Goal: Task Accomplishment & Management: Manage account settings

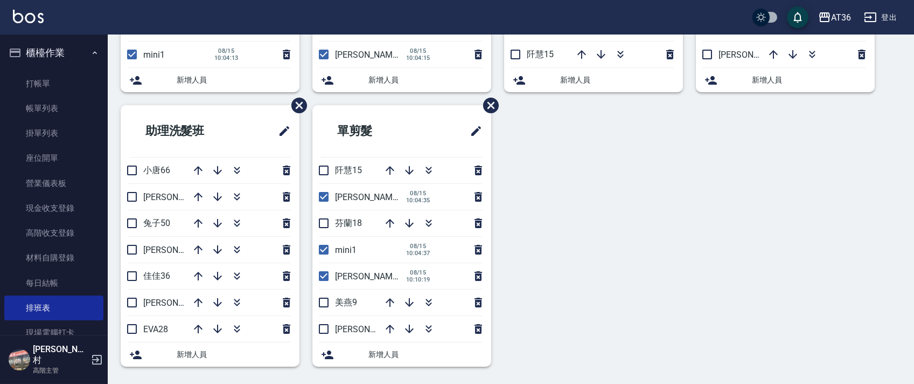
scroll to position [215, 0]
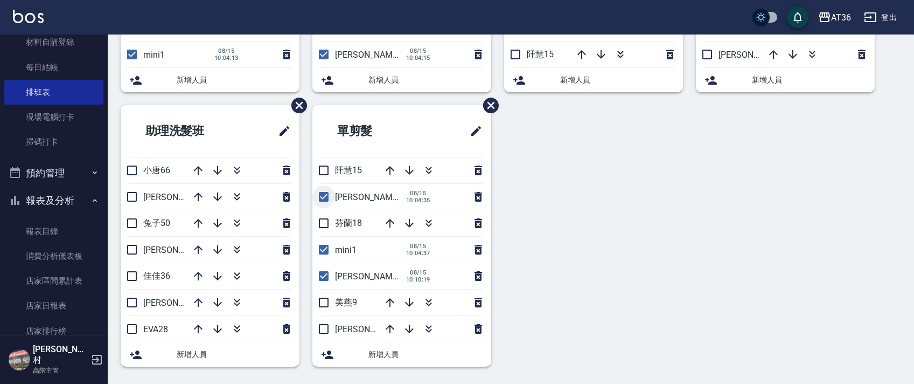
click at [323, 200] on input "checkbox" at bounding box center [323, 196] width 23 height 23
checkbox input "false"
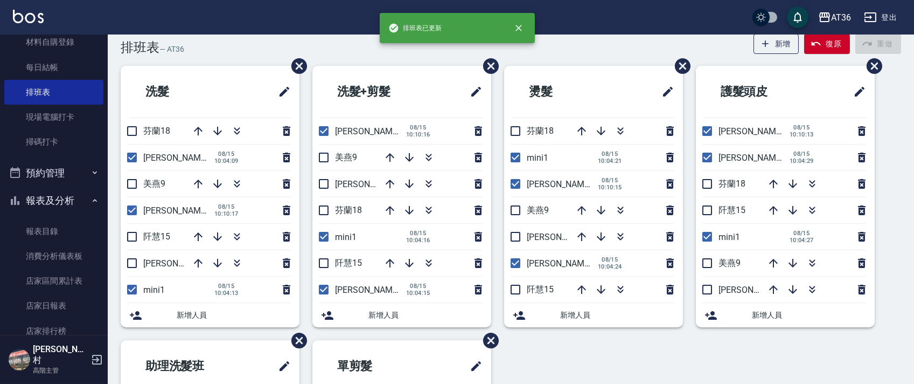
scroll to position [0, 0]
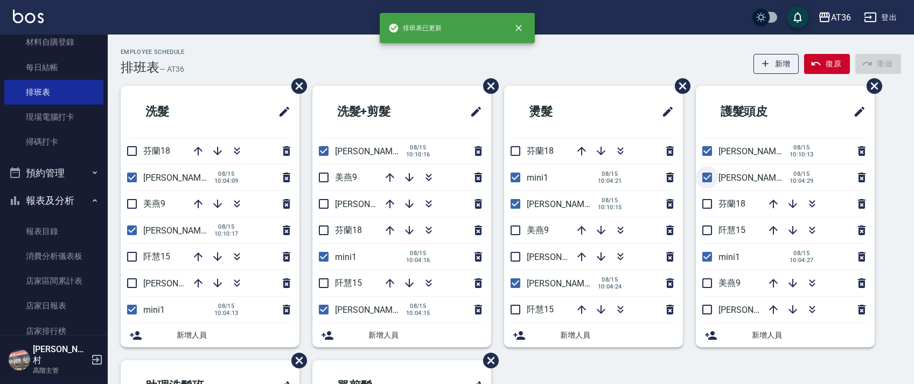
click at [714, 180] on input "checkbox" at bounding box center [707, 177] width 23 height 23
checkbox input "false"
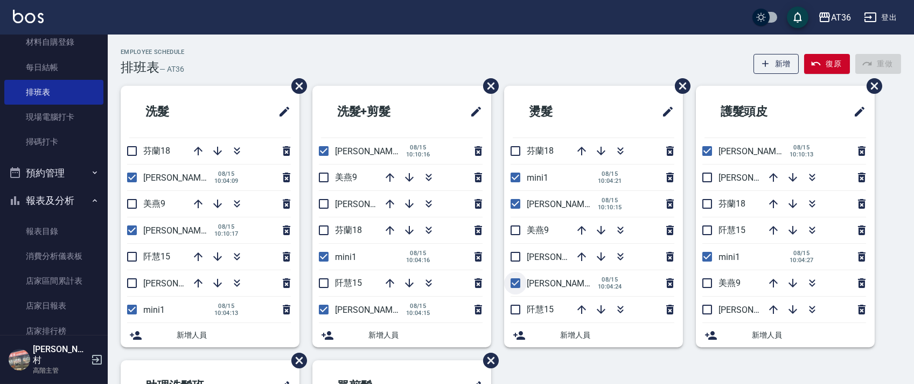
click at [515, 284] on input "checkbox" at bounding box center [515, 282] width 23 height 23
checkbox input "false"
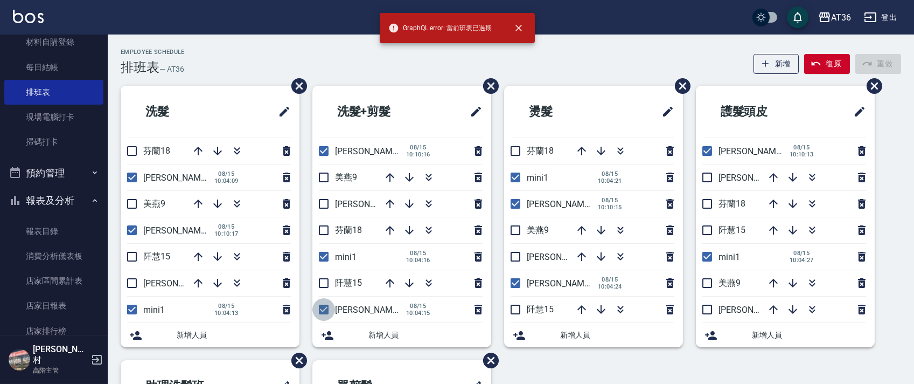
click at [324, 313] on input "checkbox" at bounding box center [323, 309] width 23 height 23
checkbox input "false"
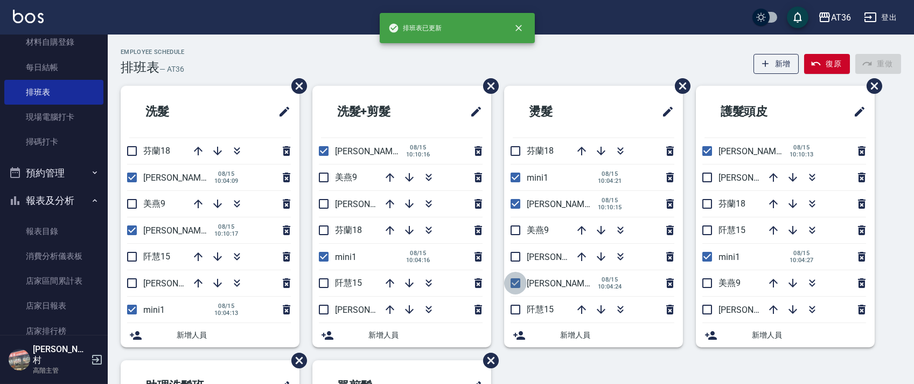
click at [515, 278] on input "checkbox" at bounding box center [515, 282] width 23 height 23
checkbox input "false"
click at [127, 177] on input "checkbox" at bounding box center [132, 177] width 23 height 23
checkbox input "false"
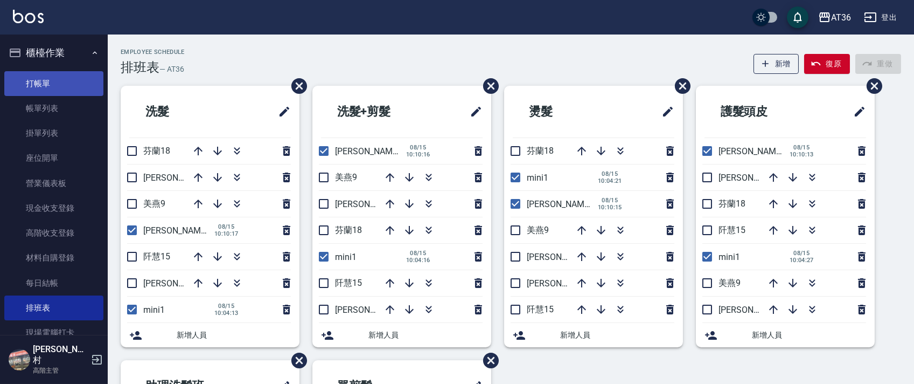
click at [56, 79] on link "打帳單" at bounding box center [53, 83] width 99 height 25
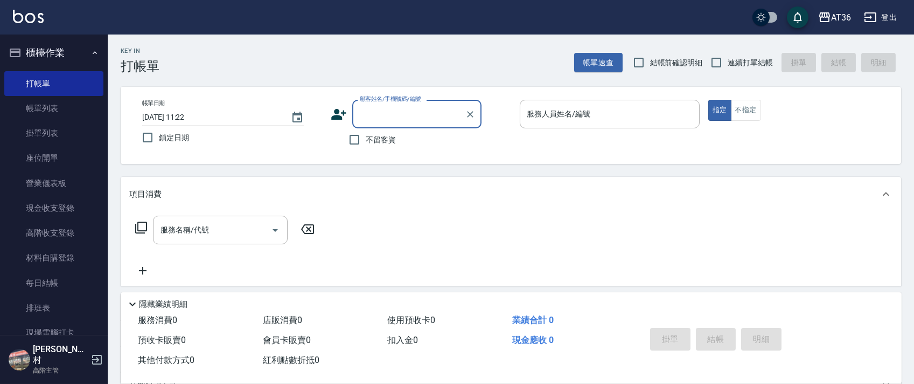
drag, startPoint x: 538, startPoint y: 111, endPoint x: 593, endPoint y: 121, distance: 55.9
click at [538, 113] on div "服務人員姓名/編號 服務人員姓名/編號" at bounding box center [610, 114] width 180 height 29
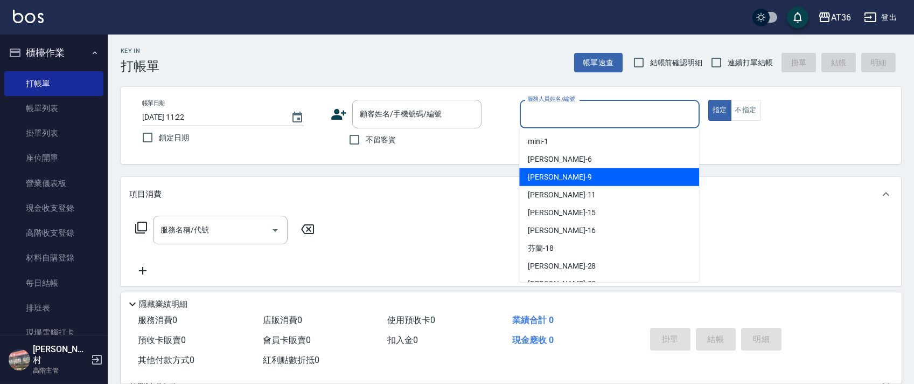
click at [555, 174] on div "美燕 -9" at bounding box center [609, 177] width 180 height 18
type input "美燕-9"
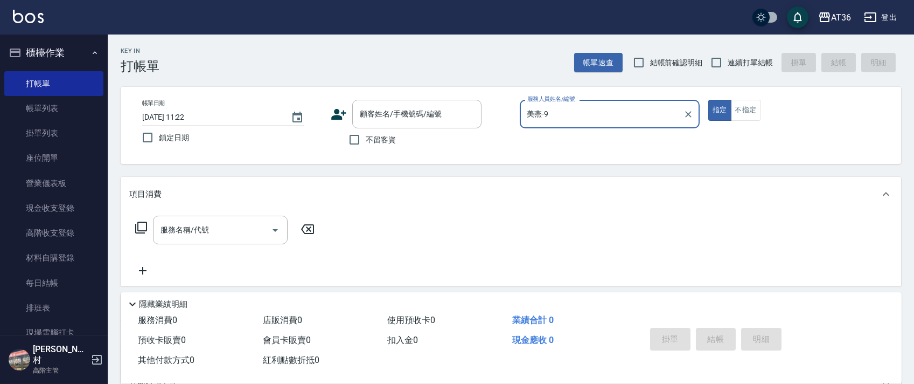
drag, startPoint x: 368, startPoint y: 141, endPoint x: 484, endPoint y: 129, distance: 117.0
click at [373, 141] on span "不留客資" at bounding box center [381, 139] width 30 height 11
click at [717, 61] on input "連續打單結帳" at bounding box center [716, 62] width 23 height 23
checkbox input "true"
click at [140, 231] on icon at bounding box center [141, 227] width 12 height 12
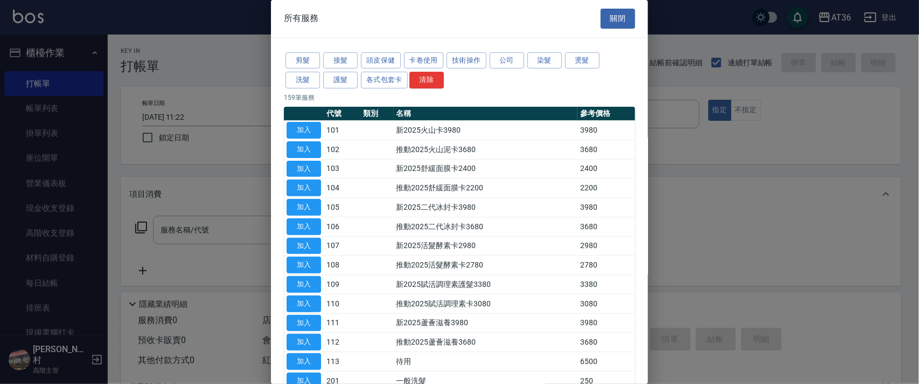
drag, startPoint x: 301, startPoint y: 56, endPoint x: 496, endPoint y: 96, distance: 199.1
click at [301, 57] on button "剪髮" at bounding box center [302, 60] width 34 height 17
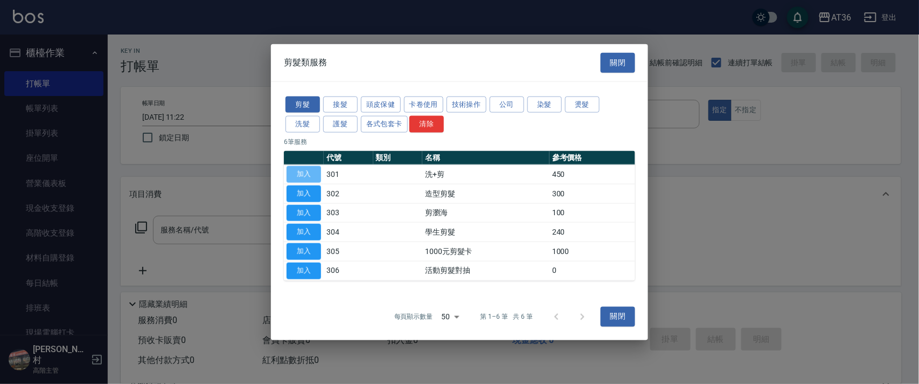
drag, startPoint x: 302, startPoint y: 167, endPoint x: 324, endPoint y: 200, distance: 40.0
click at [302, 168] on button "加入" at bounding box center [304, 174] width 34 height 17
type input "洗+剪(301)"
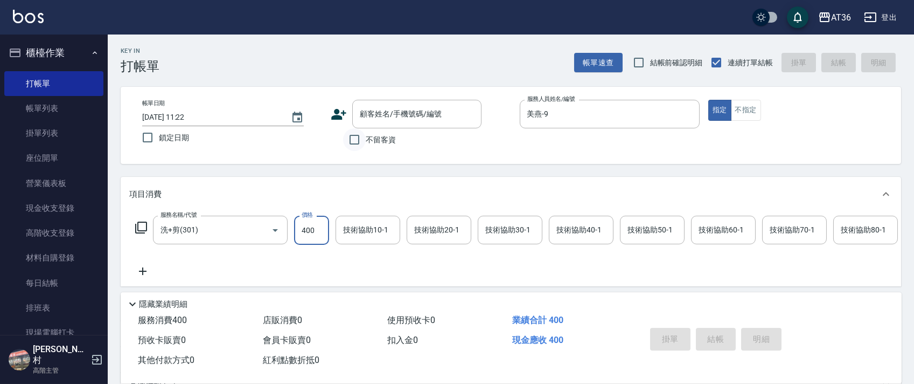
type input "400"
click at [353, 141] on input "不留客資" at bounding box center [354, 139] width 23 height 23
checkbox input "true"
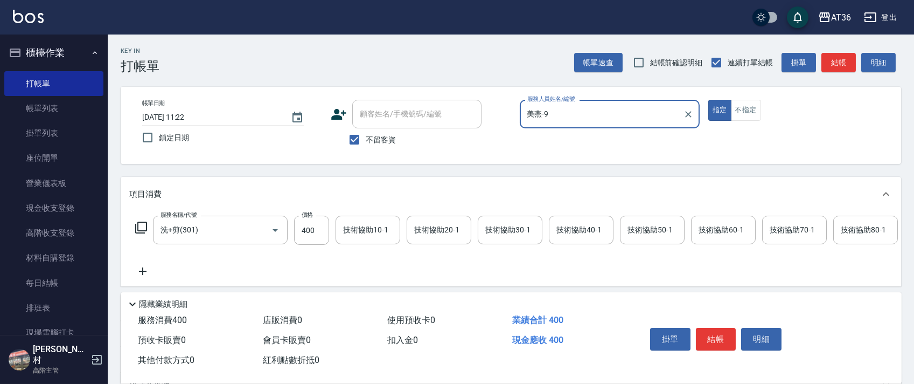
drag, startPoint x: 196, startPoint y: 117, endPoint x: 211, endPoint y: 117, distance: 15.1
click at [196, 117] on input "[DATE] 11:22" at bounding box center [211, 117] width 138 height 18
click at [710, 338] on button "結帳" at bounding box center [716, 339] width 40 height 23
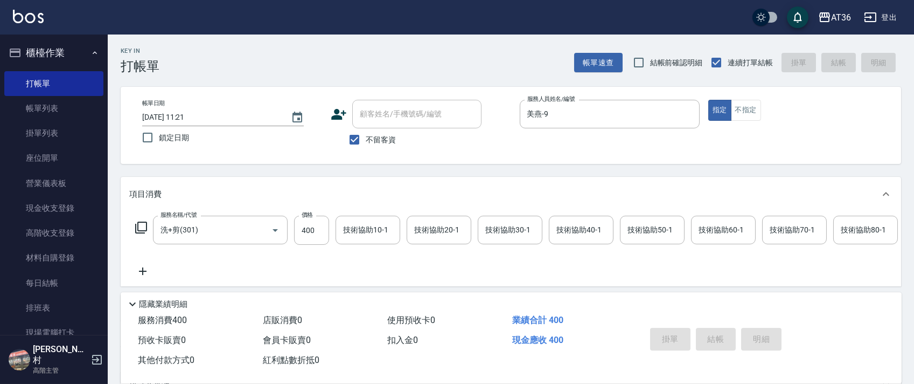
type input "[DATE] 11:23"
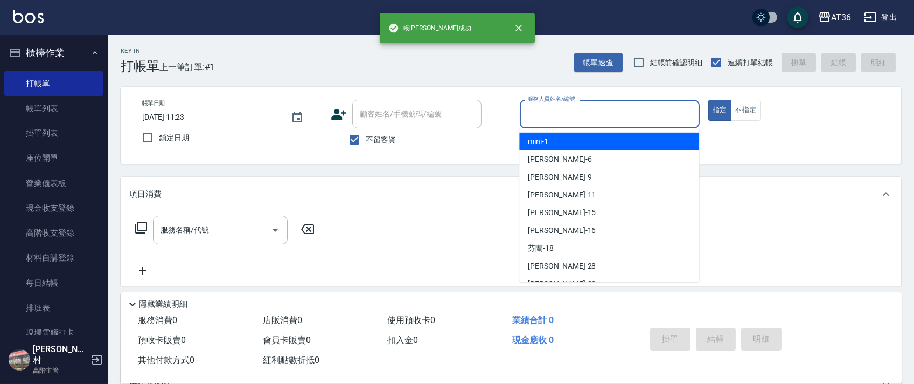
click at [535, 115] on input "服務人員姓名/編號" at bounding box center [610, 113] width 170 height 19
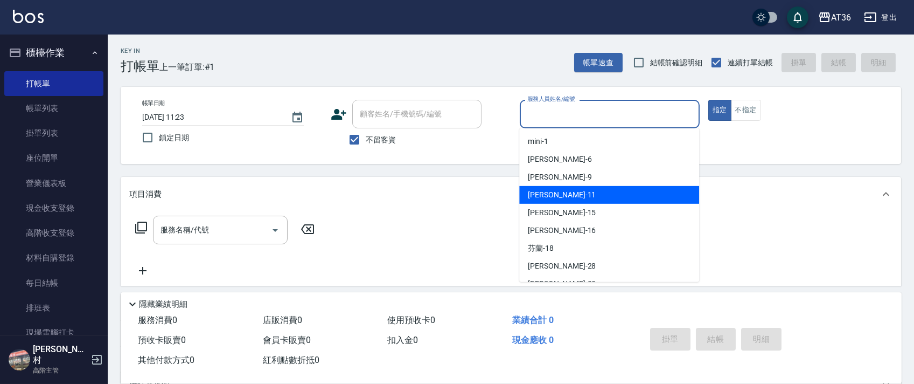
click at [552, 193] on span "[PERSON_NAME] -11" at bounding box center [562, 194] width 68 height 11
type input "[PERSON_NAME]-11"
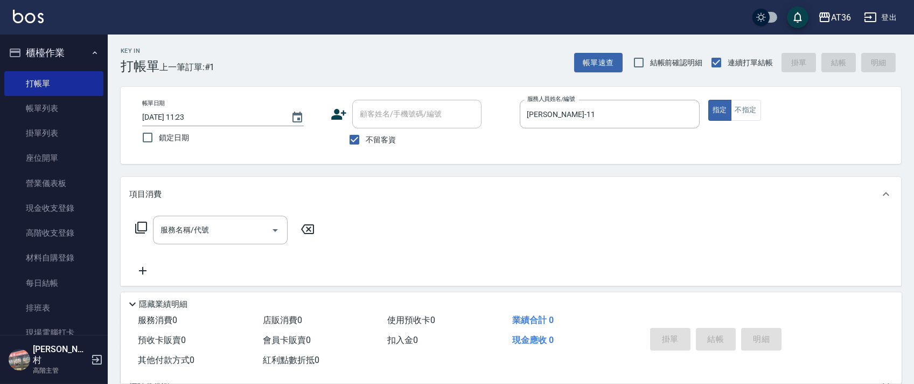
click at [138, 232] on icon at bounding box center [141, 227] width 13 height 13
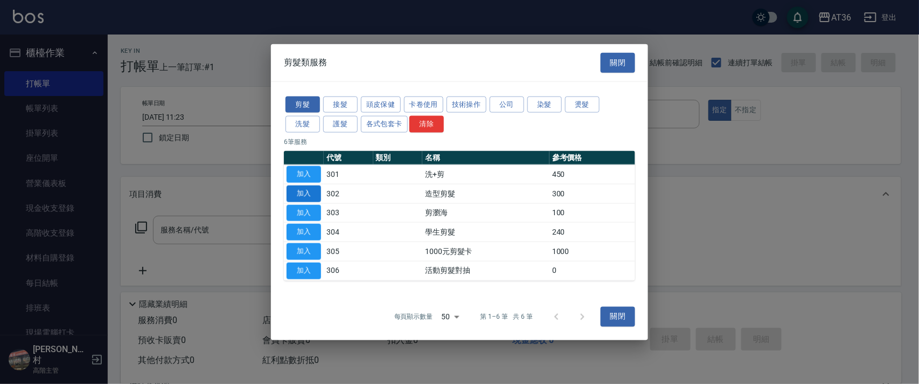
click at [302, 187] on button "加入" at bounding box center [304, 193] width 34 height 17
type input "造型剪髮(302)"
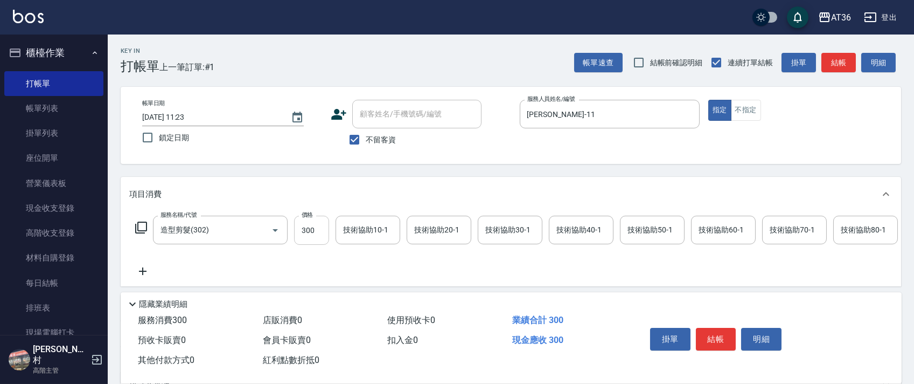
click at [299, 235] on input "300" at bounding box center [311, 229] width 35 height 29
type input "280"
click at [196, 116] on input "[DATE] 11:23" at bounding box center [211, 117] width 138 height 18
click at [707, 333] on button "結帳" at bounding box center [716, 339] width 40 height 23
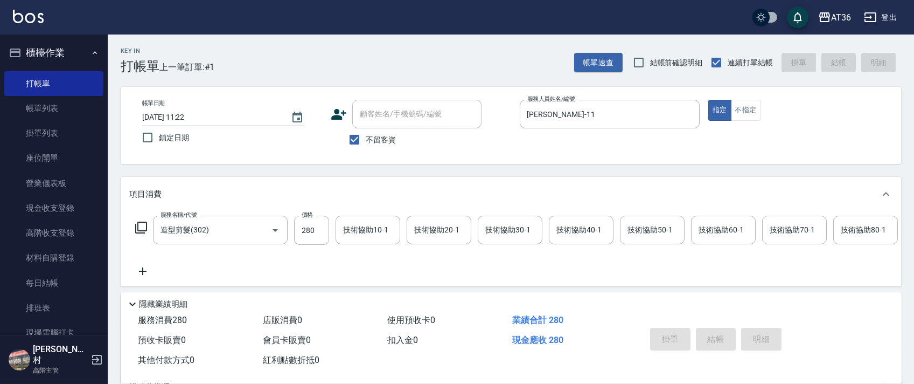
type input "[DATE] 11:23"
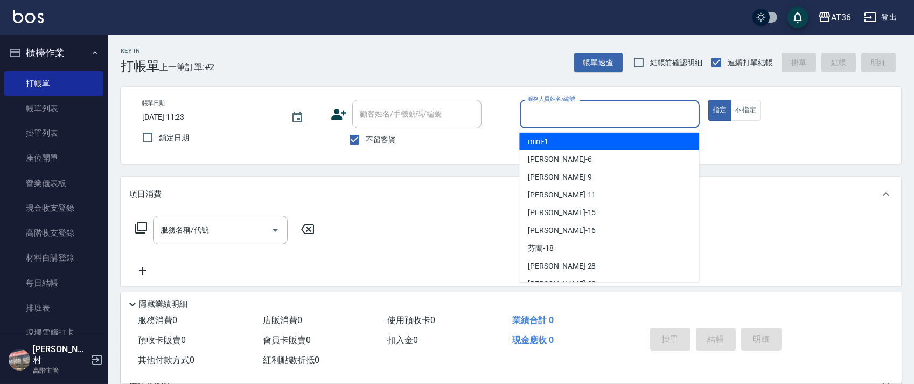
click at [535, 117] on input "服務人員姓名/編號" at bounding box center [610, 113] width 170 height 19
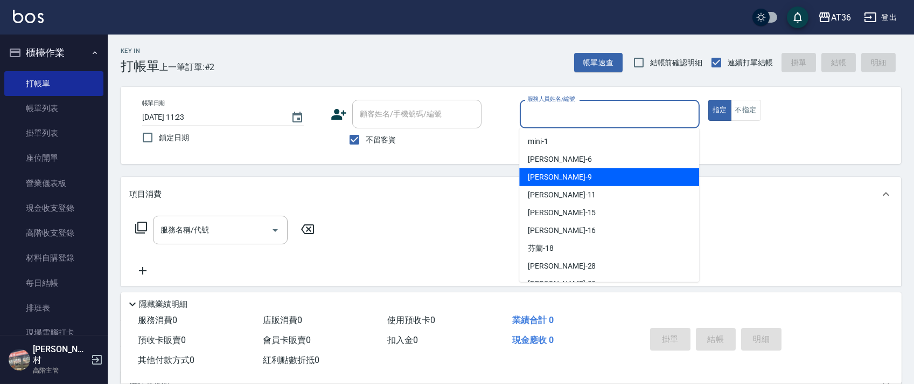
click at [549, 179] on div "美燕 -9" at bounding box center [609, 177] width 180 height 18
type input "美燕-9"
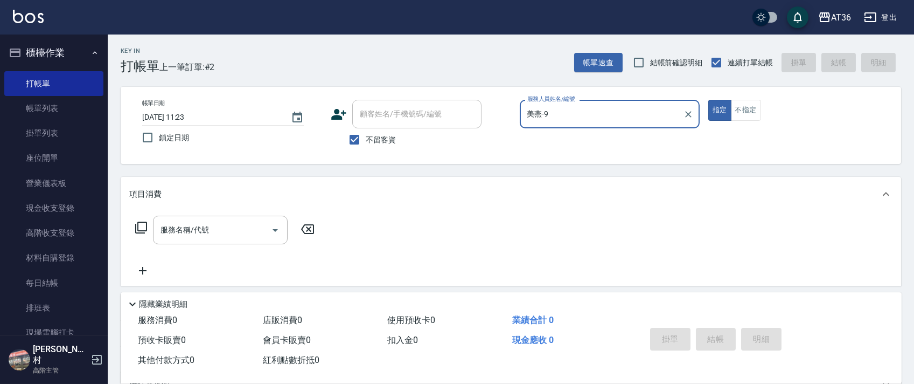
click at [140, 228] on icon at bounding box center [141, 227] width 13 height 13
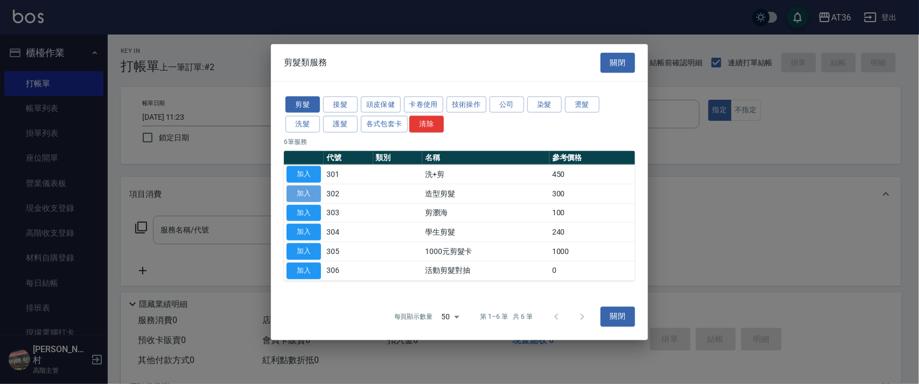
click at [301, 192] on button "加入" at bounding box center [304, 193] width 34 height 17
type input "造型剪髮(302)"
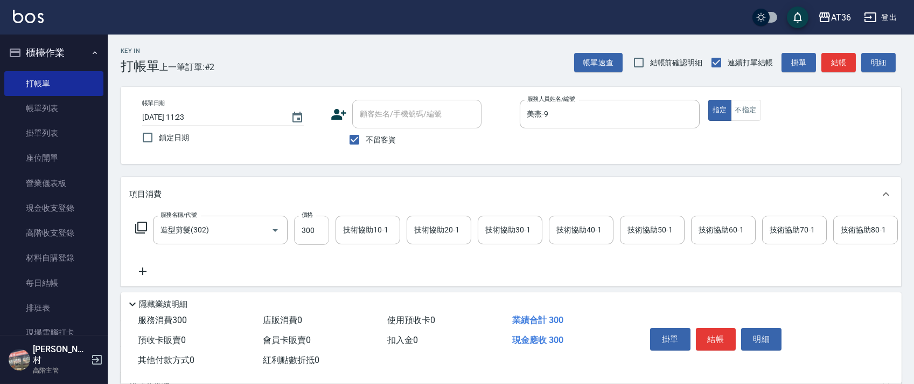
drag, startPoint x: 304, startPoint y: 233, endPoint x: 319, endPoint y: 233, distance: 15.6
click at [304, 234] on input "300" at bounding box center [311, 229] width 35 height 29
type input "280"
drag, startPoint x: 720, startPoint y: 339, endPoint x: 718, endPoint y: 326, distance: 12.5
click at [719, 339] on button "結帳" at bounding box center [716, 339] width 40 height 23
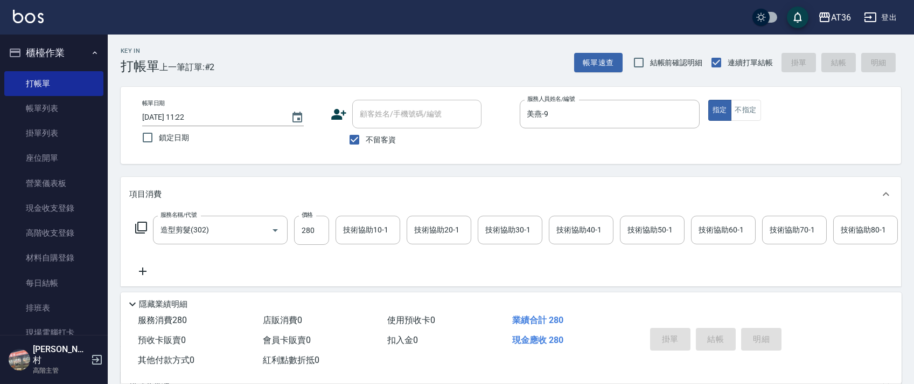
type input "[DATE] 11:23"
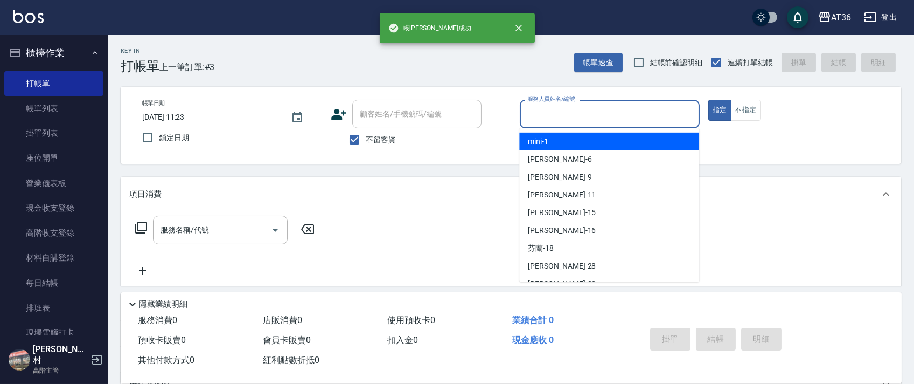
click at [539, 112] on input "服務人員姓名/編號" at bounding box center [610, 113] width 170 height 19
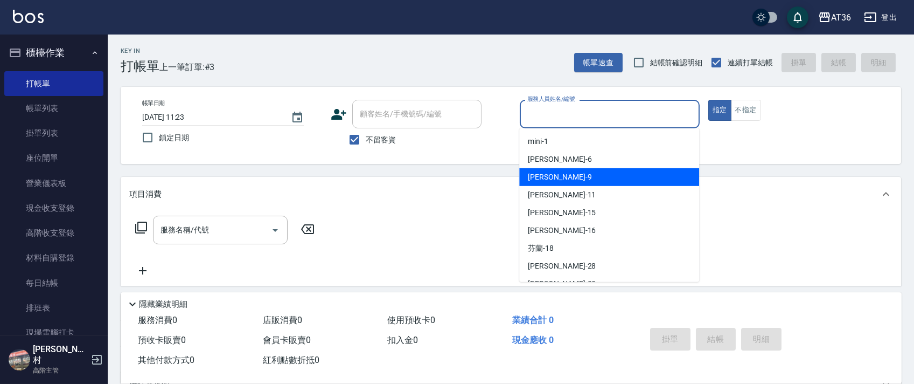
drag, startPoint x: 576, startPoint y: 179, endPoint x: 491, endPoint y: 148, distance: 90.7
click at [576, 178] on div "美燕 -9" at bounding box center [609, 177] width 180 height 18
type input "美燕-9"
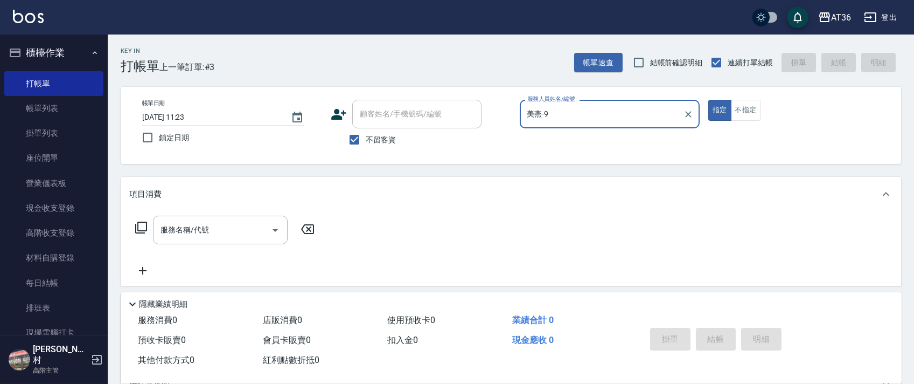
click at [143, 225] on icon at bounding box center [141, 227] width 13 height 13
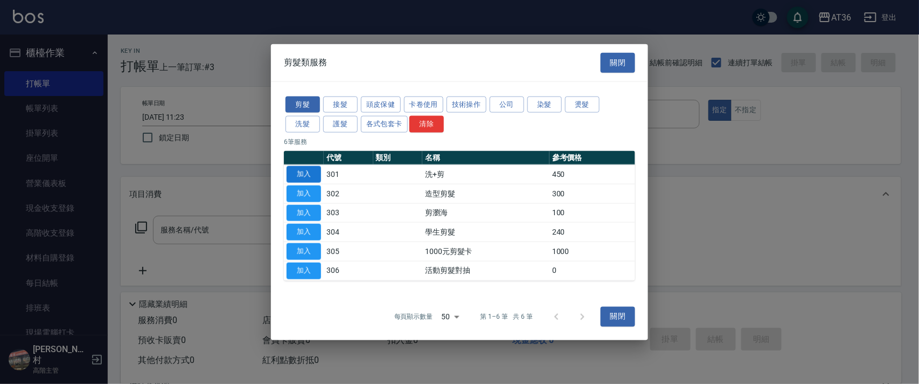
click at [303, 175] on button "加入" at bounding box center [304, 174] width 34 height 17
type input "洗+剪(301)"
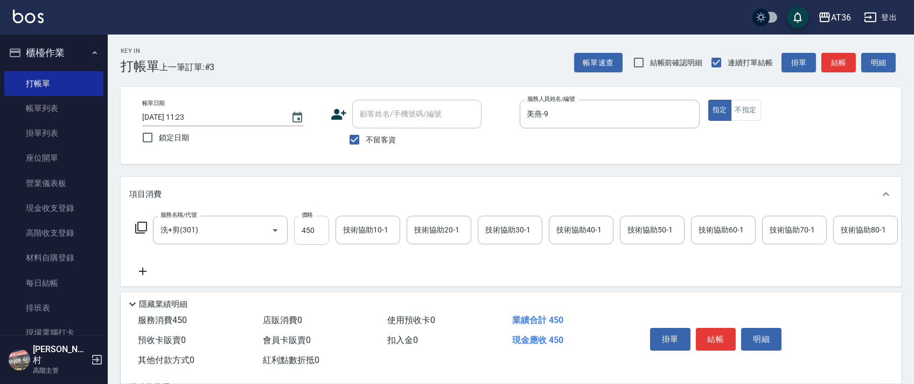
click at [308, 232] on input "450" at bounding box center [311, 229] width 35 height 29
type input "350"
click at [201, 117] on input "[DATE] 11:23" at bounding box center [211, 117] width 138 height 18
click at [196, 116] on input "[DATE] 11:23" at bounding box center [211, 117] width 138 height 18
type input "[DATE] 11:22"
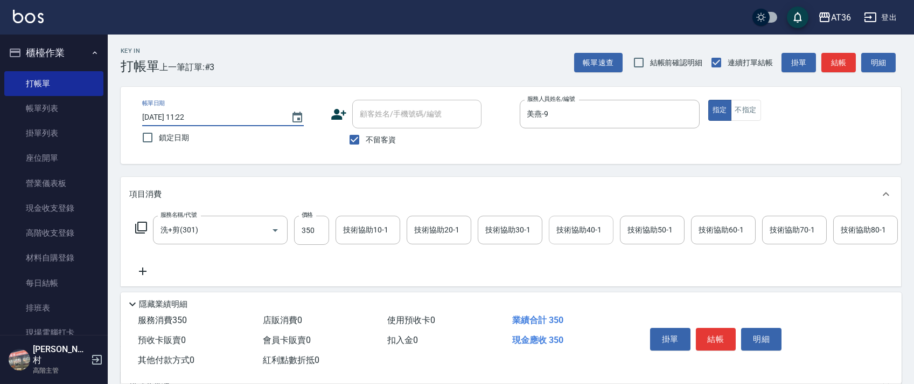
click at [573, 226] on div "技術協助40-1 技術協助40-1" at bounding box center [581, 229] width 65 height 29
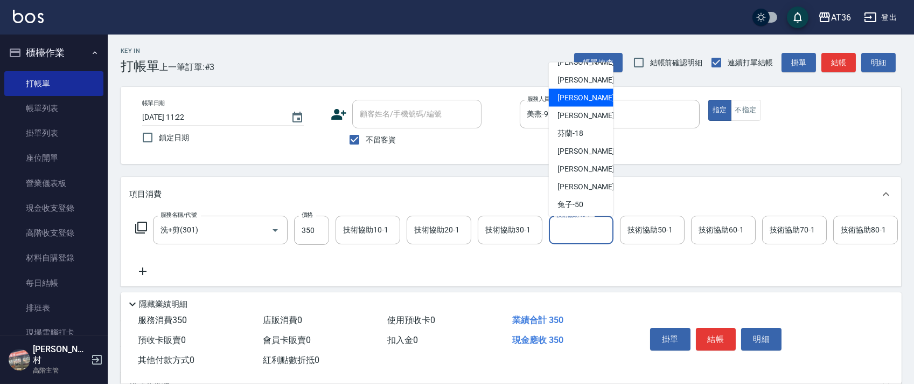
scroll to position [140, 0]
click at [577, 100] on span "佳佳 -36" at bounding box center [592, 95] width 68 height 11
type input "佳佳-36"
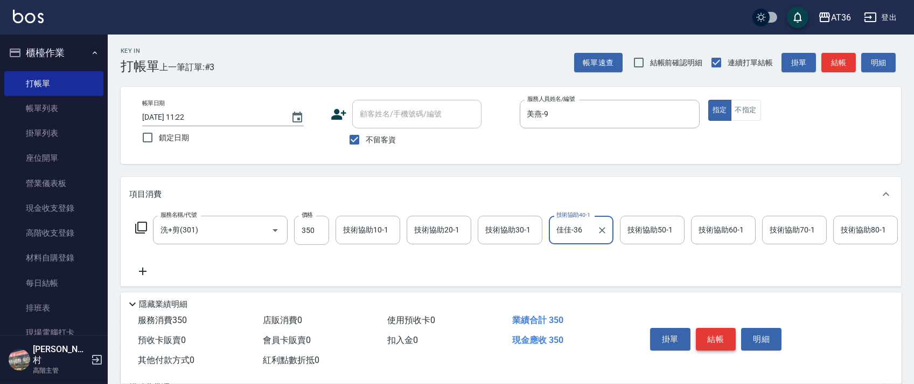
click at [721, 338] on button "結帳" at bounding box center [716, 339] width 40 height 23
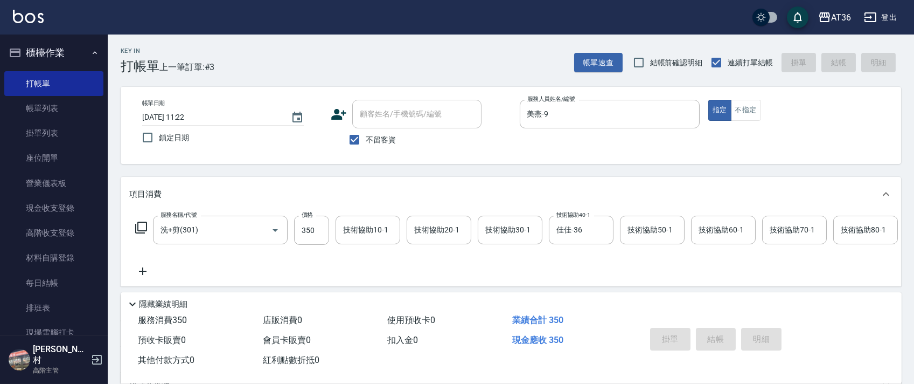
type input "[DATE] 11:24"
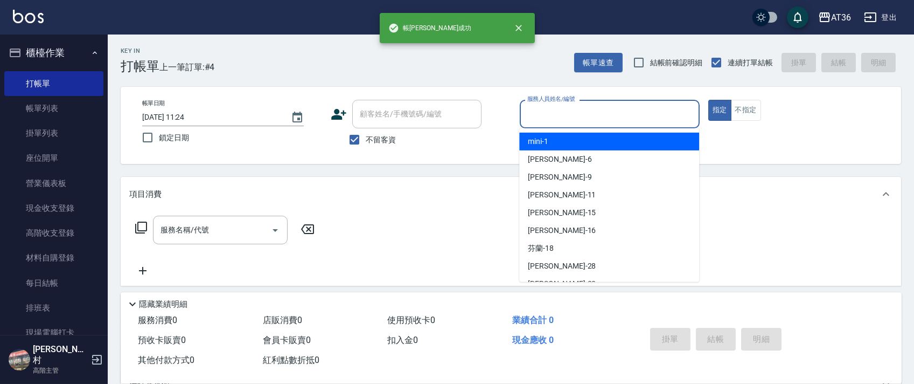
drag, startPoint x: 539, startPoint y: 117, endPoint x: 572, endPoint y: 140, distance: 40.3
click at [539, 119] on input "服務人員姓名/編號" at bounding box center [610, 113] width 170 height 19
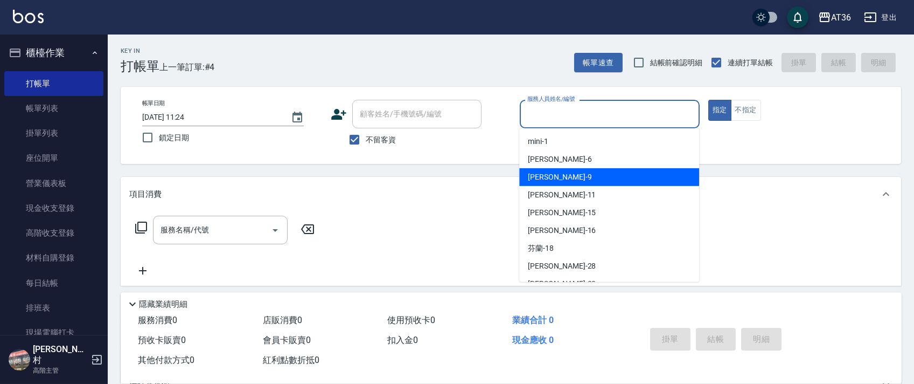
drag, startPoint x: 547, startPoint y: 178, endPoint x: 564, endPoint y: 168, distance: 20.0
click at [547, 179] on span "美燕 -9" at bounding box center [560, 176] width 64 height 11
type input "美燕-9"
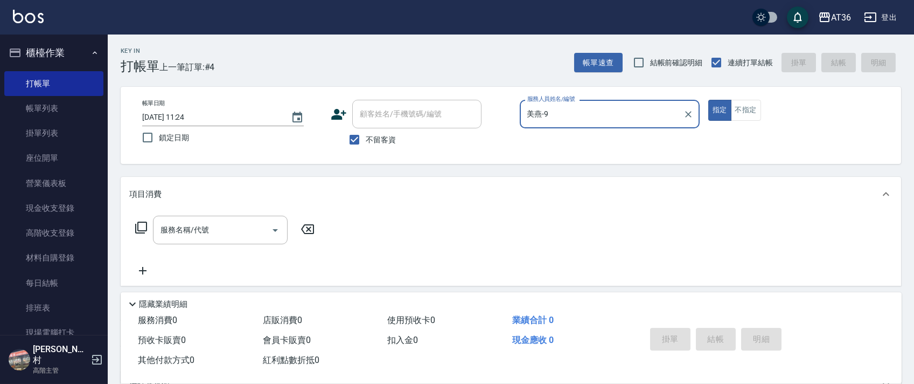
click at [748, 113] on button "不指定" at bounding box center [746, 110] width 30 height 21
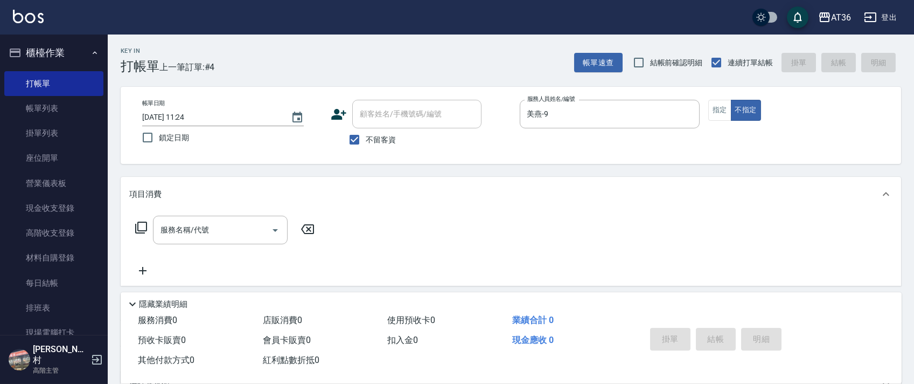
click at [143, 227] on icon at bounding box center [141, 227] width 13 height 13
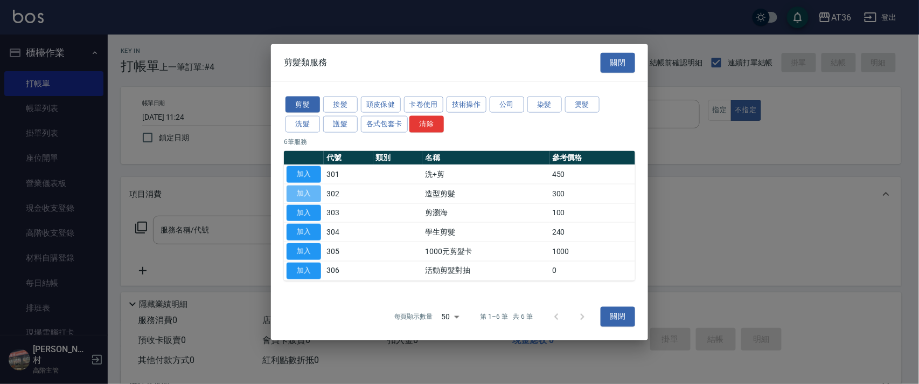
drag, startPoint x: 303, startPoint y: 189, endPoint x: 384, endPoint y: 174, distance: 82.2
click at [304, 190] on button "加入" at bounding box center [304, 193] width 34 height 17
type input "造型剪髮(302)"
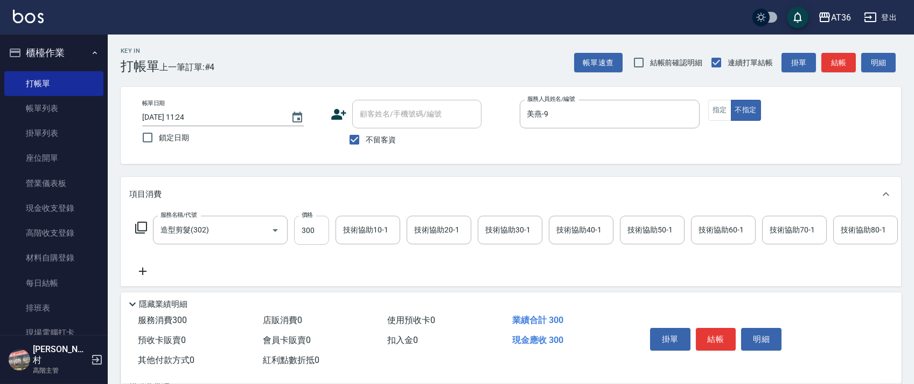
click at [305, 226] on input "300" at bounding box center [311, 229] width 35 height 29
type input "258"
click at [708, 335] on button "結帳" at bounding box center [716, 339] width 40 height 23
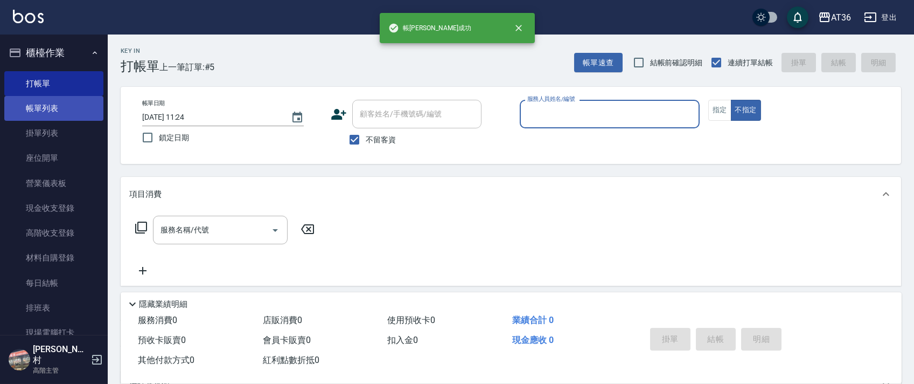
click at [60, 111] on link "帳單列表" at bounding box center [53, 108] width 99 height 25
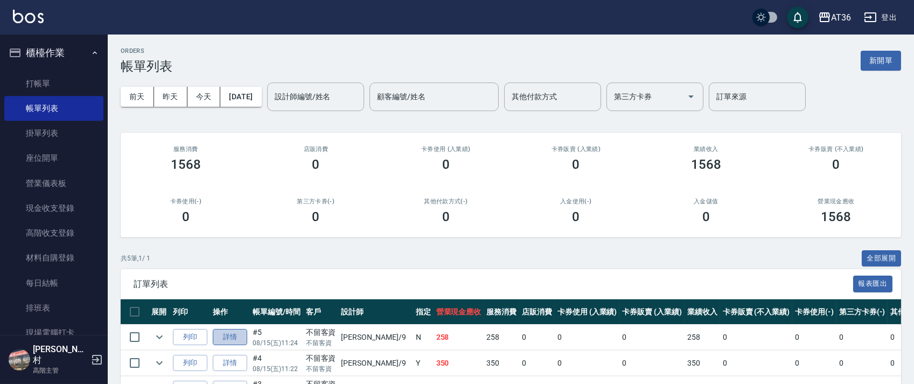
click at [231, 337] on link "詳情" at bounding box center [230, 337] width 34 height 17
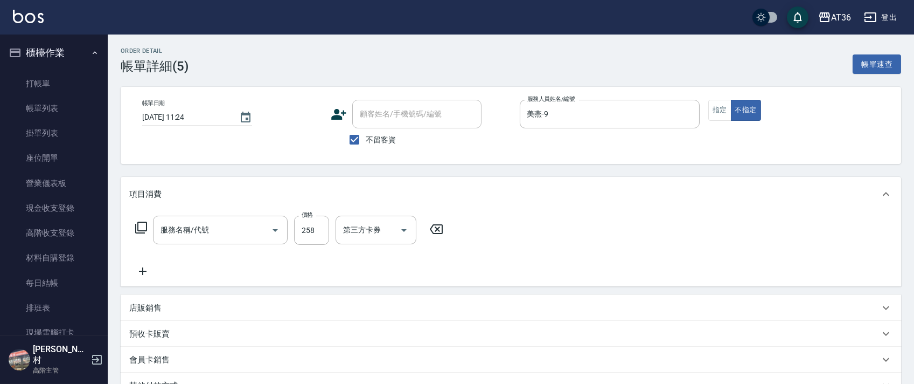
checkbox input "true"
type input "美燕-9"
type input "造型剪髮(302)"
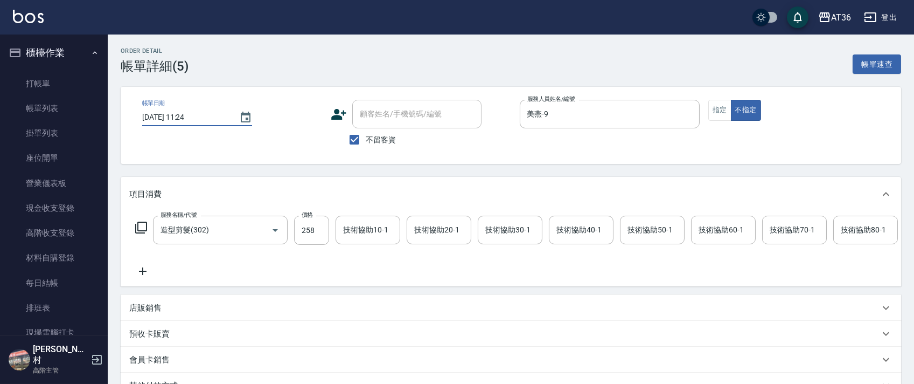
click at [176, 121] on input "[DATE] 11:24" at bounding box center [185, 117] width 86 height 18
type input "[DATE] 11:24"
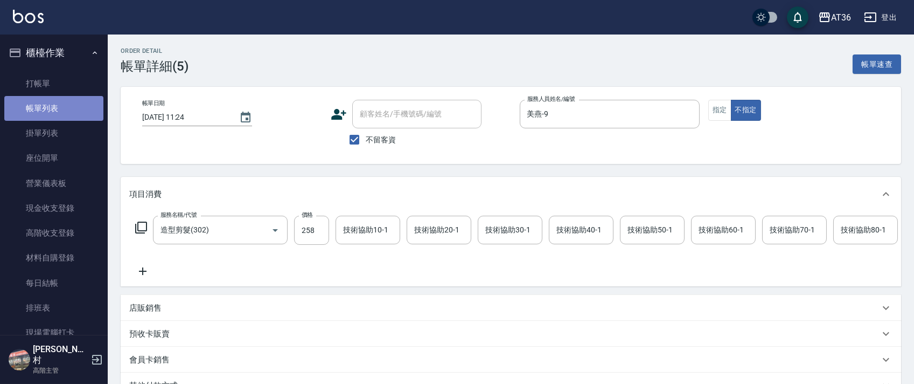
click at [66, 111] on link "帳單列表" at bounding box center [53, 108] width 99 height 25
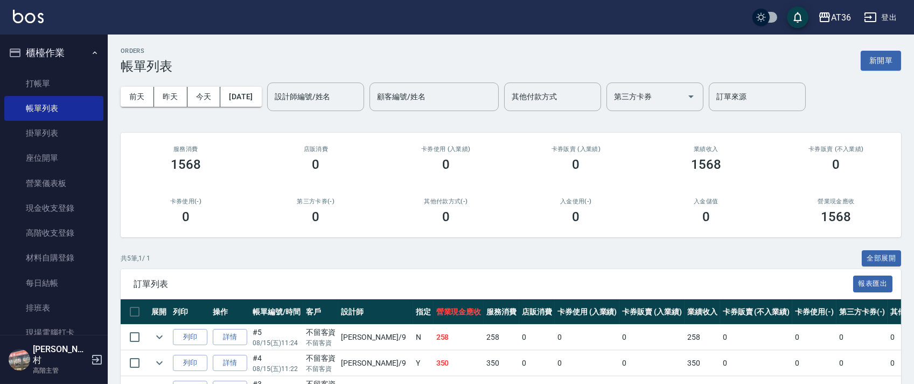
scroll to position [124, 0]
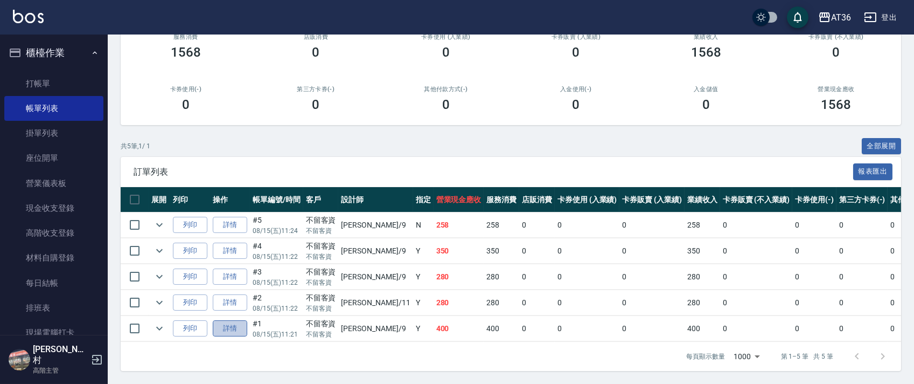
click at [233, 320] on link "詳情" at bounding box center [230, 328] width 34 height 17
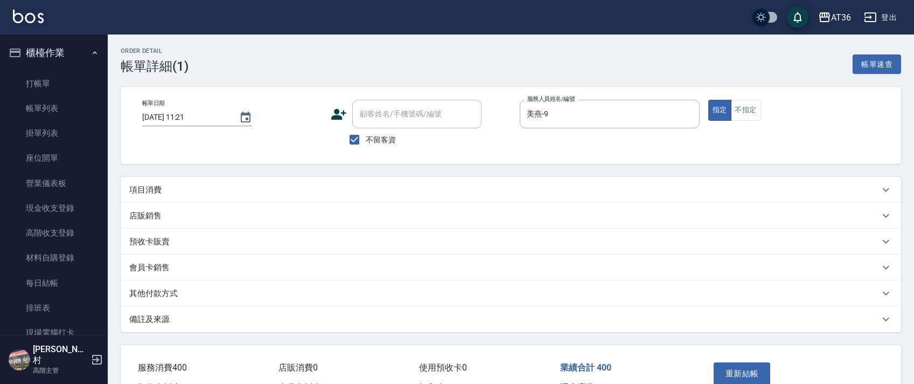
type input "[DATE] 11:21"
checkbox input "true"
type input "美燕-9"
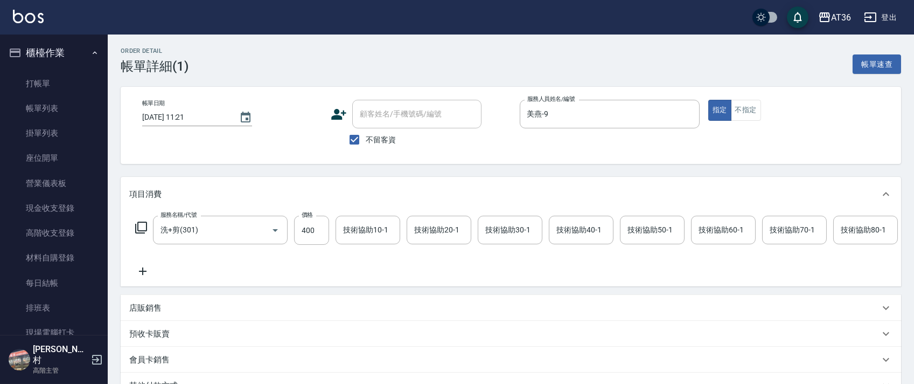
type input "洗+剪(301)"
click at [171, 116] on input "[DATE] 11:21" at bounding box center [185, 117] width 86 height 18
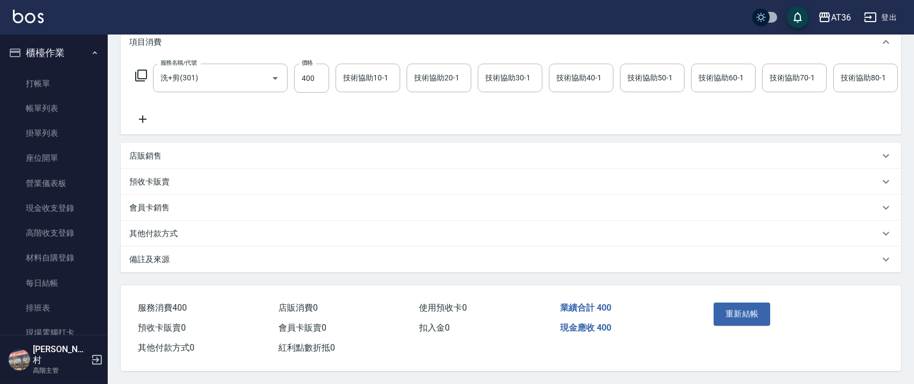
scroll to position [166, 0]
type input "[DATE] 11:21"
click at [727, 312] on button "重新結帳" at bounding box center [742, 313] width 57 height 23
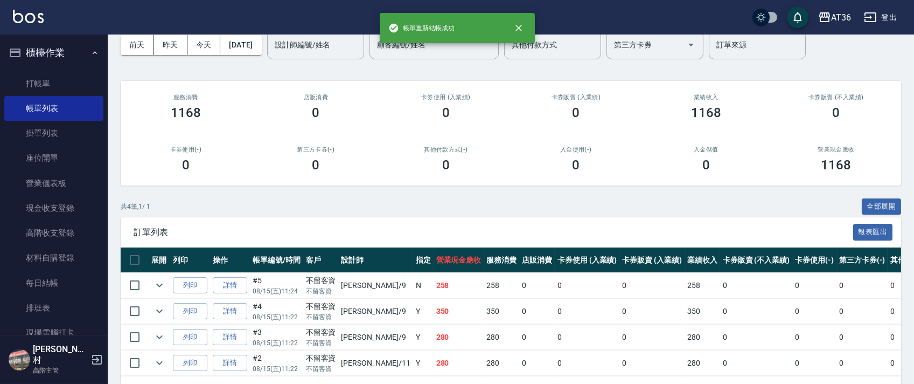
scroll to position [98, 0]
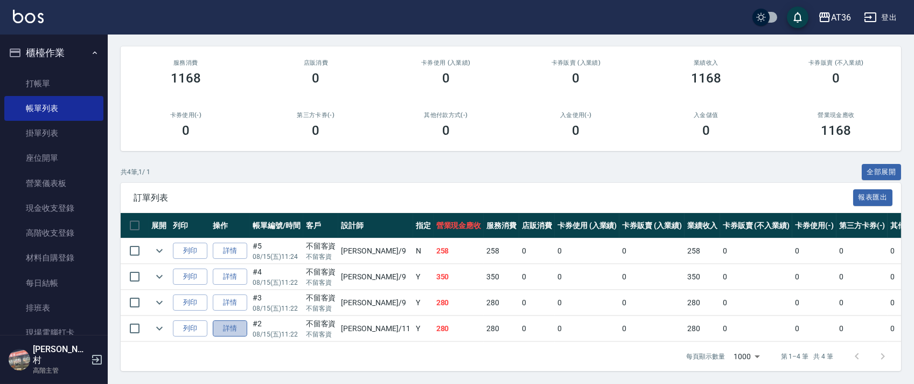
click at [226, 320] on link "詳情" at bounding box center [230, 328] width 34 height 17
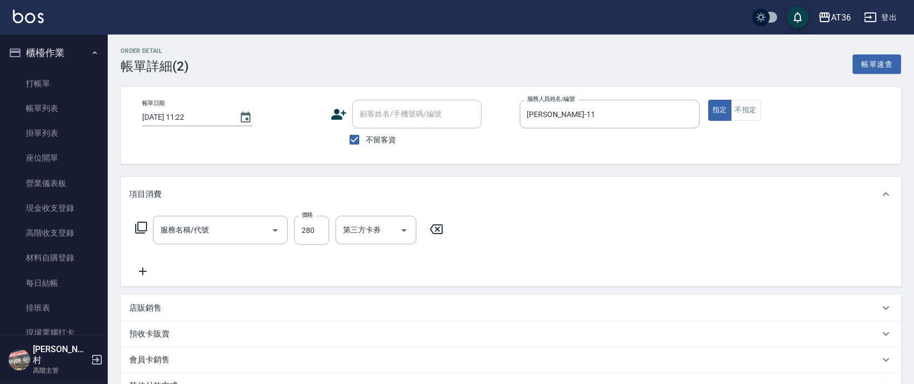
type input "[DATE] 11:22"
checkbox input "true"
type input "[PERSON_NAME]-11"
type input "造型剪髮(302)"
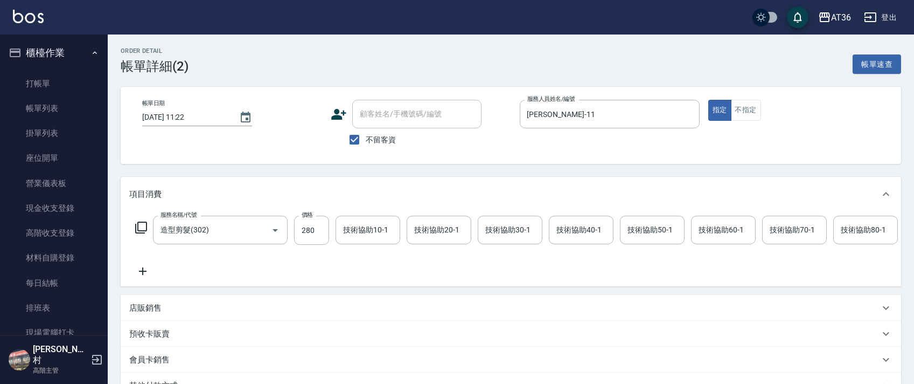
click at [173, 115] on input "[DATE] 11:22" at bounding box center [185, 117] width 86 height 18
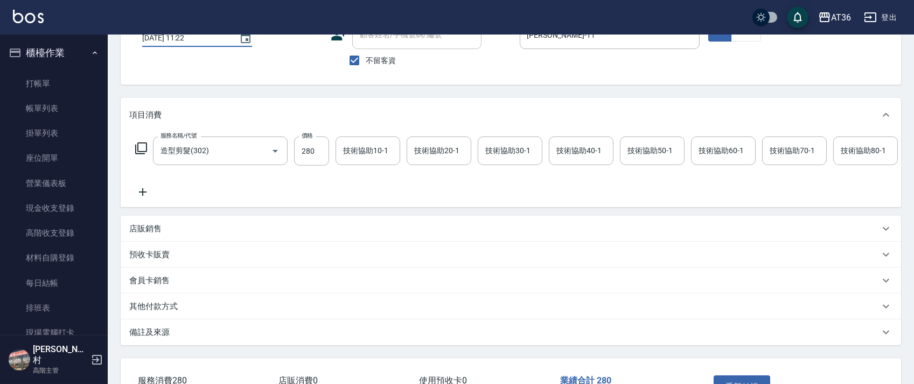
scroll to position [166, 0]
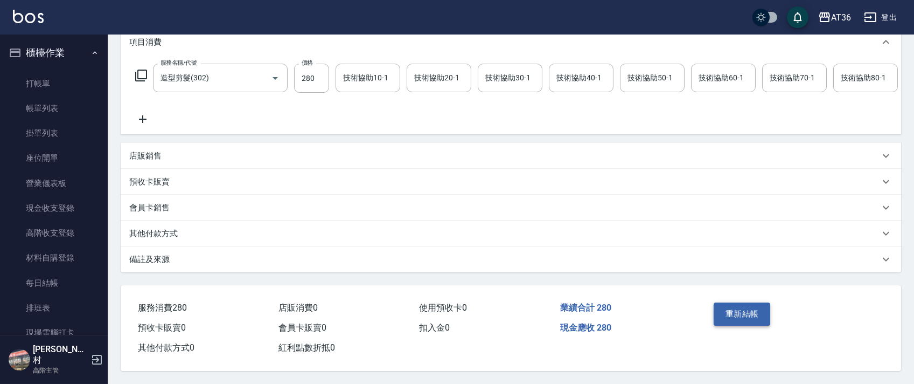
type input "[DATE] 11:22"
click at [746, 313] on button "重新結帳" at bounding box center [742, 313] width 57 height 23
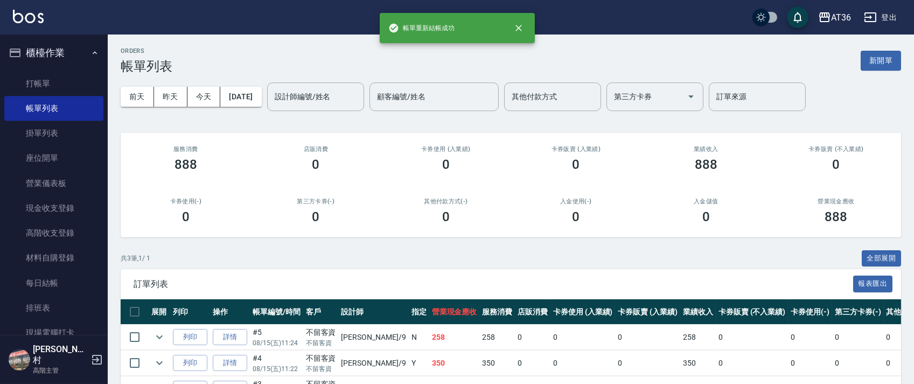
scroll to position [72, 0]
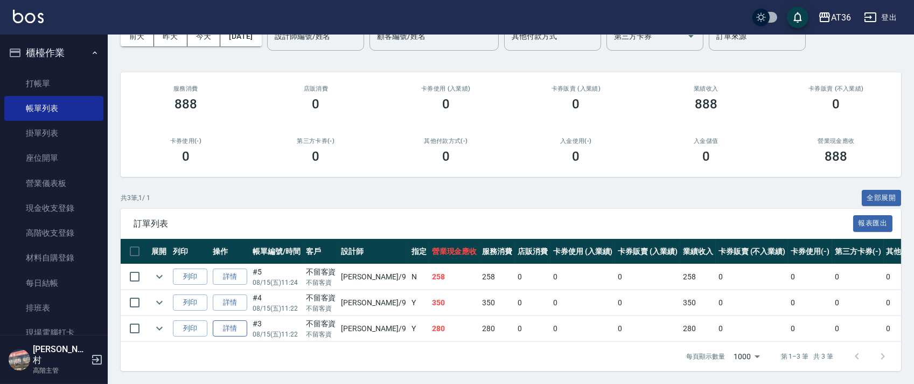
click at [233, 320] on link "詳情" at bounding box center [230, 328] width 34 height 17
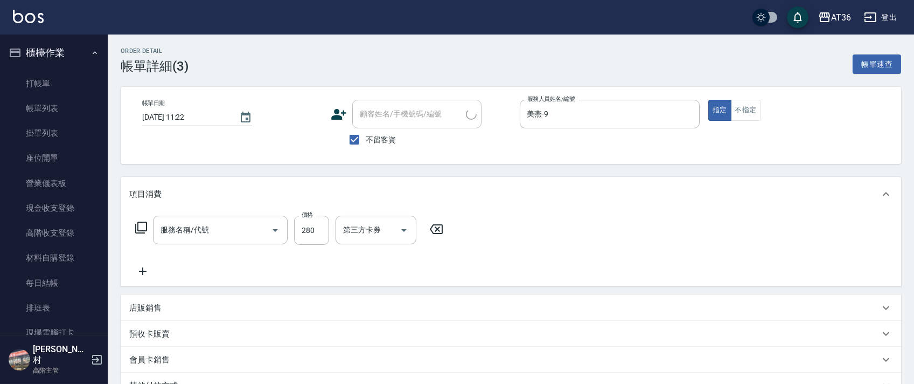
type input "[DATE] 11:22"
checkbox input "true"
type input "美燕-9"
click at [172, 120] on input "[DATE] 11:22" at bounding box center [185, 117] width 86 height 18
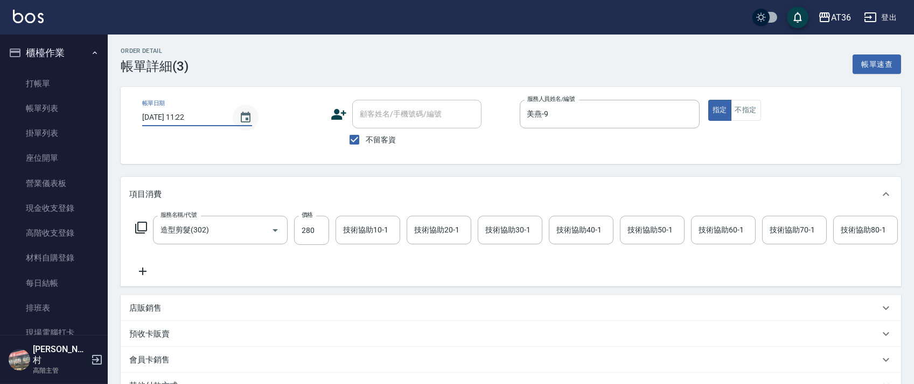
type input "造型剪髮(302)"
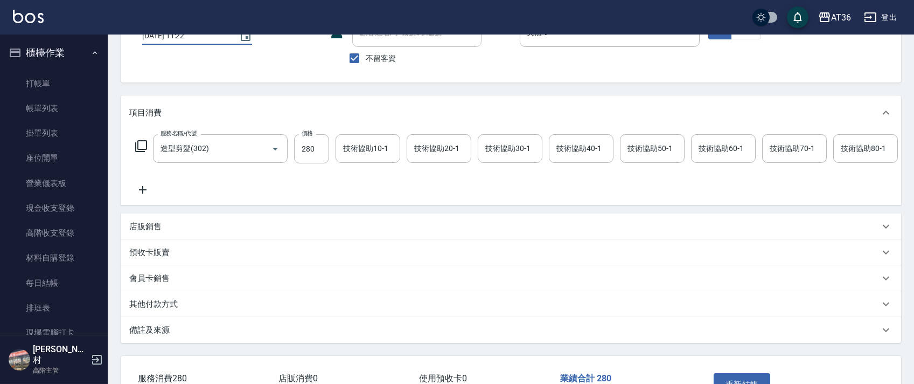
scroll to position [166, 0]
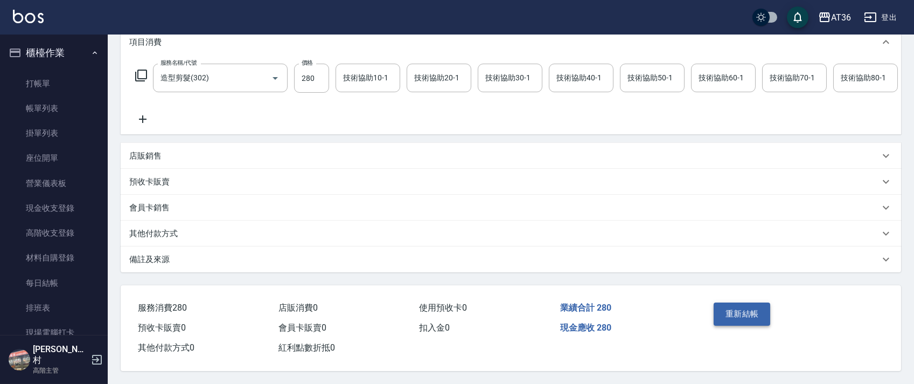
type input "[DATE] 11:22"
click at [742, 306] on button "重新結帳" at bounding box center [742, 313] width 57 height 23
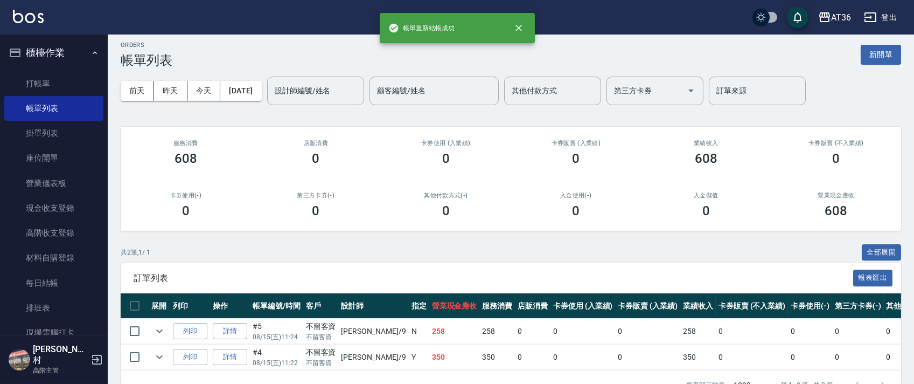
scroll to position [46, 0]
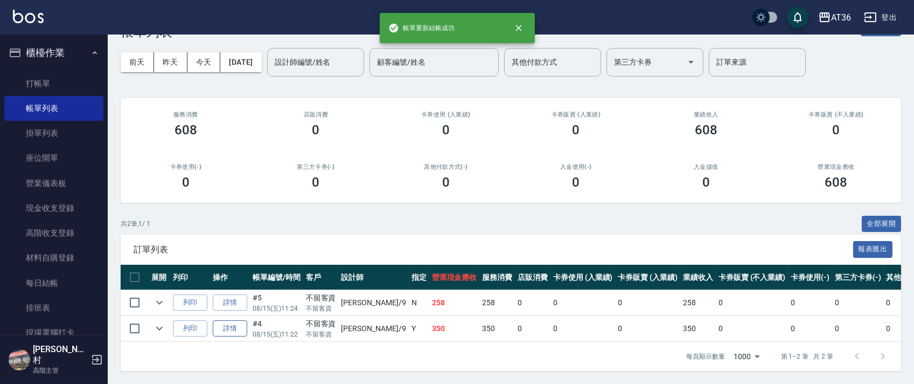
click at [239, 320] on link "詳情" at bounding box center [230, 328] width 34 height 17
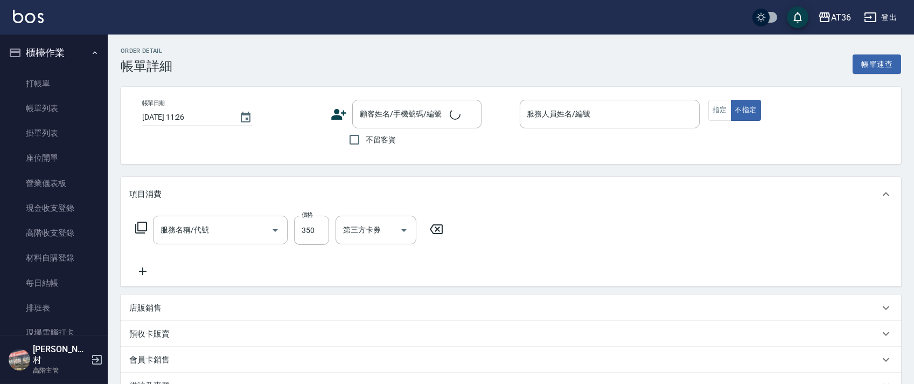
type input "[DATE] 11:22"
checkbox input "true"
type input "美燕-9"
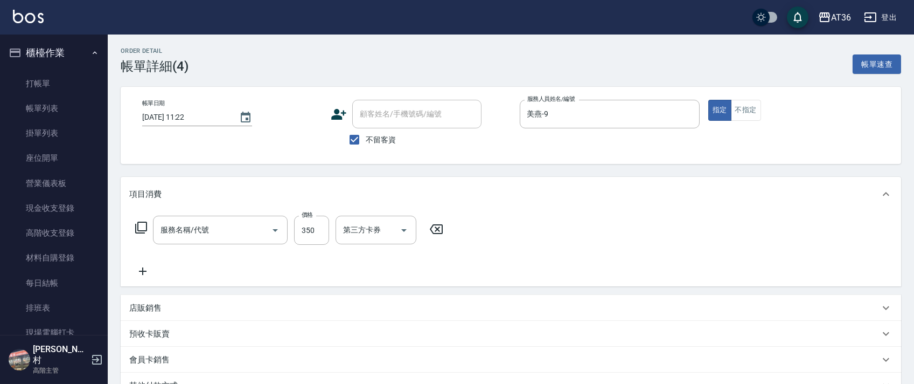
type input "洗+剪(301)"
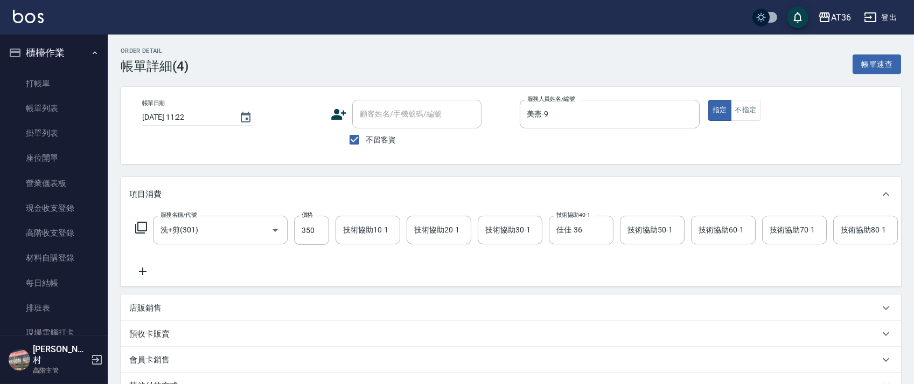
drag, startPoint x: 175, startPoint y: 117, endPoint x: 228, endPoint y: 119, distance: 53.3
click at [176, 117] on input "[DATE] 11:22" at bounding box center [185, 117] width 86 height 18
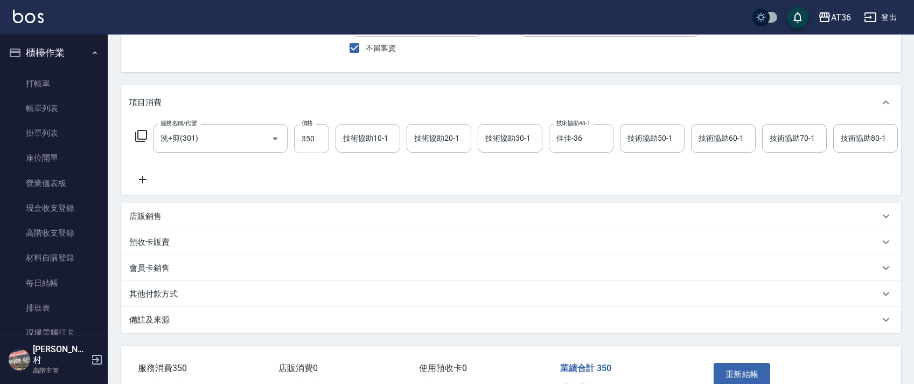
scroll to position [166, 0]
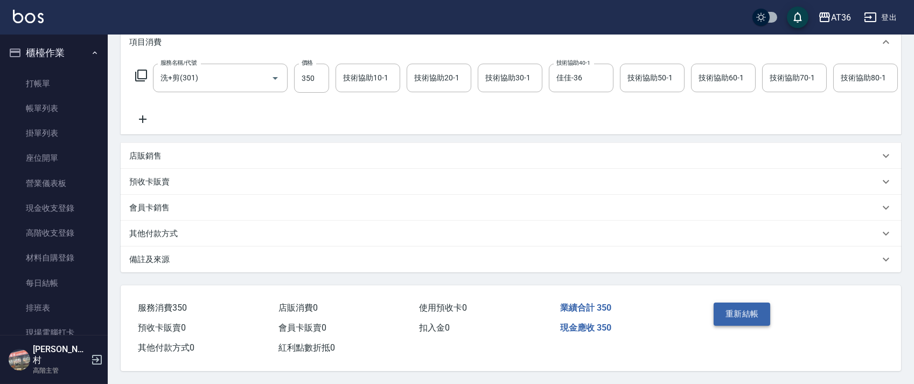
type input "[DATE] 11:22"
click at [751, 312] on button "重新結帳" at bounding box center [742, 313] width 57 height 23
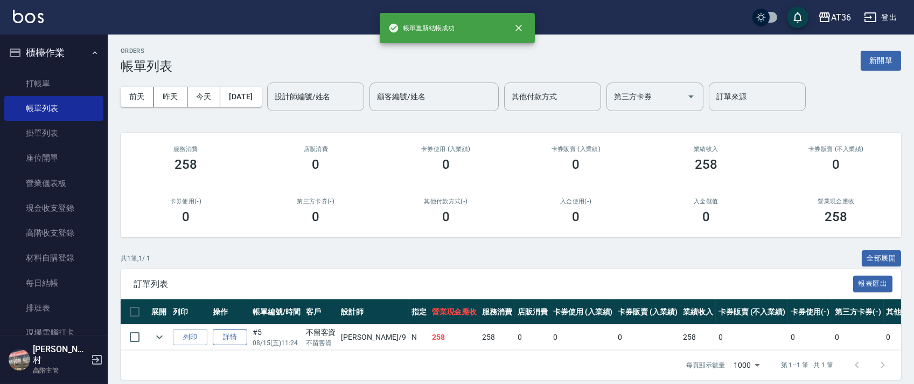
click at [233, 337] on link "詳情" at bounding box center [230, 337] width 34 height 17
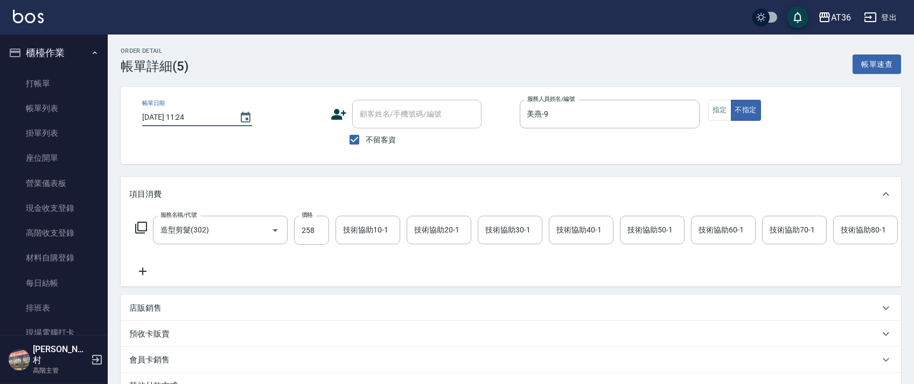
click at [171, 115] on input "[DATE] 11:24" at bounding box center [185, 117] width 86 height 18
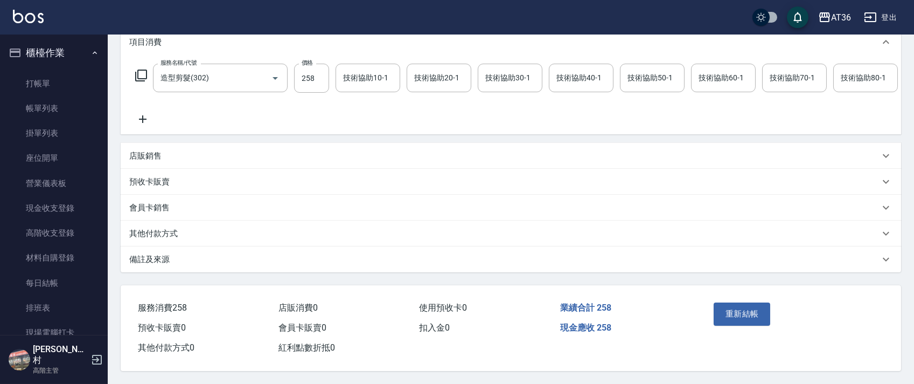
scroll to position [166, 0]
type input "[DATE] 11:24"
click at [731, 310] on button "重新結帳" at bounding box center [742, 313] width 57 height 23
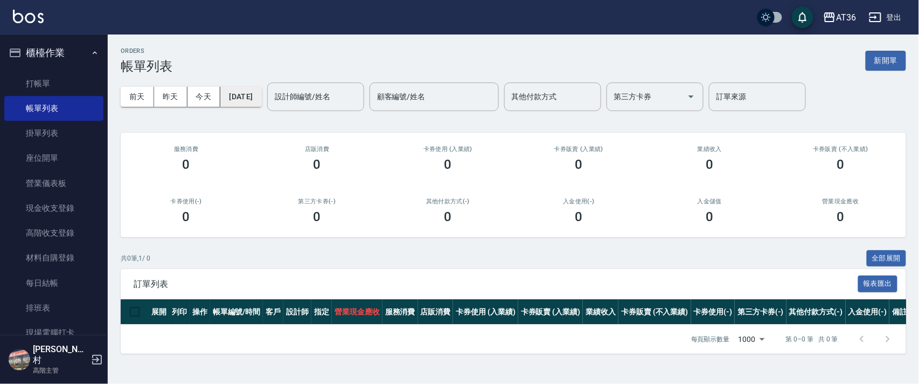
click at [261, 98] on button "[DATE]" at bounding box center [240, 97] width 41 height 20
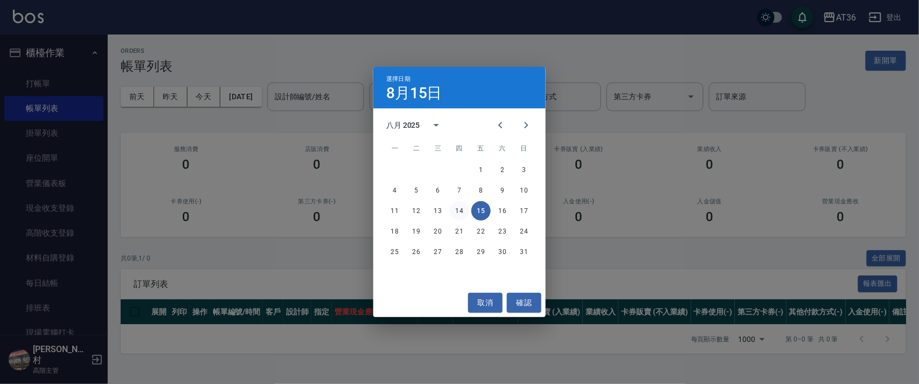
click at [459, 210] on button "14" at bounding box center [459, 210] width 19 height 19
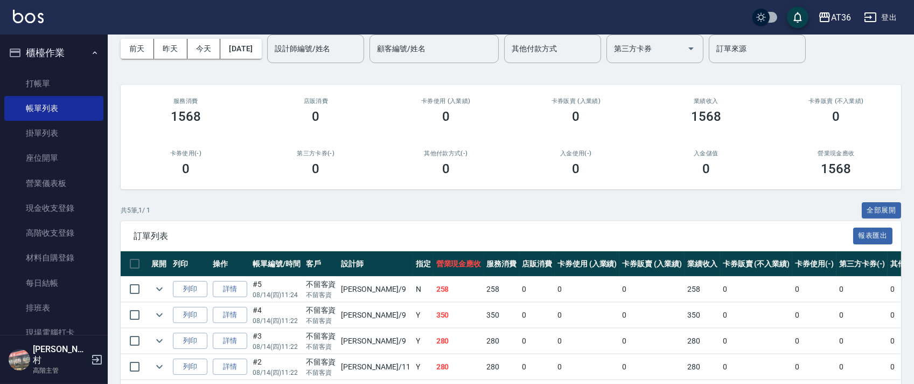
scroll to position [124, 0]
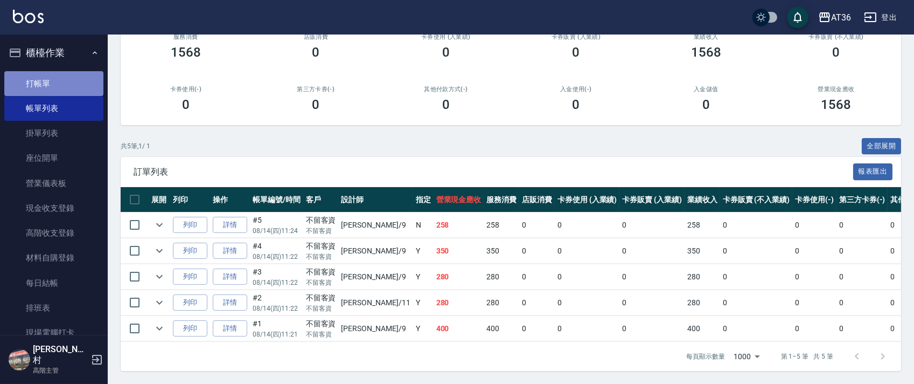
click at [64, 80] on link "打帳單" at bounding box center [53, 83] width 99 height 25
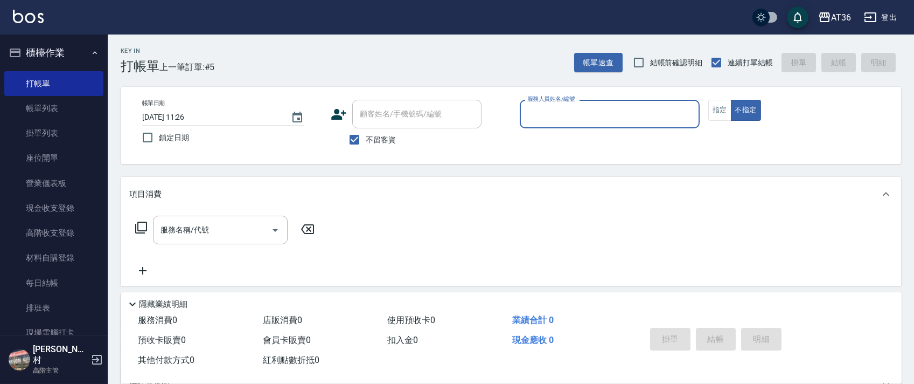
drag, startPoint x: 540, startPoint y: 112, endPoint x: 569, endPoint y: 124, distance: 31.4
click at [542, 114] on input "服務人員姓名/編號" at bounding box center [610, 113] width 170 height 19
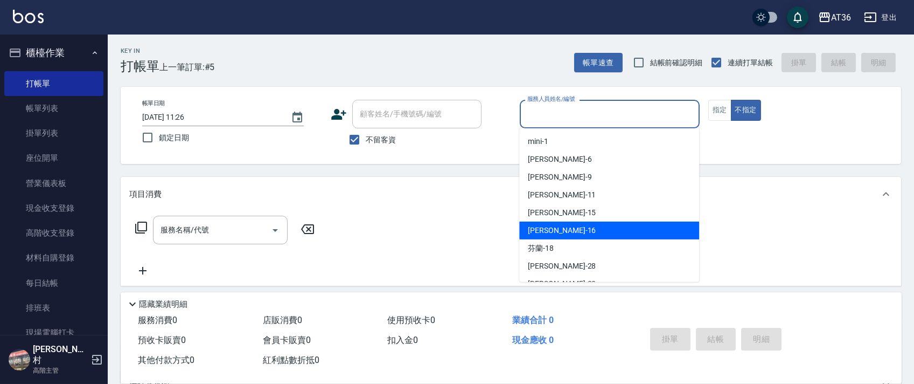
drag, startPoint x: 564, startPoint y: 235, endPoint x: 516, endPoint y: 188, distance: 67.0
click at [564, 229] on div "[PERSON_NAME] -16" at bounding box center [609, 230] width 180 height 18
type input "[PERSON_NAME]-16"
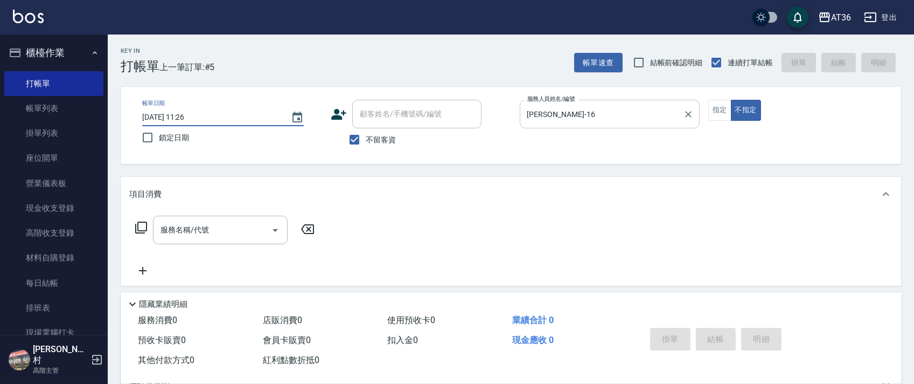
type input "[DATE] 11:26"
click at [525, 119] on input "[PERSON_NAME]-16" at bounding box center [602, 113] width 154 height 19
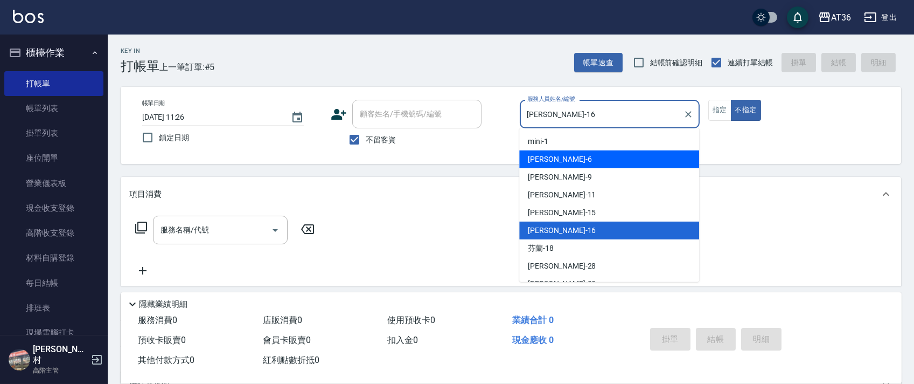
click at [544, 159] on span "[PERSON_NAME] -6" at bounding box center [560, 159] width 64 height 11
type input "[PERSON_NAME]-6"
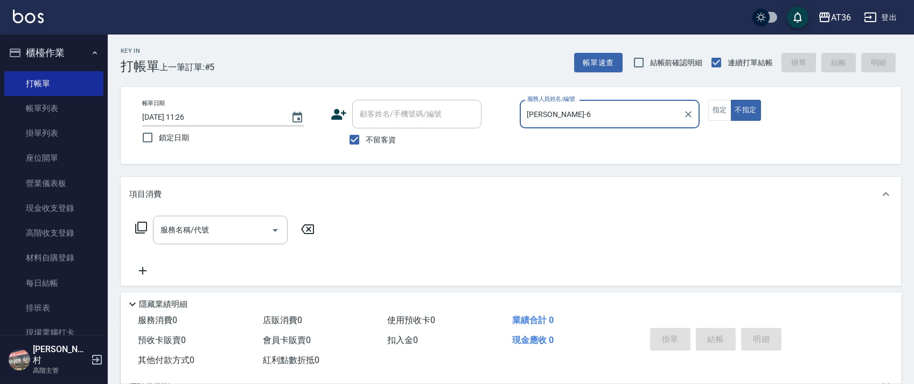
click at [138, 228] on icon at bounding box center [141, 227] width 13 height 13
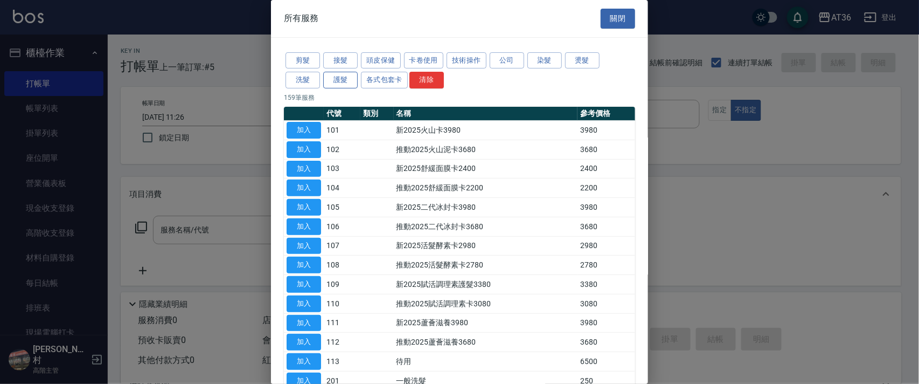
drag, startPoint x: 304, startPoint y: 59, endPoint x: 335, endPoint y: 85, distance: 39.8
click at [304, 59] on button "剪髮" at bounding box center [302, 60] width 34 height 17
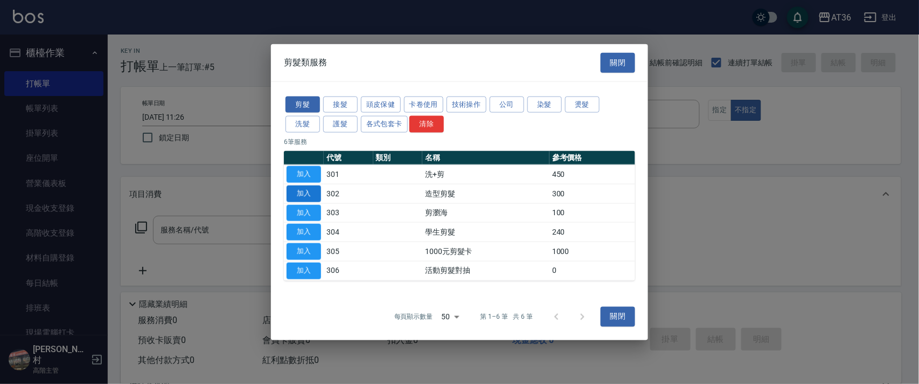
click at [305, 193] on button "加入" at bounding box center [304, 193] width 34 height 17
type input "造型剪髮(302)"
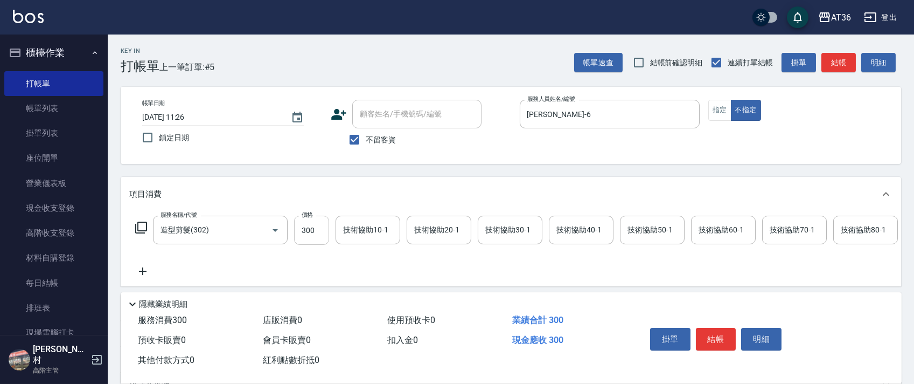
click at [307, 232] on input "300" at bounding box center [311, 229] width 35 height 29
type input "278"
click at [714, 115] on button "指定" at bounding box center [719, 110] width 23 height 21
click at [711, 340] on button "結帳" at bounding box center [716, 339] width 40 height 23
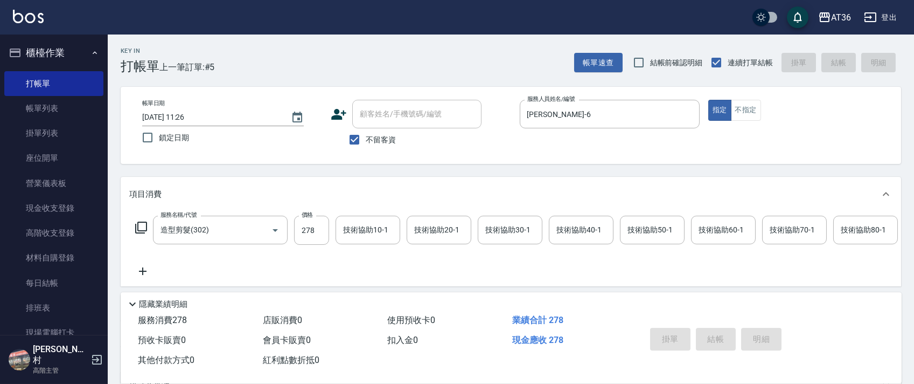
type input "[DATE] 11:27"
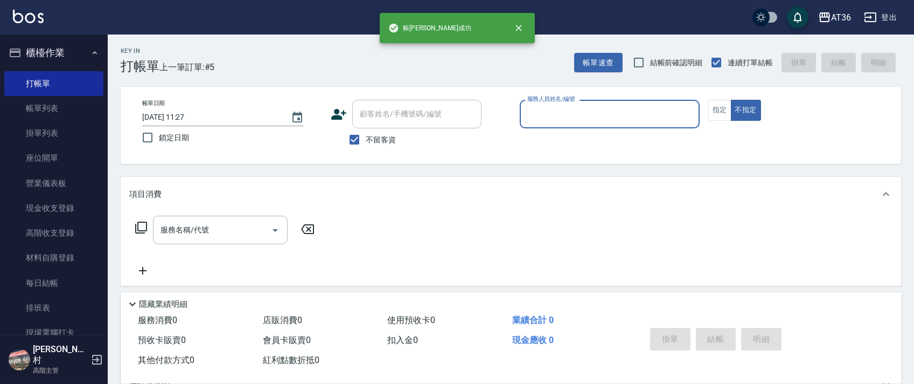
click at [529, 115] on input "服務人員姓名/編號" at bounding box center [610, 113] width 170 height 19
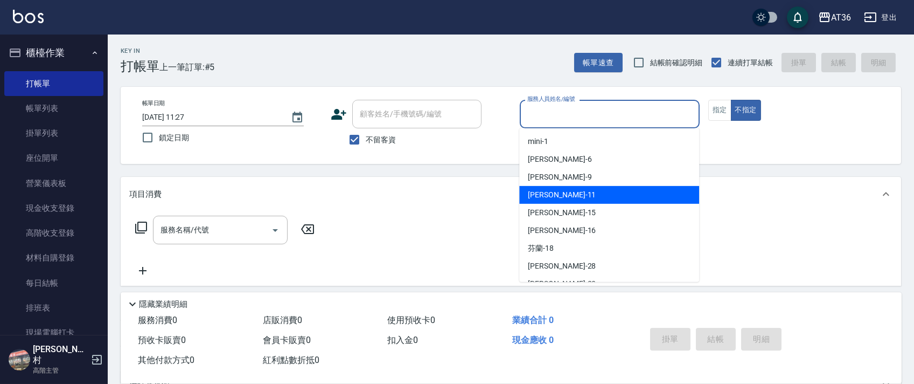
click at [540, 195] on span "[PERSON_NAME] -11" at bounding box center [562, 194] width 68 height 11
type input "[PERSON_NAME]-11"
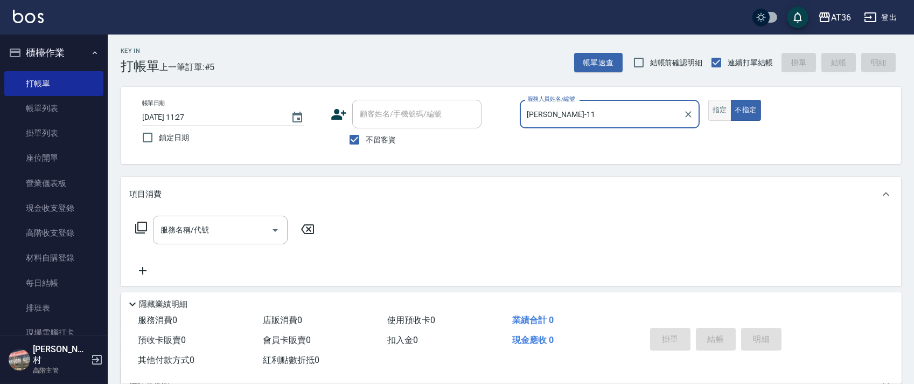
click at [724, 114] on button "指定" at bounding box center [719, 110] width 23 height 21
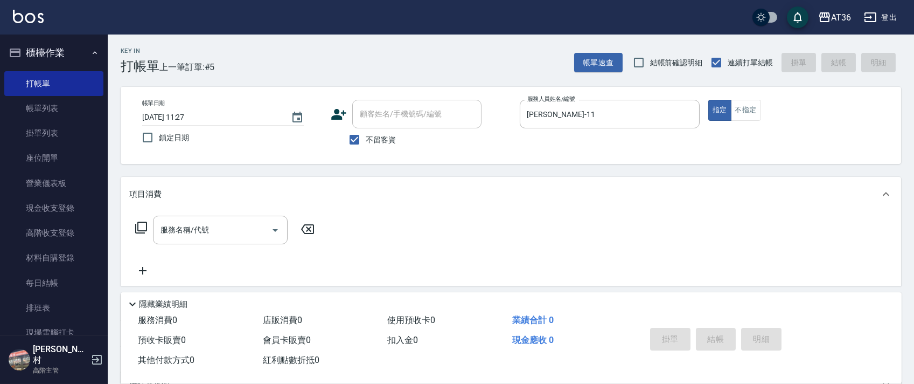
click at [175, 119] on input "[DATE] 11:27" at bounding box center [211, 117] width 138 height 18
type input "[DATE] 11:27"
click at [136, 226] on icon at bounding box center [141, 227] width 13 height 13
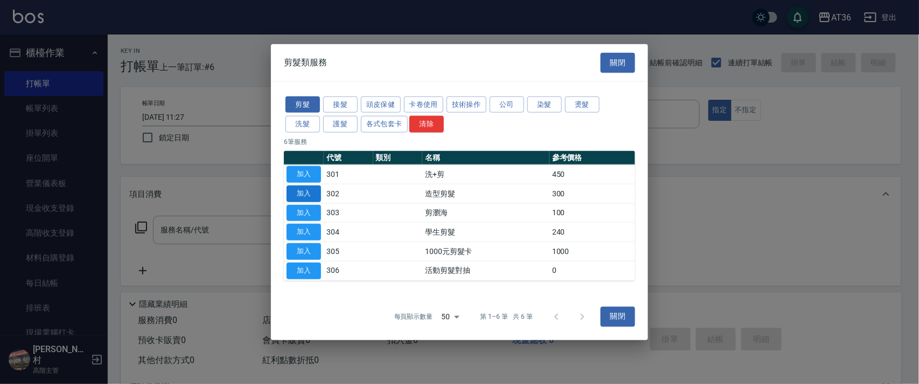
click at [306, 192] on button "加入" at bounding box center [304, 193] width 34 height 17
type input "造型剪髮(302)"
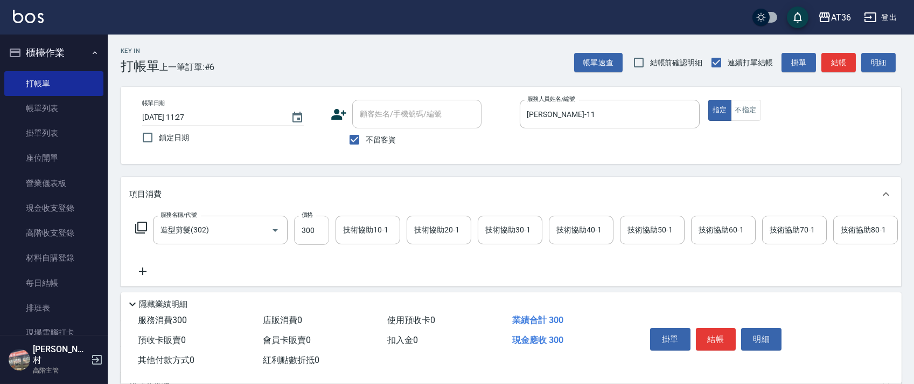
click at [308, 234] on input "300" at bounding box center [311, 229] width 35 height 29
type input "280"
click at [710, 340] on button "結帳" at bounding box center [716, 339] width 40 height 23
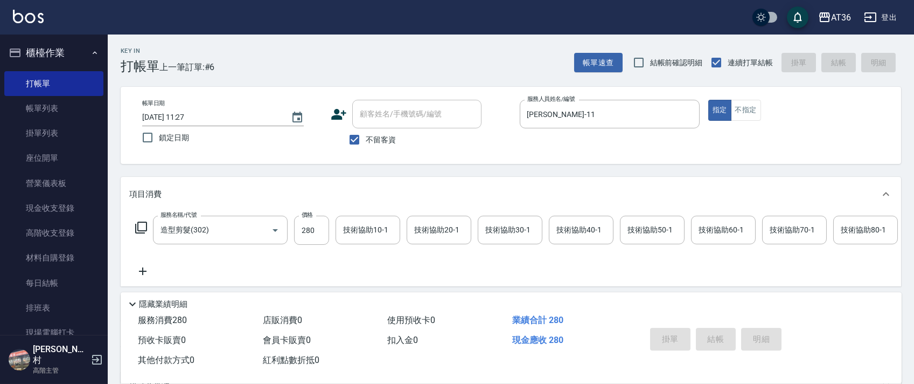
type input "[DATE] 11:27"
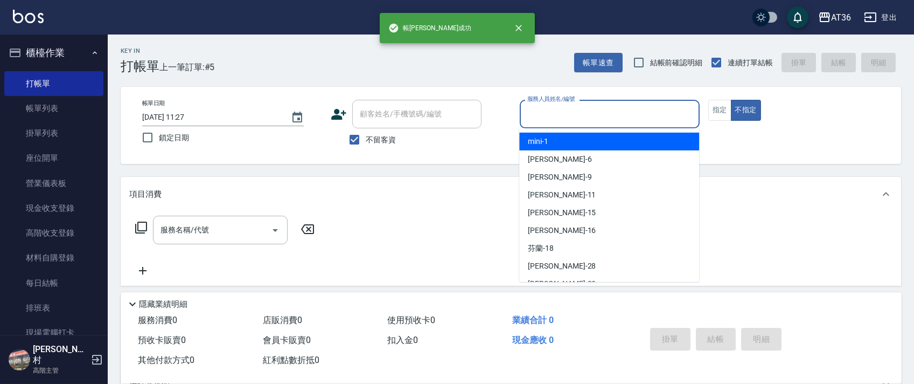
click at [544, 116] on input "服務人員姓名/編號" at bounding box center [610, 113] width 170 height 19
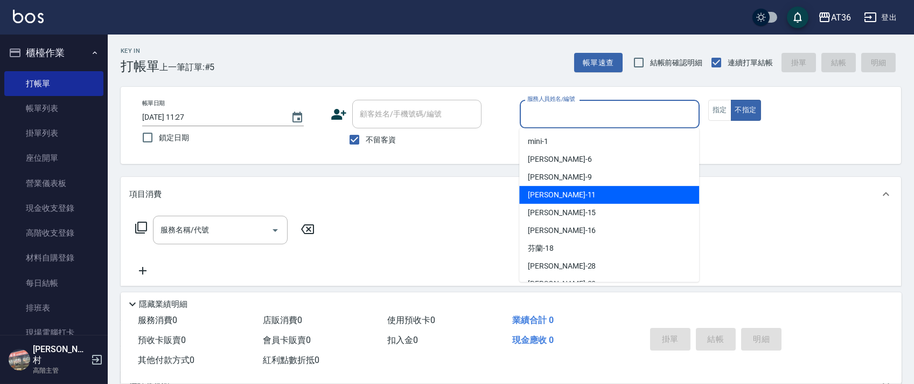
drag, startPoint x: 544, startPoint y: 193, endPoint x: 728, endPoint y: 127, distance: 195.6
click at [544, 193] on span "[PERSON_NAME] -11" at bounding box center [562, 194] width 68 height 11
type input "[PERSON_NAME]-11"
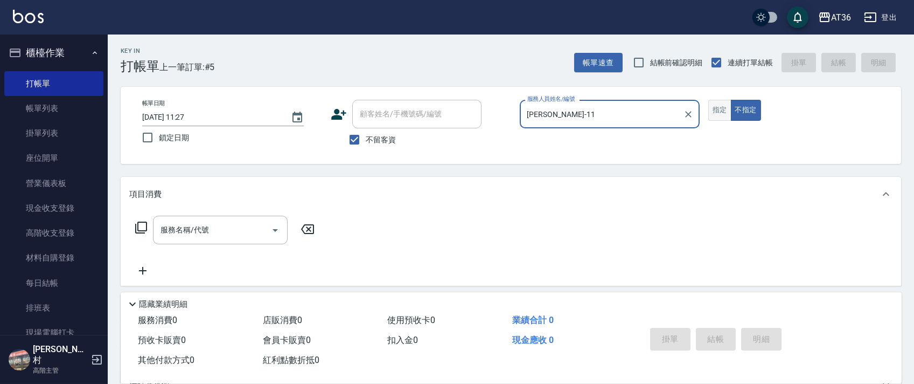
click at [724, 109] on button "指定" at bounding box center [719, 110] width 23 height 21
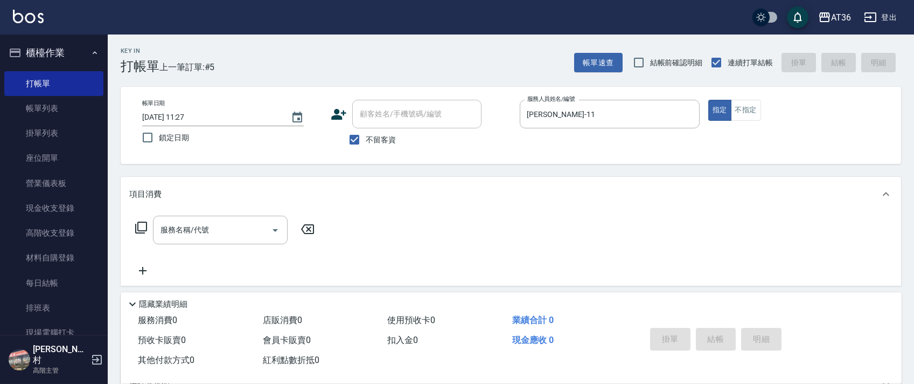
click at [143, 226] on icon at bounding box center [141, 227] width 13 height 13
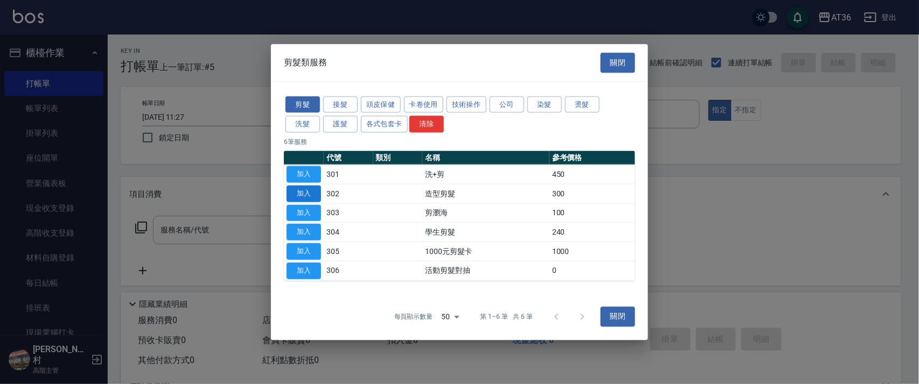
click at [305, 191] on button "加入" at bounding box center [304, 193] width 34 height 17
type input "造型剪髮(302)"
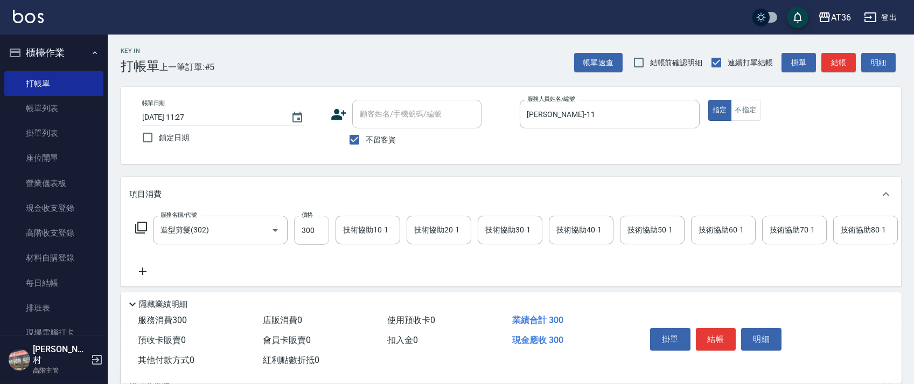
click at [310, 231] on input "300" at bounding box center [311, 229] width 35 height 29
type input "280"
click at [136, 226] on icon at bounding box center [141, 227] width 13 height 13
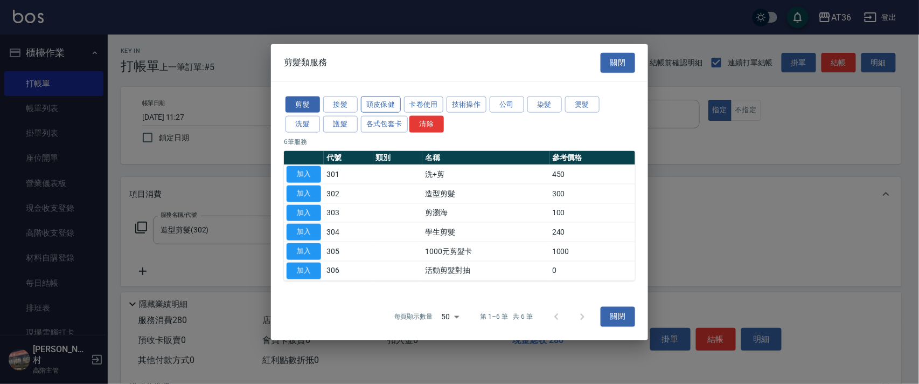
click at [382, 100] on button "頭皮保健" at bounding box center [381, 104] width 40 height 17
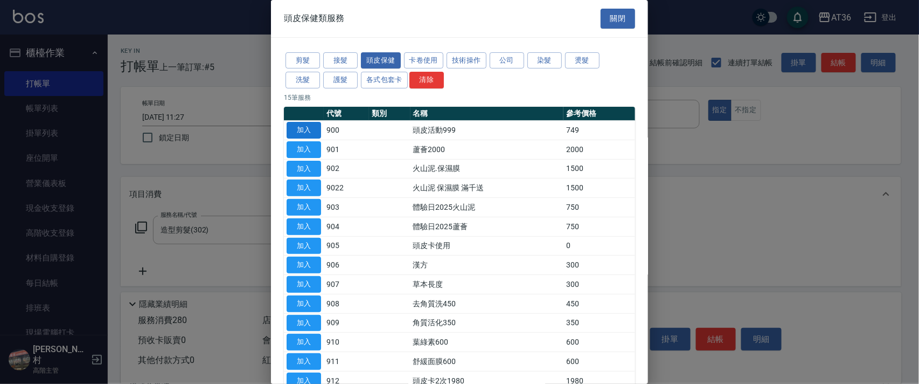
click at [306, 131] on button "加入" at bounding box center [304, 130] width 34 height 17
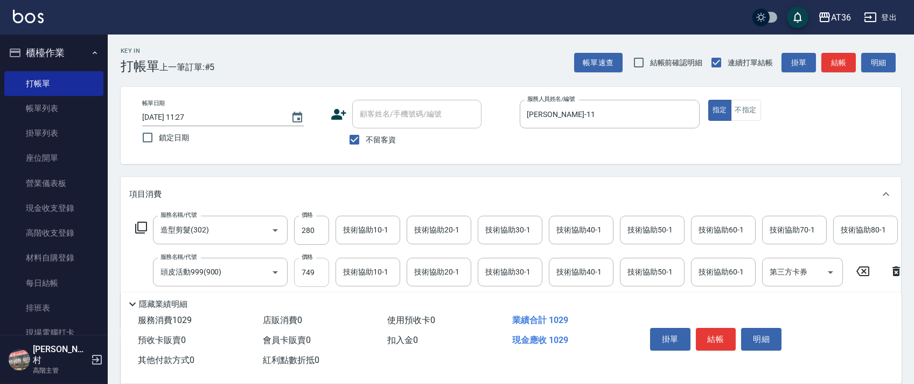
click at [309, 267] on input "749" at bounding box center [311, 271] width 35 height 29
drag, startPoint x: 299, startPoint y: 278, endPoint x: 318, endPoint y: 278, distance: 18.3
click at [301, 278] on input "749" at bounding box center [311, 271] width 35 height 29
type input "999"
click at [175, 117] on input "[DATE] 11:27" at bounding box center [211, 117] width 138 height 18
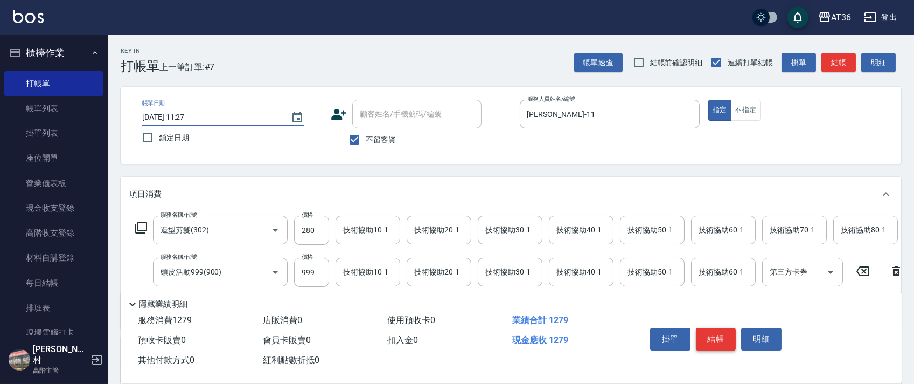
click at [714, 337] on button "結帳" at bounding box center [716, 339] width 40 height 23
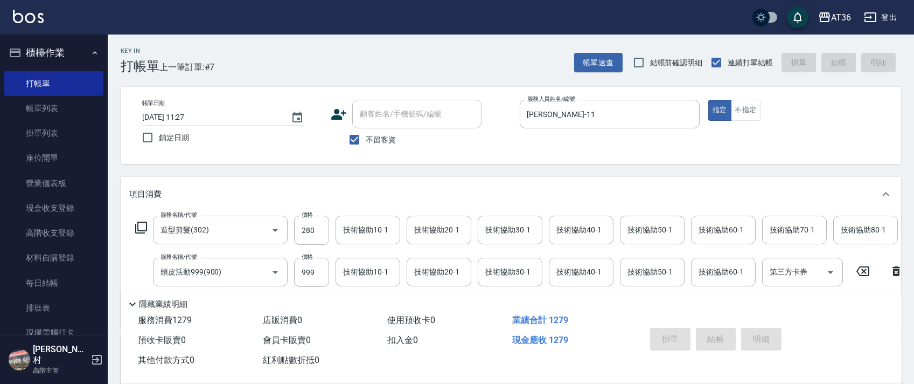
type input "[DATE] 11:27"
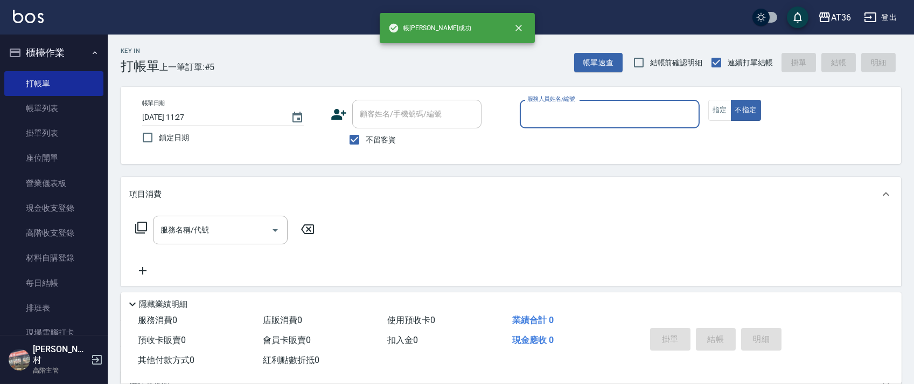
click at [530, 117] on input "服務人員姓名/編號" at bounding box center [610, 113] width 170 height 19
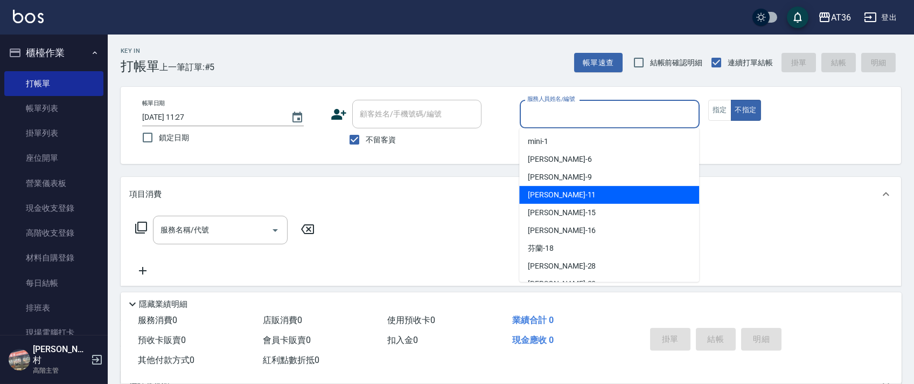
click at [559, 196] on div "[PERSON_NAME] -11" at bounding box center [609, 195] width 180 height 18
type input "[PERSON_NAME]-11"
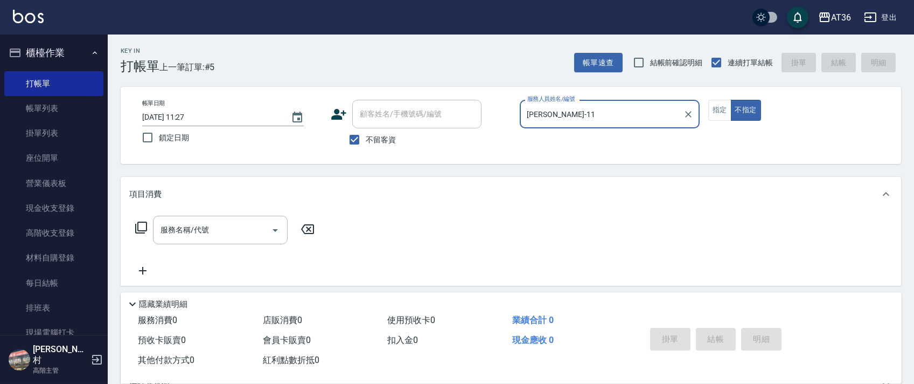
click at [143, 225] on icon at bounding box center [141, 227] width 13 height 13
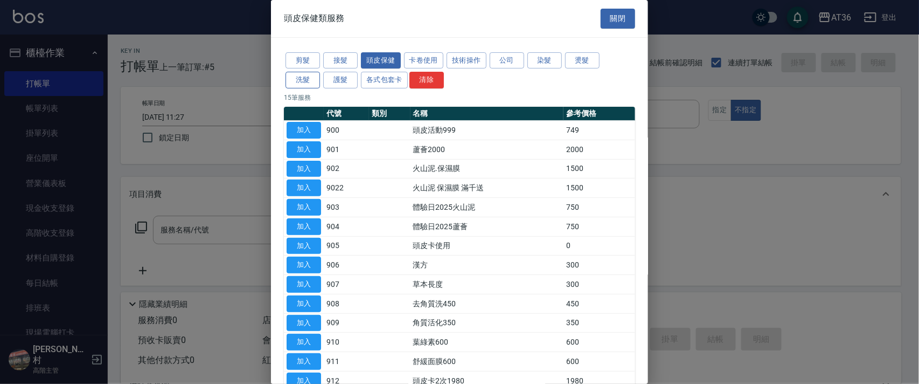
click at [302, 82] on button "洗髮" at bounding box center [302, 80] width 34 height 17
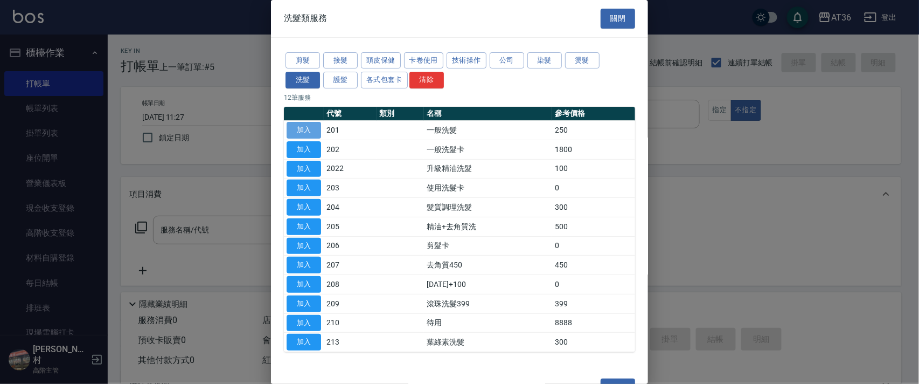
click at [303, 132] on button "加入" at bounding box center [304, 130] width 34 height 17
type input "一般洗髮(201)"
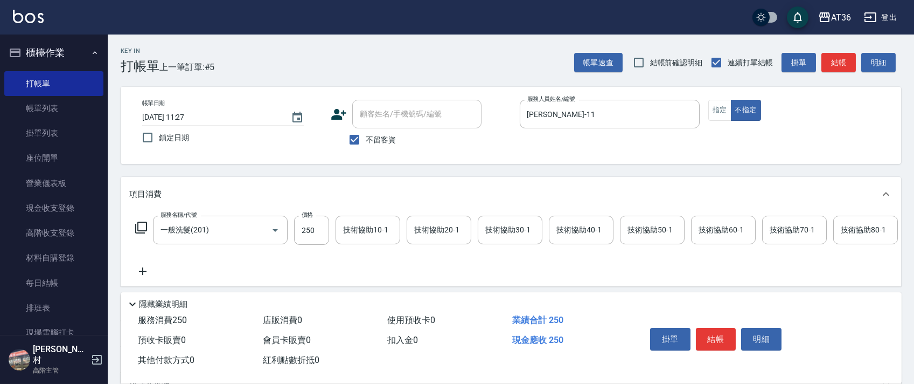
click at [177, 116] on input "[DATE] 11:27" at bounding box center [211, 117] width 138 height 18
type input "[DATE] 11:27"
click at [567, 236] on input "技術協助40-1" at bounding box center [581, 229] width 55 height 19
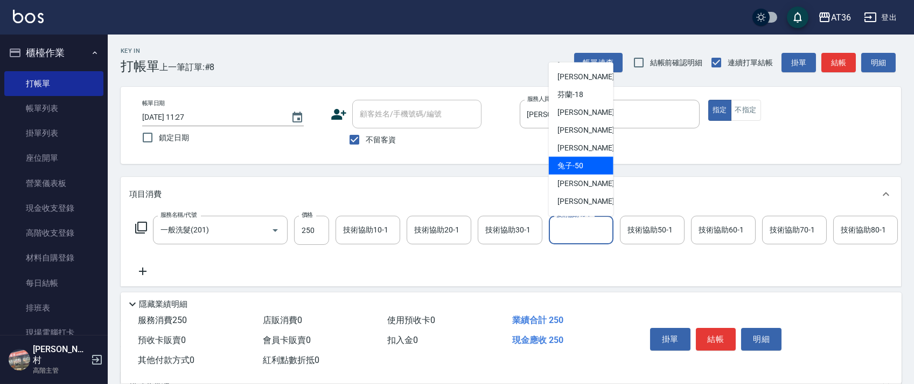
scroll to position [140, 0]
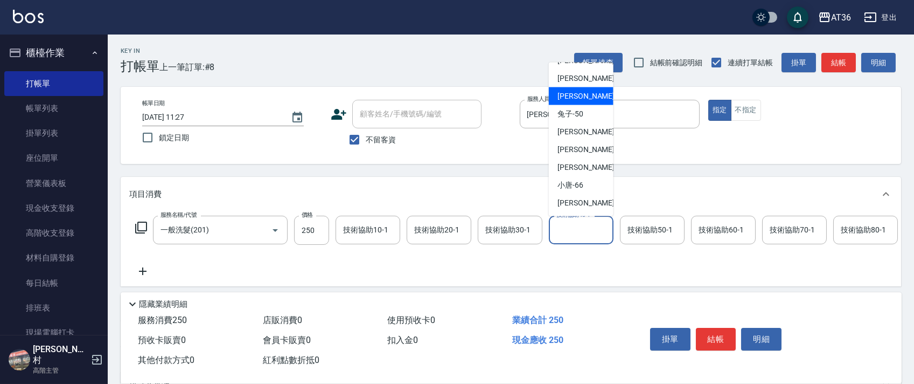
click at [579, 96] on span "佳佳 -36" at bounding box center [592, 95] width 68 height 11
type input "佳佳-36"
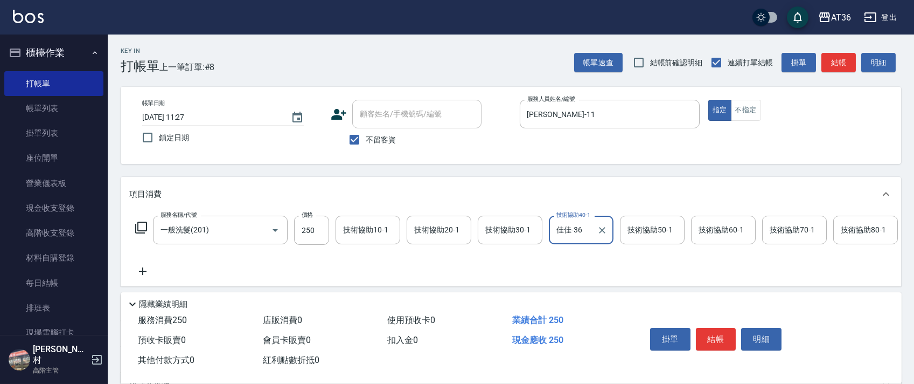
drag, startPoint x: 748, startPoint y: 113, endPoint x: 835, endPoint y: 173, distance: 105.3
click at [748, 115] on button "不指定" at bounding box center [746, 110] width 30 height 21
drag, startPoint x: 717, startPoint y: 340, endPoint x: 714, endPoint y: 332, distance: 9.2
click at [716, 340] on button "結帳" at bounding box center [716, 339] width 40 height 23
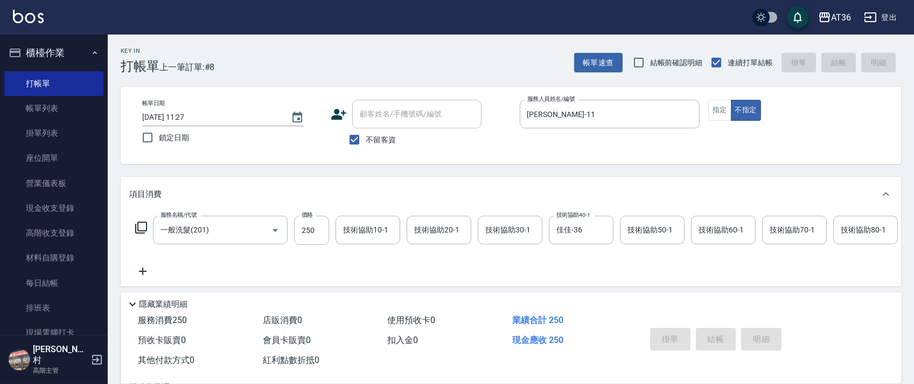
type input "[DATE] 11:28"
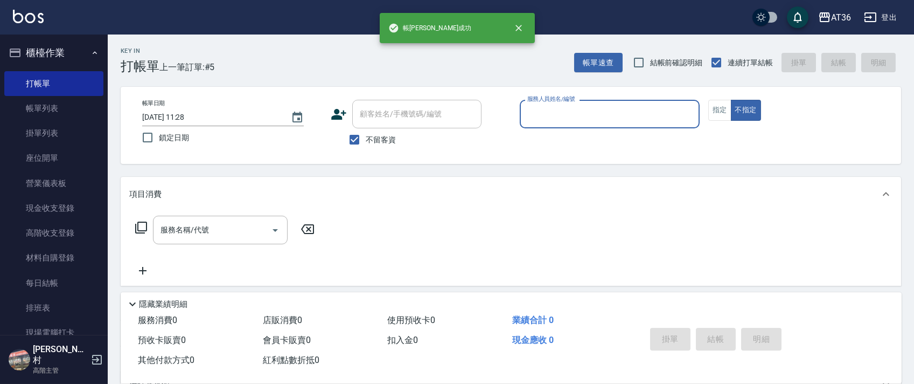
drag, startPoint x: 539, startPoint y: 112, endPoint x: 540, endPoint y: 119, distance: 6.7
click at [538, 114] on input "服務人員姓名/編號" at bounding box center [610, 113] width 170 height 19
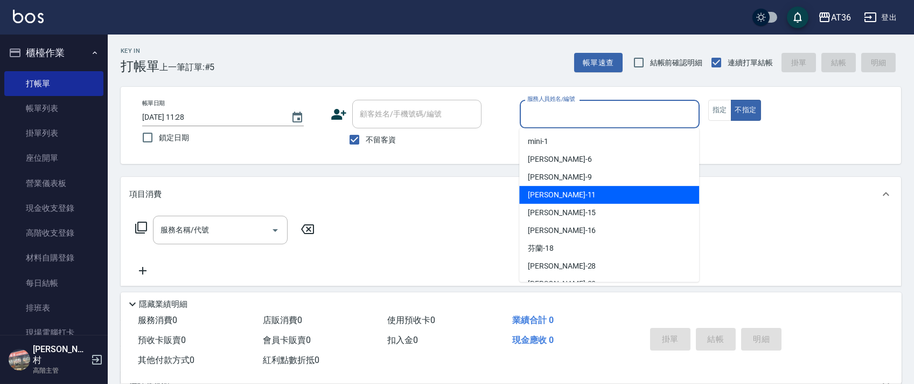
click at [562, 197] on div "[PERSON_NAME] -11" at bounding box center [609, 195] width 180 height 18
type input "[PERSON_NAME]-11"
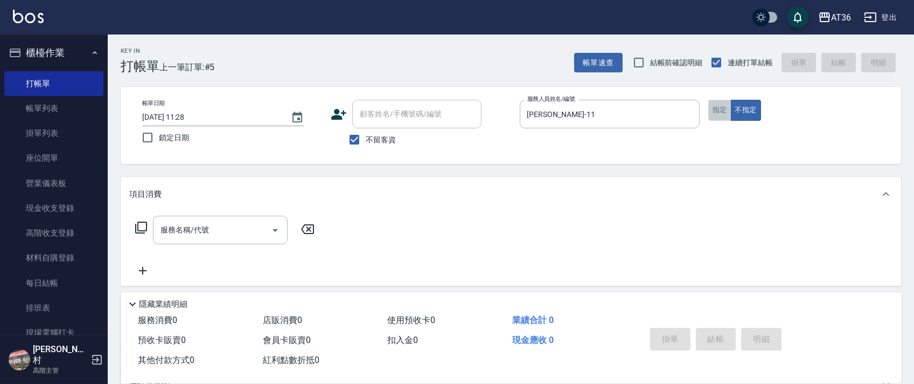
click at [728, 112] on button "指定" at bounding box center [719, 110] width 23 height 21
click at [141, 231] on icon at bounding box center [141, 227] width 12 height 12
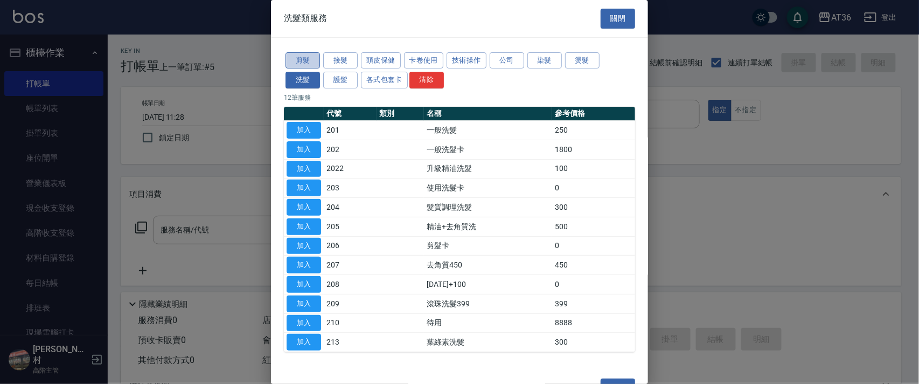
click at [294, 61] on button "剪髮" at bounding box center [302, 60] width 34 height 17
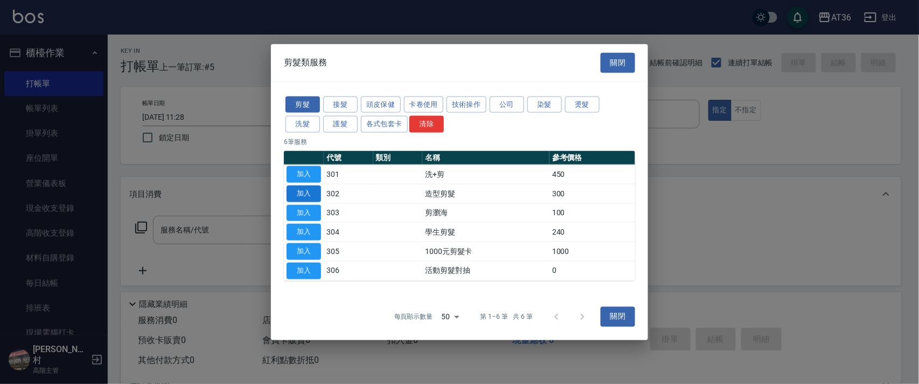
click at [309, 191] on button "加入" at bounding box center [304, 193] width 34 height 17
type input "造型剪髮(302)"
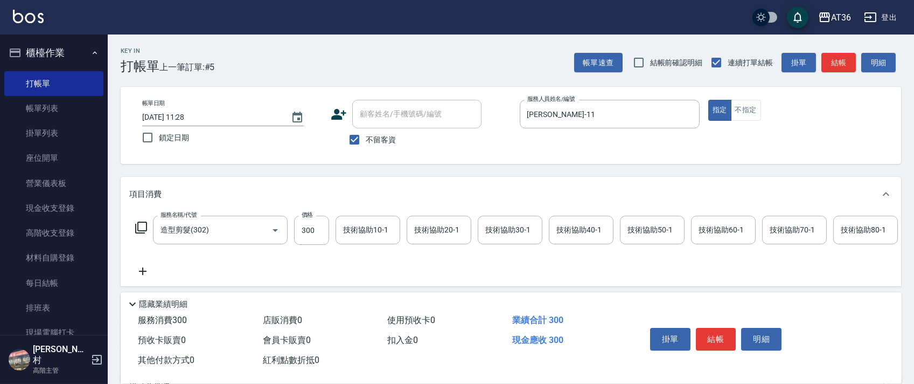
click at [312, 232] on input "300" at bounding box center [311, 229] width 35 height 29
type input "270"
click at [172, 121] on input "[DATE] 11:28" at bounding box center [211, 117] width 138 height 18
click at [704, 345] on button "結帳" at bounding box center [716, 339] width 40 height 23
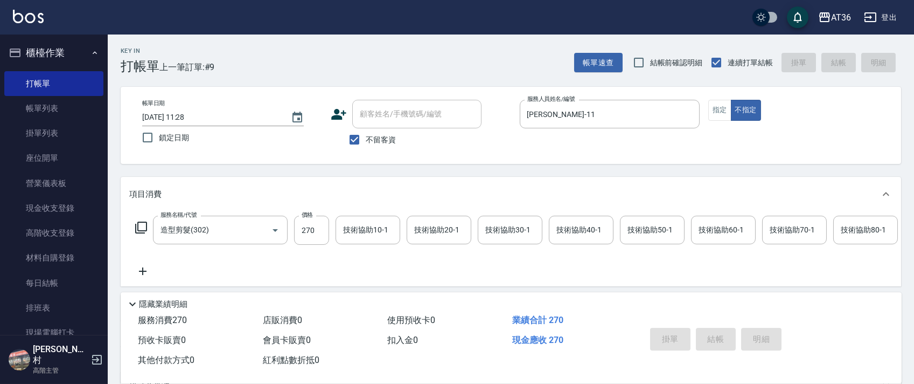
type input "[DATE] 11:28"
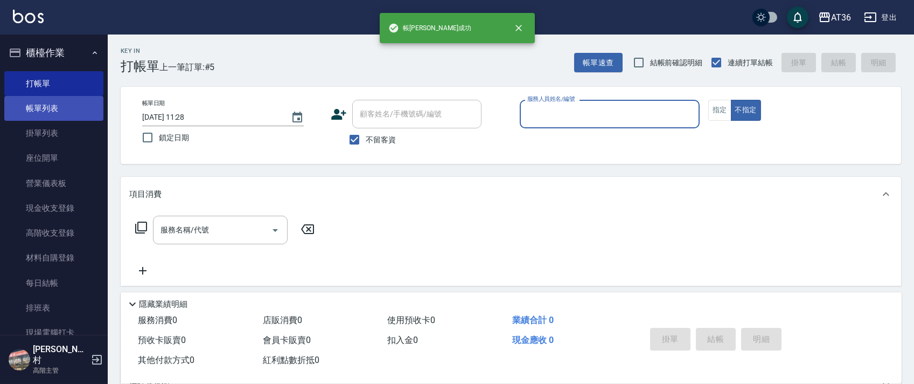
click at [69, 112] on link "帳單列表" at bounding box center [53, 108] width 99 height 25
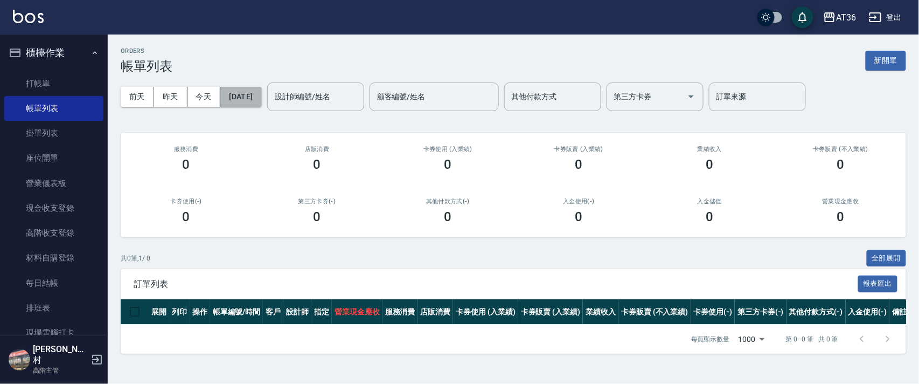
click at [261, 98] on button "[DATE]" at bounding box center [240, 97] width 41 height 20
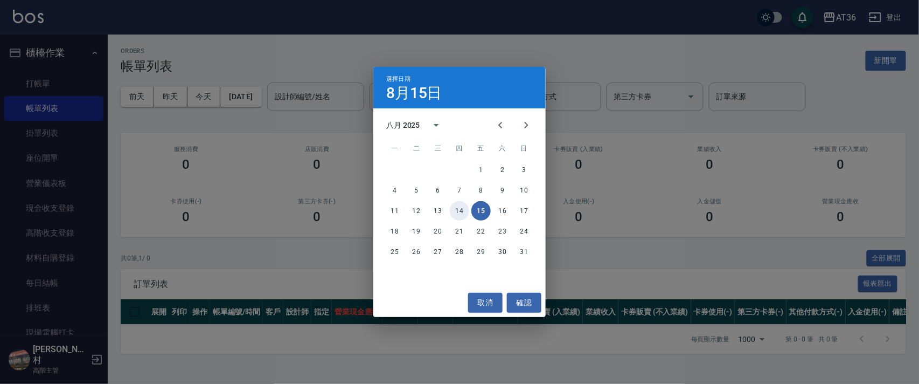
drag, startPoint x: 463, startPoint y: 212, endPoint x: 463, endPoint y: 184, distance: 27.5
click at [463, 212] on button "14" at bounding box center [459, 210] width 19 height 19
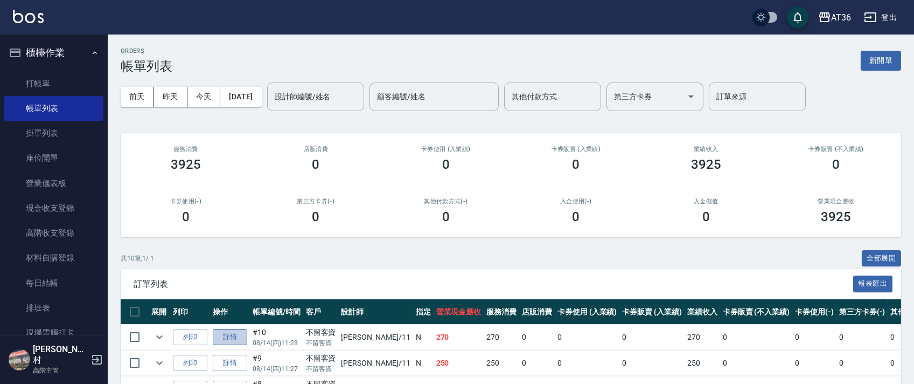
click at [234, 337] on link "詳情" at bounding box center [230, 337] width 34 height 17
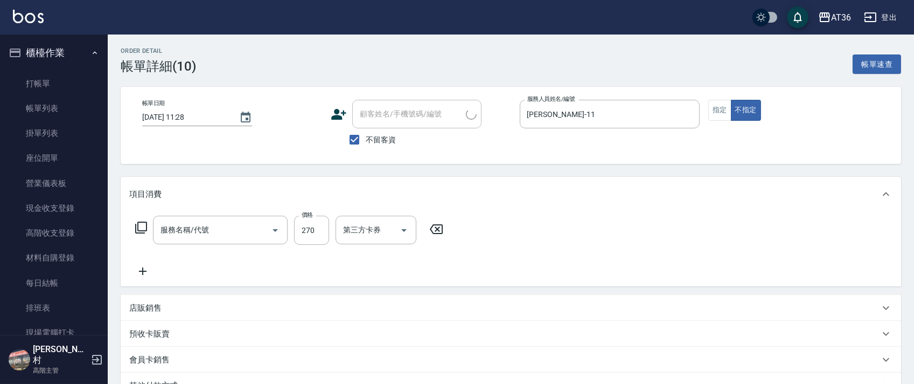
type input "[DATE] 11:28"
checkbox input "true"
type input "[PERSON_NAME]-11"
type input "造型剪髮(302)"
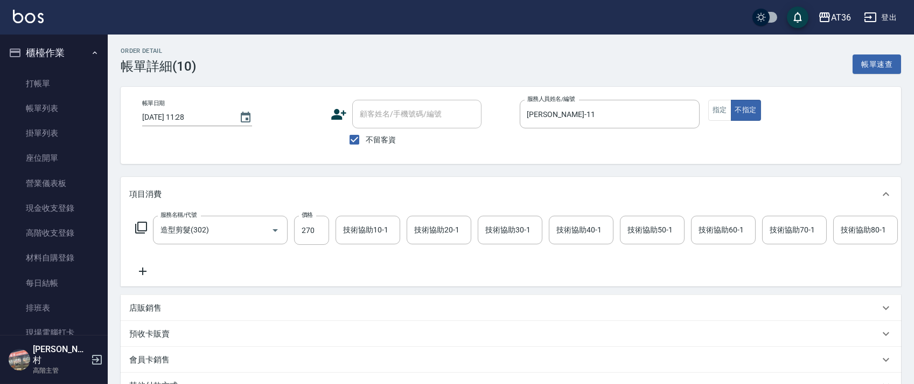
drag, startPoint x: 722, startPoint y: 103, endPoint x: 774, endPoint y: 140, distance: 62.9
click at [722, 104] on button "指定" at bounding box center [719, 110] width 23 height 21
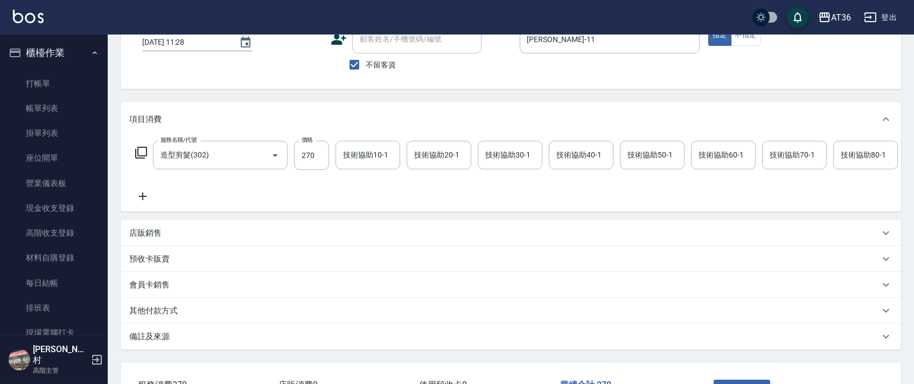
scroll to position [166, 0]
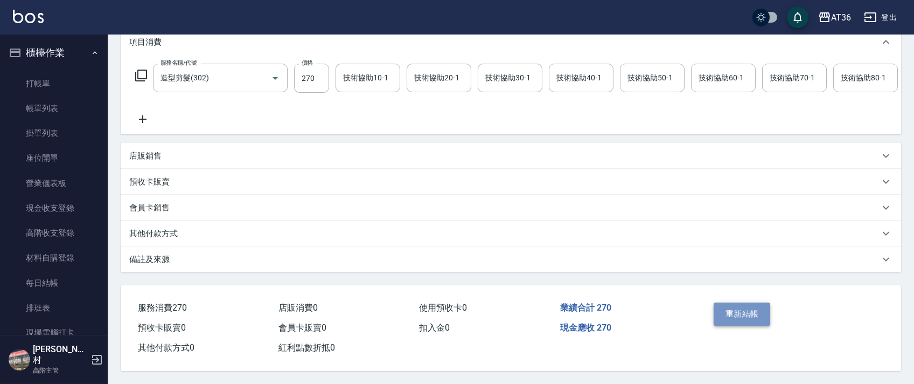
click at [727, 312] on button "重新結帳" at bounding box center [742, 313] width 57 height 23
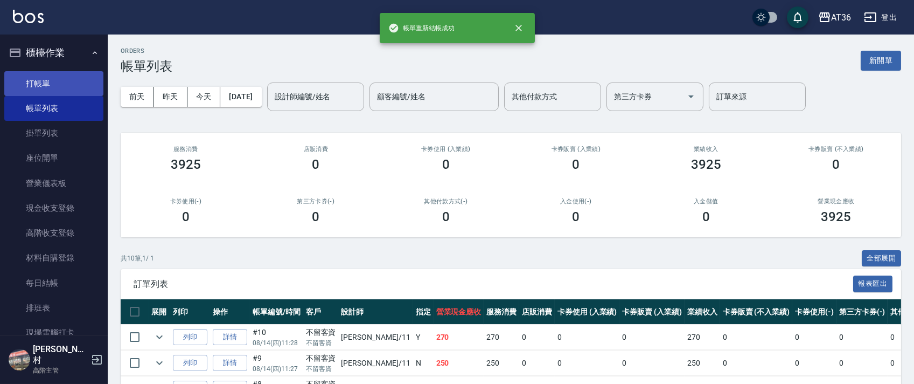
click at [65, 88] on link "打帳單" at bounding box center [53, 83] width 99 height 25
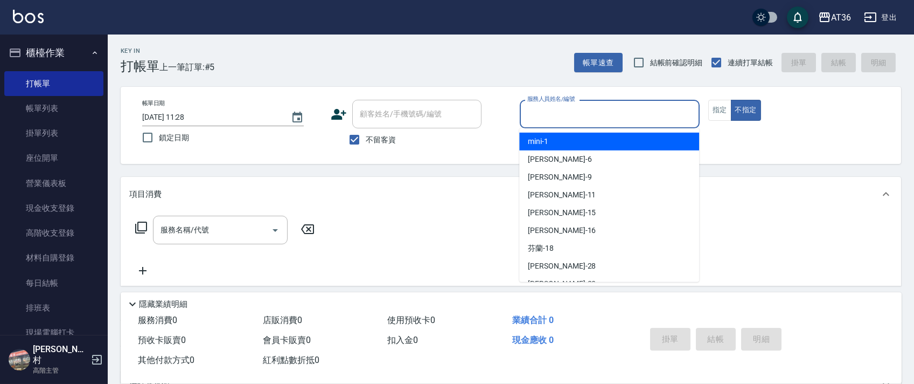
click at [537, 109] on input "服務人員姓名/編號" at bounding box center [610, 113] width 170 height 19
click at [554, 143] on div "mini -1" at bounding box center [609, 142] width 180 height 18
type input "mini-1"
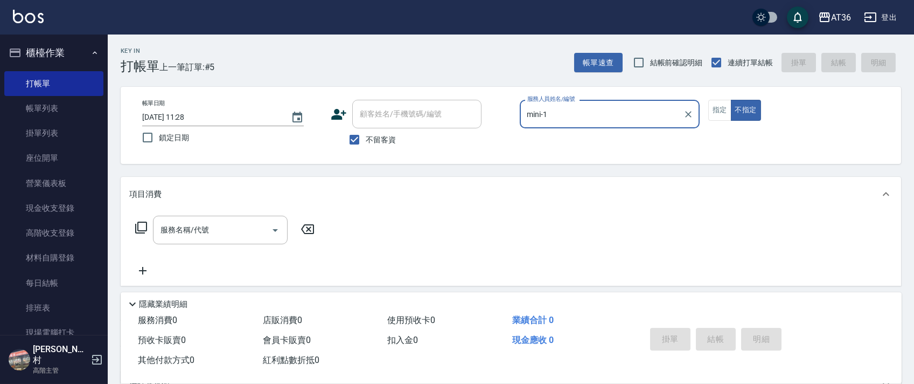
click at [145, 229] on icon at bounding box center [141, 227] width 13 height 13
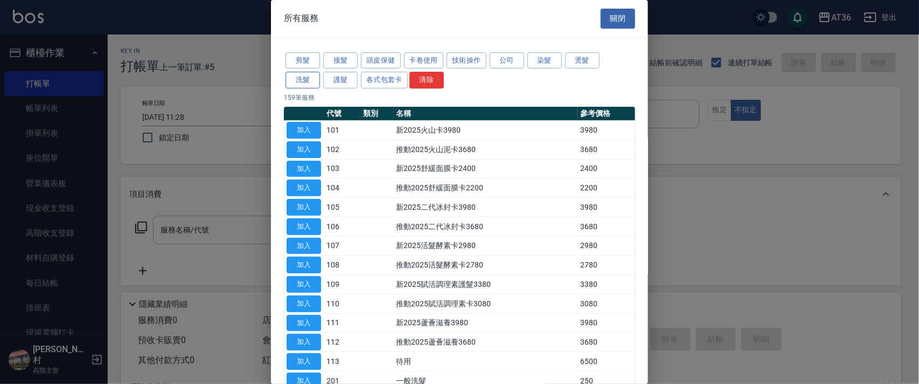
click at [304, 80] on button "洗髮" at bounding box center [302, 80] width 34 height 17
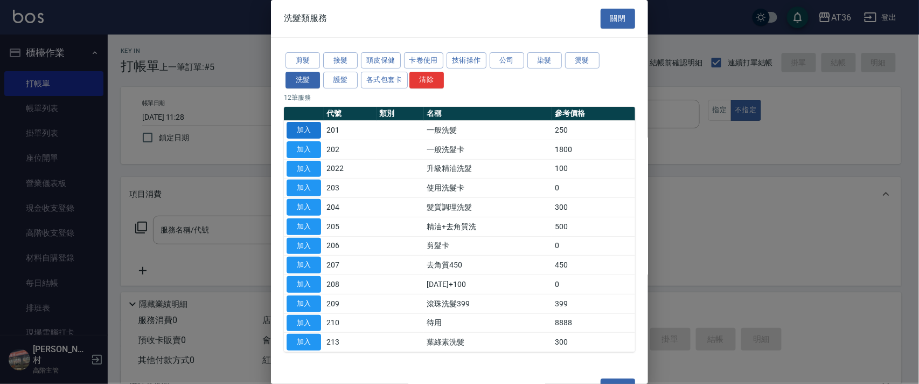
click at [308, 134] on button "加入" at bounding box center [304, 130] width 34 height 17
type input "一般洗髮(201)"
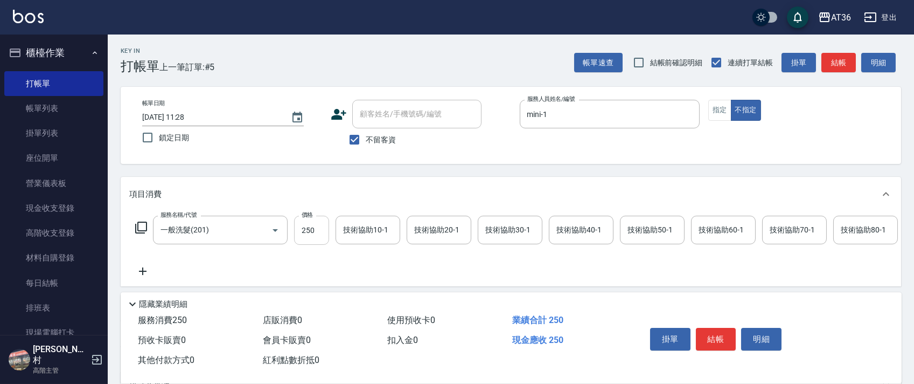
drag, startPoint x: 305, startPoint y: 228, endPoint x: 317, endPoint y: 229, distance: 11.4
click at [305, 229] on input "250" at bounding box center [311, 229] width 35 height 29
type input "350"
drag, startPoint x: 173, startPoint y: 119, endPoint x: 245, endPoint y: 121, distance: 71.7
click at [173, 120] on input "[DATE] 11:28" at bounding box center [211, 117] width 138 height 18
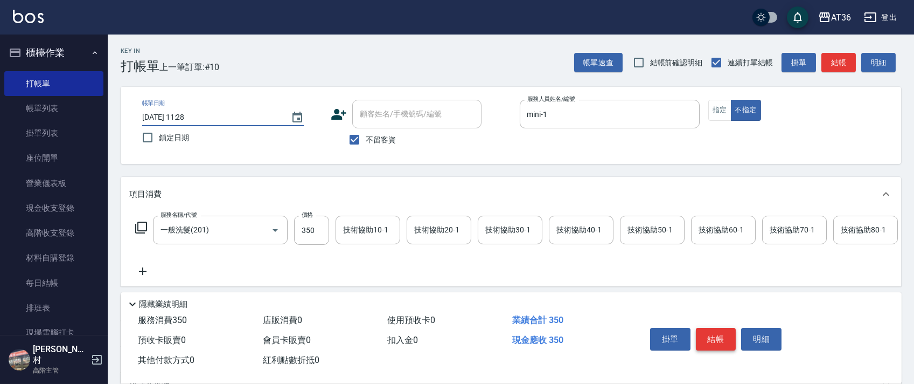
click at [713, 338] on button "結帳" at bounding box center [716, 339] width 40 height 23
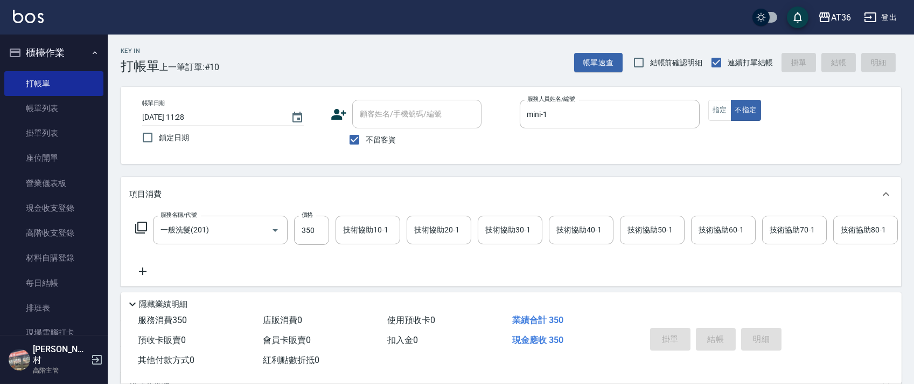
type input "[DATE] 11:28"
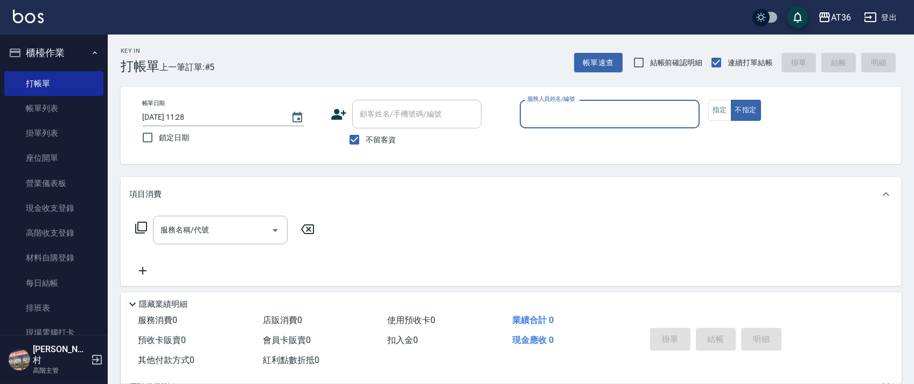
click at [172, 115] on input "[DATE] 11:28" at bounding box center [211, 117] width 138 height 18
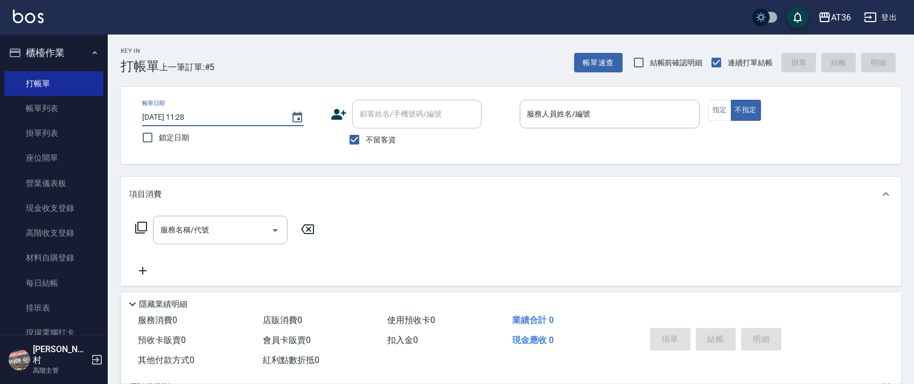
type input "[DATE] 11:28"
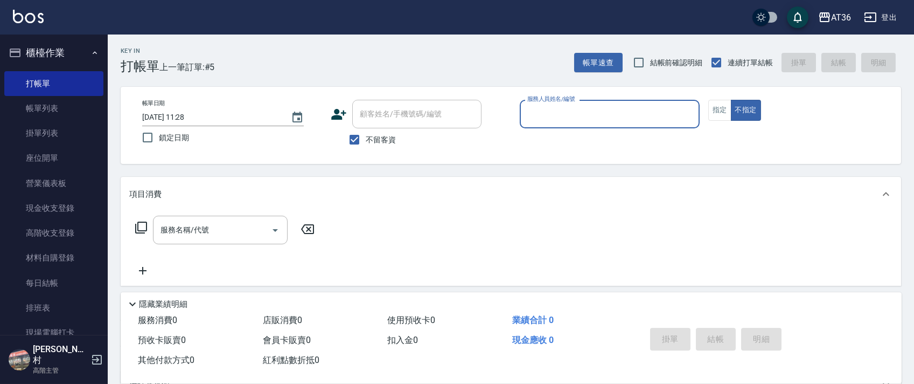
type input "4"
click at [526, 119] on input "4" at bounding box center [602, 113] width 154 height 19
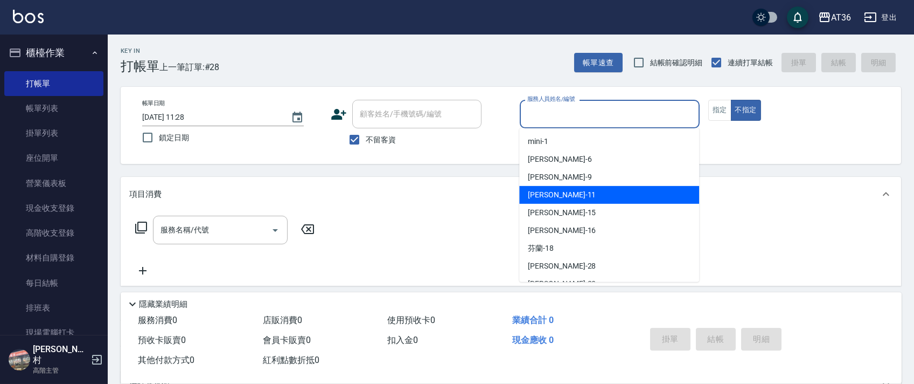
drag, startPoint x: 563, startPoint y: 200, endPoint x: 600, endPoint y: 157, distance: 56.6
click at [565, 200] on div "[PERSON_NAME] -11" at bounding box center [609, 195] width 180 height 18
type input "[PERSON_NAME]-11"
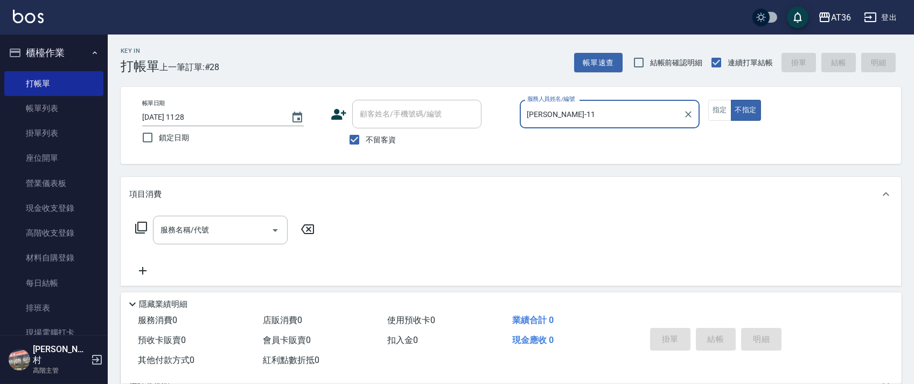
click at [170, 117] on input "[DATE] 11:28" at bounding box center [211, 117] width 138 height 18
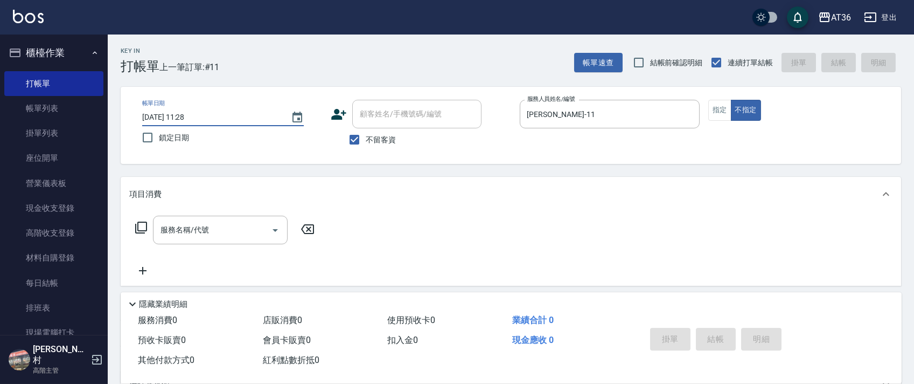
type input "[DATE] 11:28"
click at [141, 227] on icon at bounding box center [141, 227] width 13 height 13
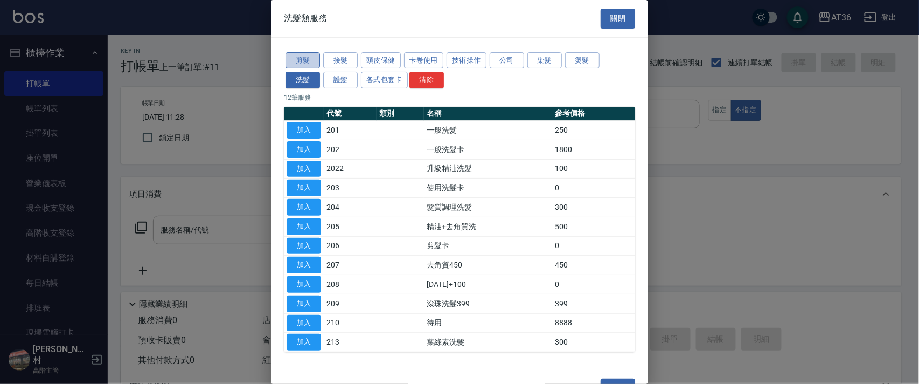
click at [309, 63] on button "剪髮" at bounding box center [302, 60] width 34 height 17
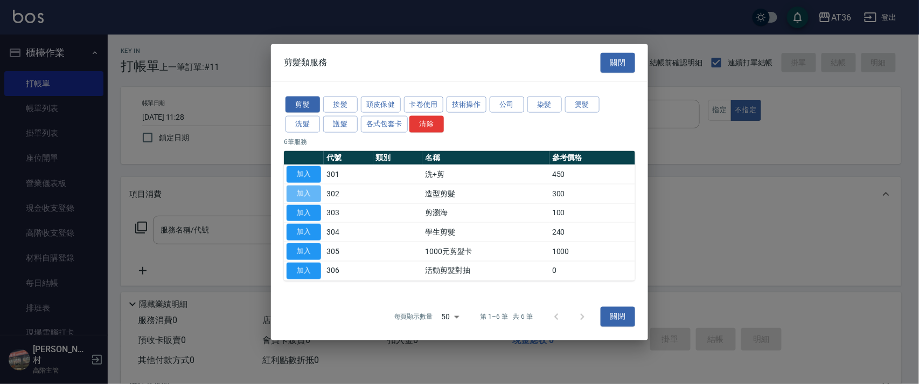
drag, startPoint x: 305, startPoint y: 187, endPoint x: 361, endPoint y: 254, distance: 87.2
click at [305, 188] on button "加入" at bounding box center [304, 193] width 34 height 17
type input "造型剪髮(302)"
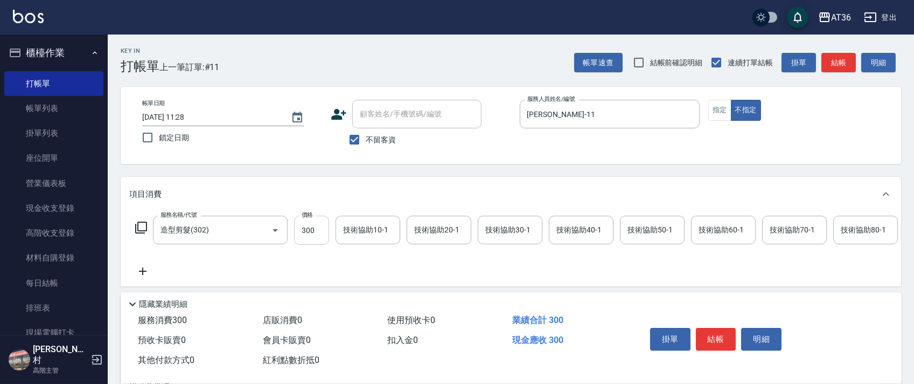
click at [311, 232] on input "300" at bounding box center [311, 229] width 35 height 29
type input "270"
click at [715, 109] on button "指定" at bounding box center [719, 110] width 23 height 21
click at [722, 337] on button "結帳" at bounding box center [716, 339] width 40 height 23
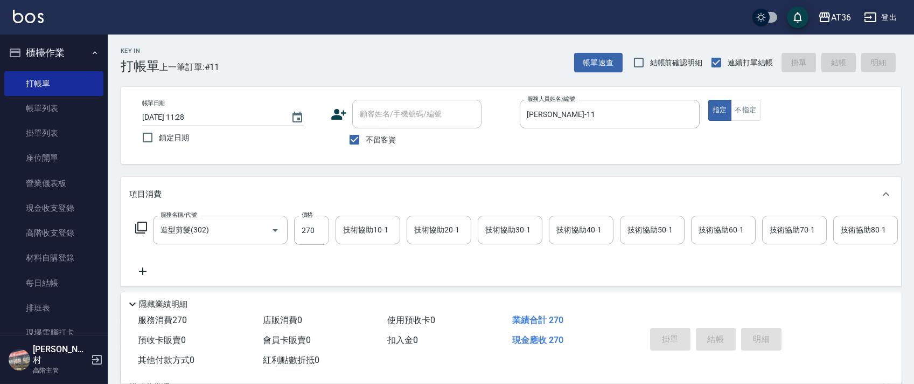
type input "[DATE] 11:29"
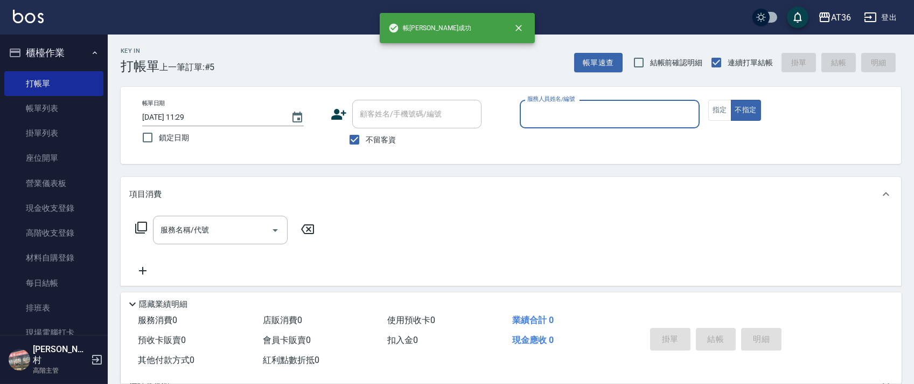
drag, startPoint x: 521, startPoint y: 115, endPoint x: 554, endPoint y: 122, distance: 34.1
click at [521, 115] on div "服務人員姓名/編號" at bounding box center [610, 114] width 180 height 29
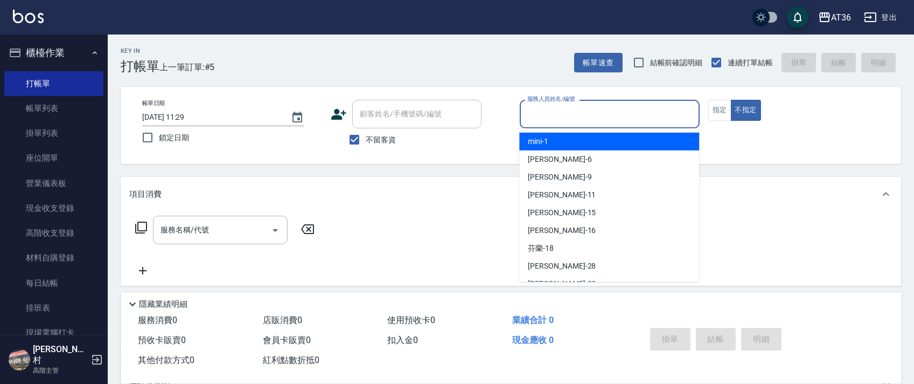
click at [530, 143] on span "mini -1" at bounding box center [538, 141] width 20 height 11
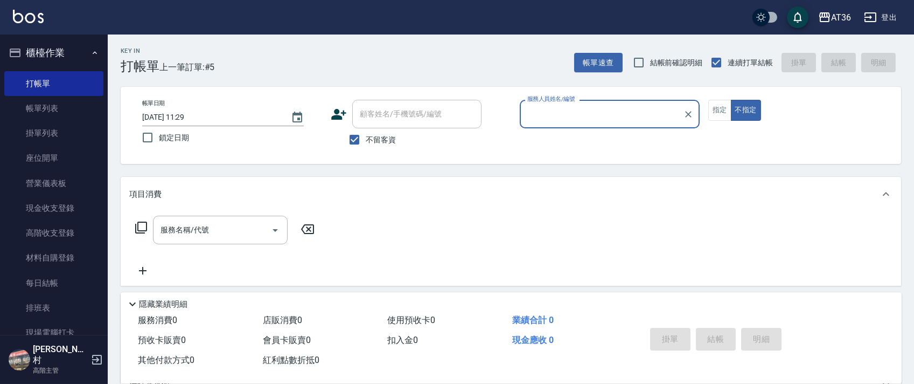
type input "mini-1"
drag, startPoint x: 726, startPoint y: 113, endPoint x: 279, endPoint y: 105, distance: 446.6
click at [725, 113] on button "指定" at bounding box center [719, 110] width 23 height 21
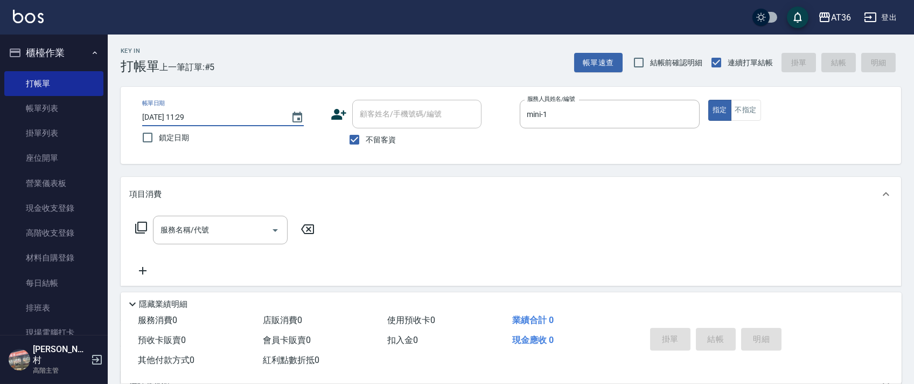
click at [176, 116] on input "[DATE] 11:29" at bounding box center [211, 117] width 138 height 18
type input "[DATE] 11:29"
click at [141, 228] on icon at bounding box center [141, 227] width 13 height 13
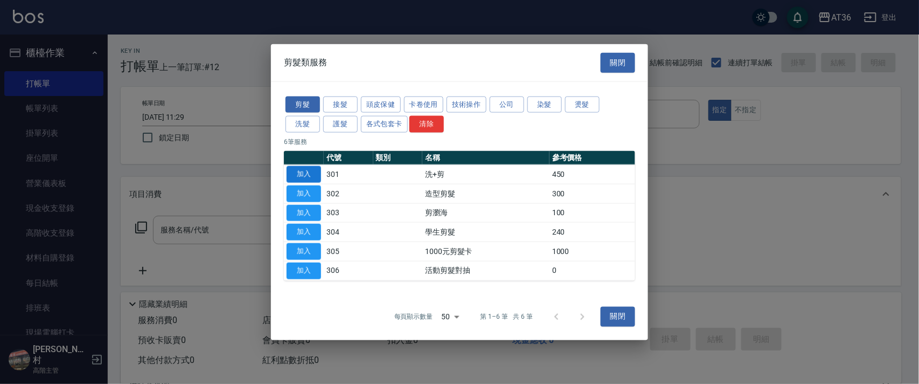
click at [303, 175] on button "加入" at bounding box center [304, 174] width 34 height 17
type input "洗+剪(301)"
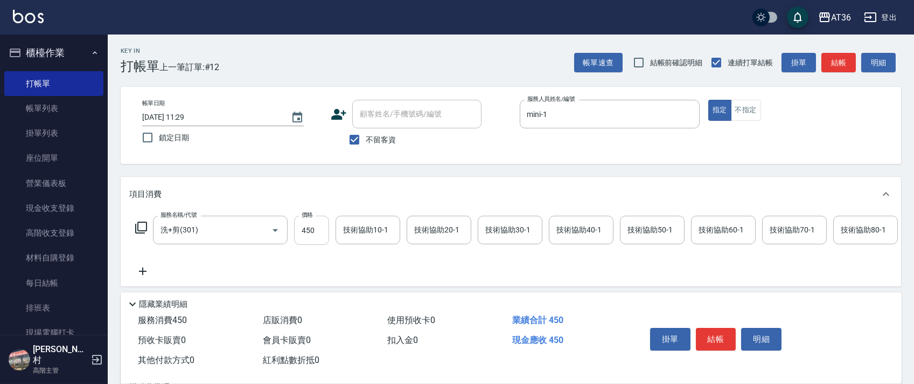
click at [311, 228] on input "450" at bounding box center [311, 229] width 35 height 29
type input "430"
click at [714, 337] on button "結帳" at bounding box center [716, 339] width 40 height 23
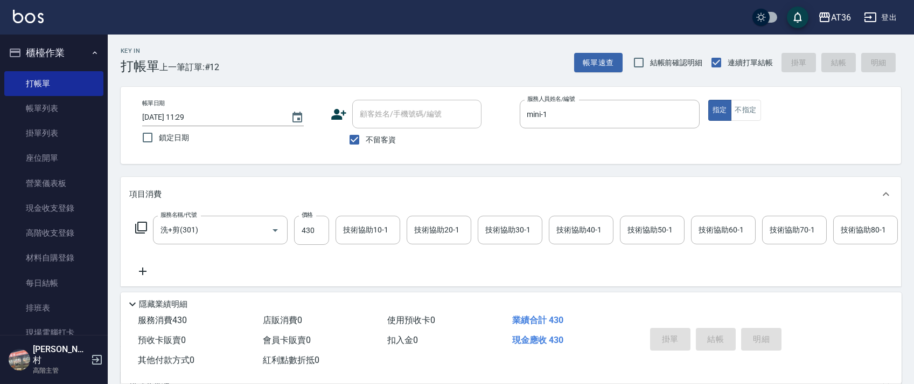
type input "[DATE] 11:29"
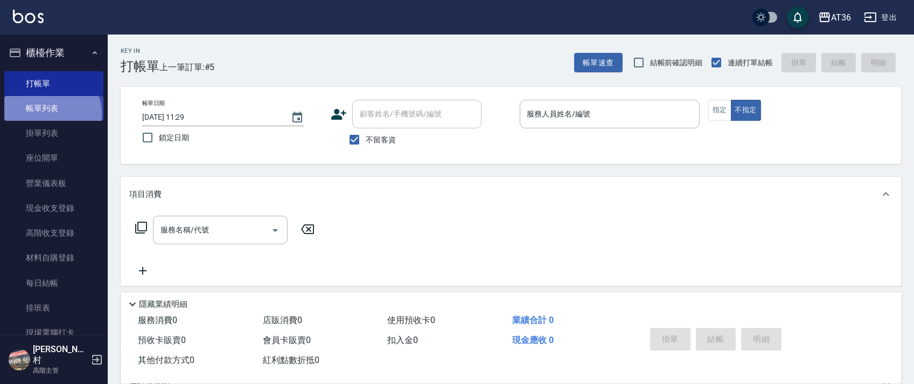
click at [49, 114] on link "帳單列表" at bounding box center [53, 108] width 99 height 25
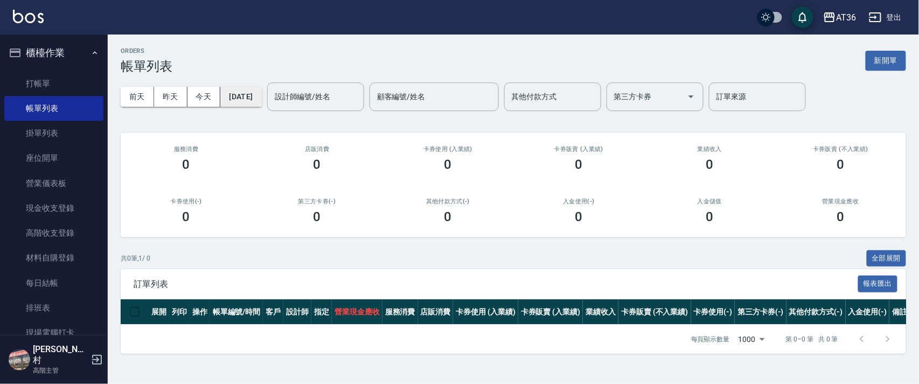
click at [261, 101] on button "[DATE]" at bounding box center [240, 97] width 41 height 20
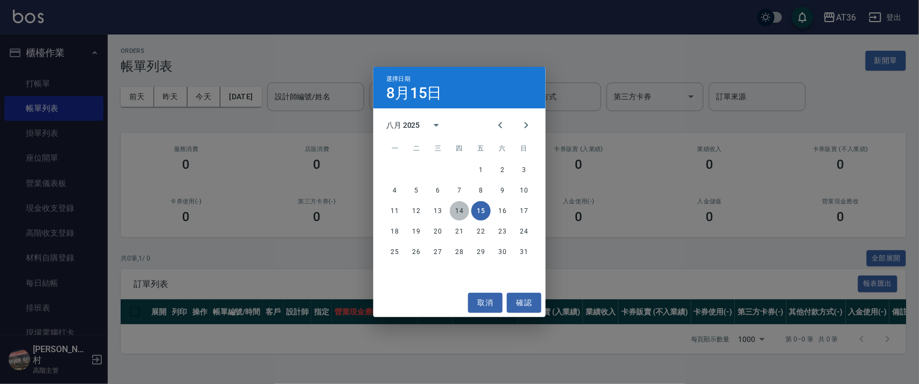
click at [458, 212] on button "14" at bounding box center [459, 210] width 19 height 19
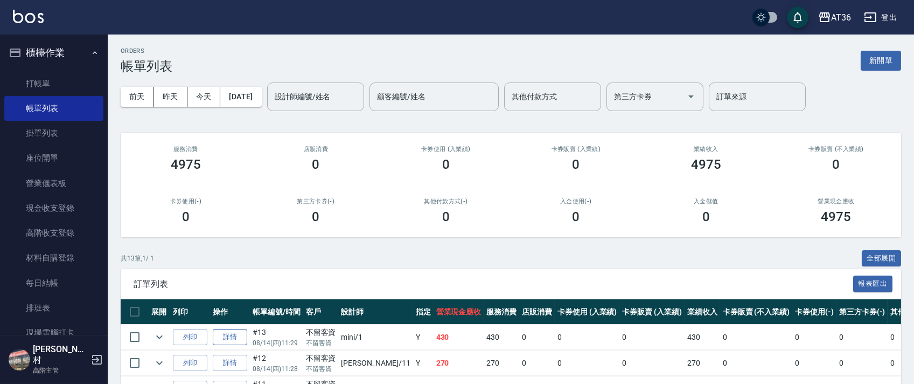
click at [233, 336] on link "詳情" at bounding box center [230, 337] width 34 height 17
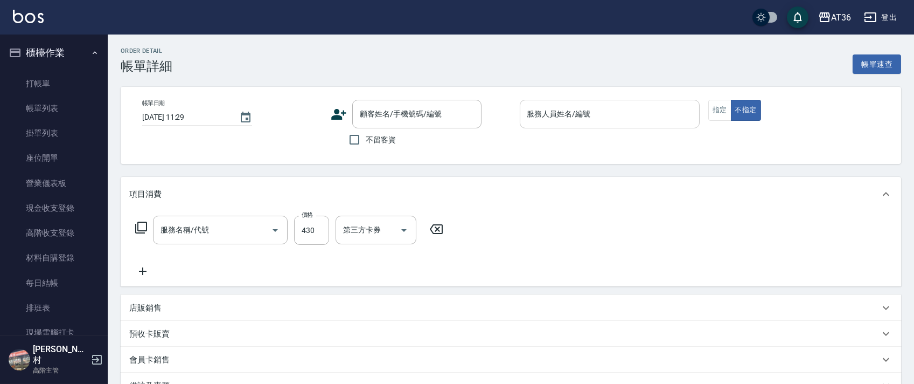
type input "[DATE] 11:29"
checkbox input "true"
type input "mini-1"
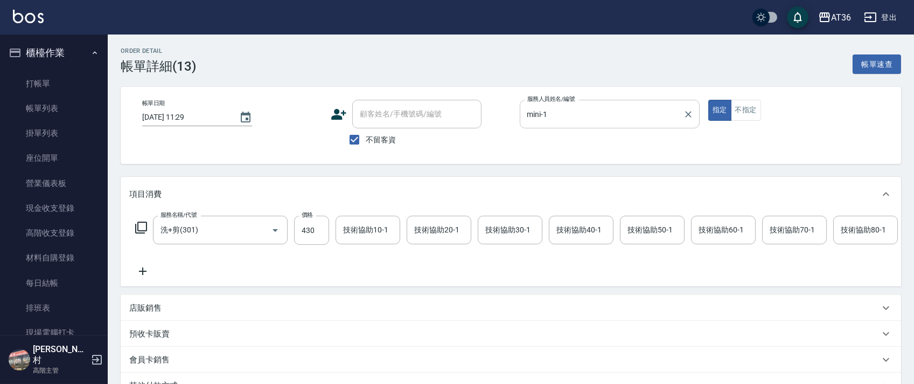
type input "洗+剪(301)"
click at [536, 115] on input "mini-1" at bounding box center [602, 113] width 154 height 19
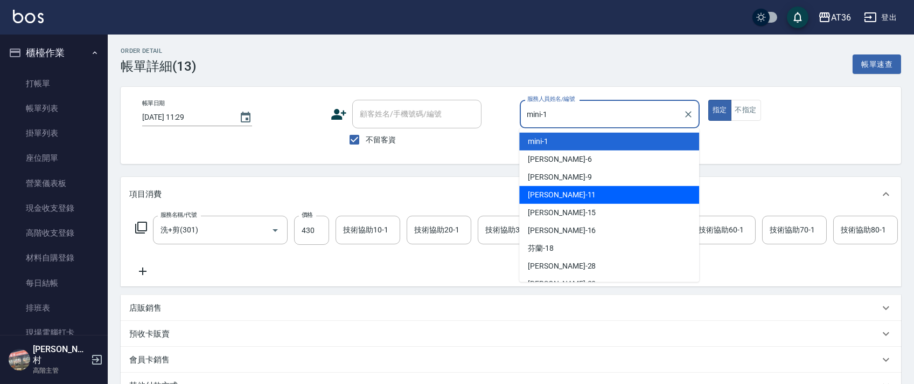
click at [553, 190] on span "[PERSON_NAME] -11" at bounding box center [562, 194] width 68 height 11
type input "[PERSON_NAME]-11"
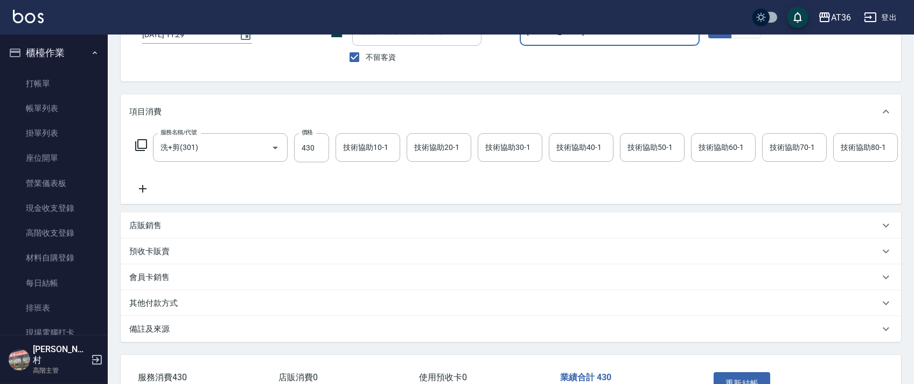
scroll to position [166, 0]
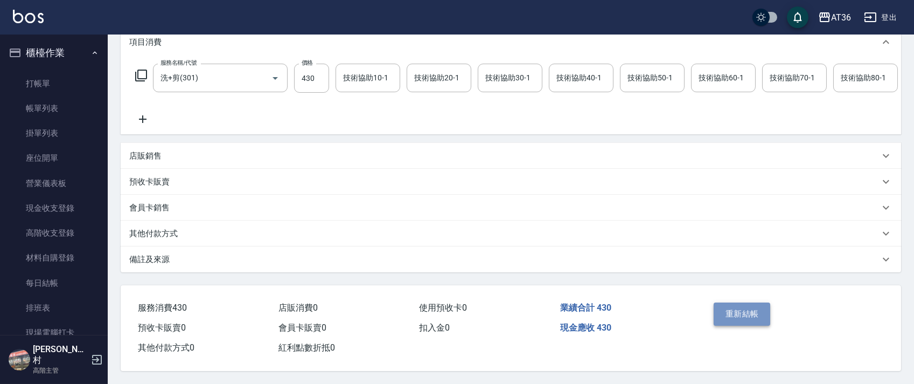
click at [743, 311] on button "重新結帳" at bounding box center [742, 313] width 57 height 23
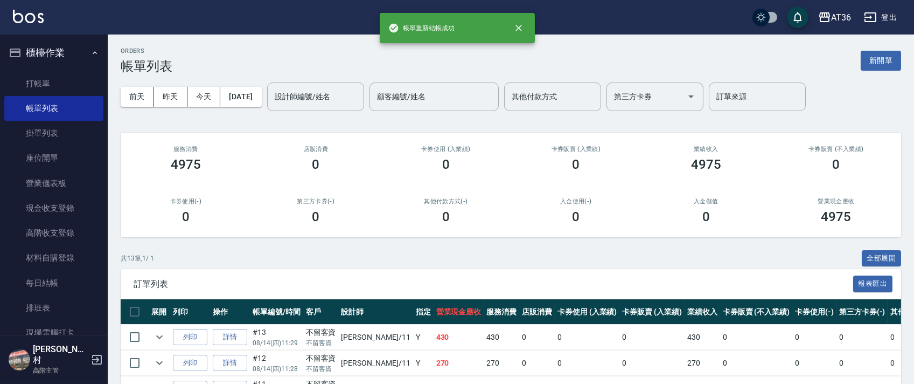
click at [69, 77] on link "打帳單" at bounding box center [53, 83] width 99 height 25
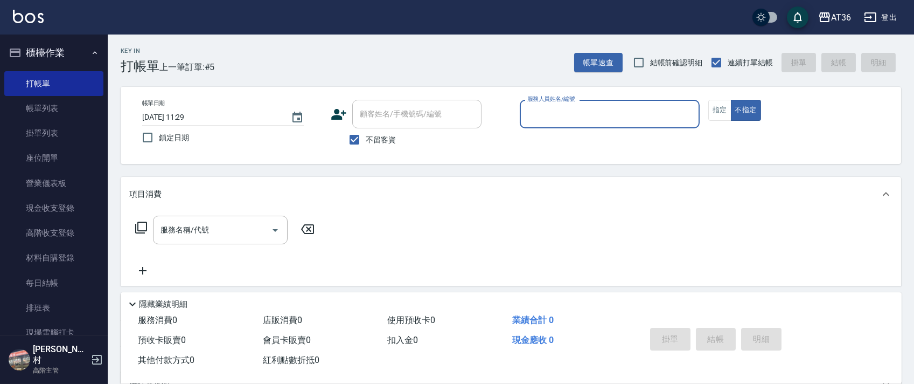
drag, startPoint x: 533, startPoint y: 120, endPoint x: 548, endPoint y: 126, distance: 15.7
click at [537, 122] on input "服務人員姓名/編號" at bounding box center [610, 113] width 170 height 19
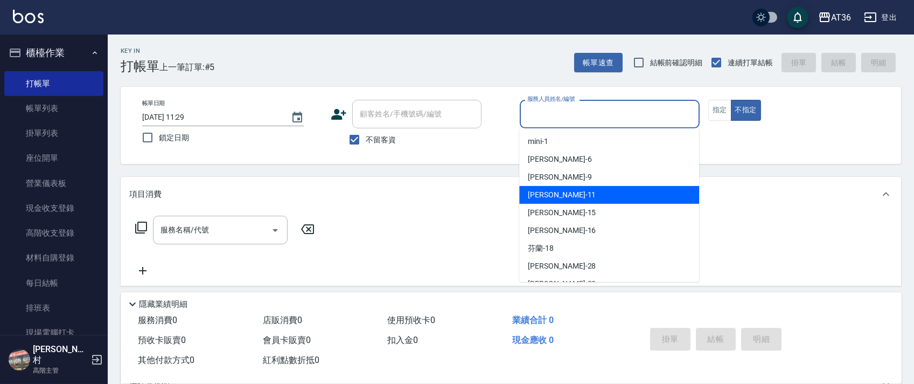
drag, startPoint x: 556, startPoint y: 194, endPoint x: 686, endPoint y: 134, distance: 142.7
click at [558, 192] on div "[PERSON_NAME] -11" at bounding box center [609, 195] width 180 height 18
type input "[PERSON_NAME]-11"
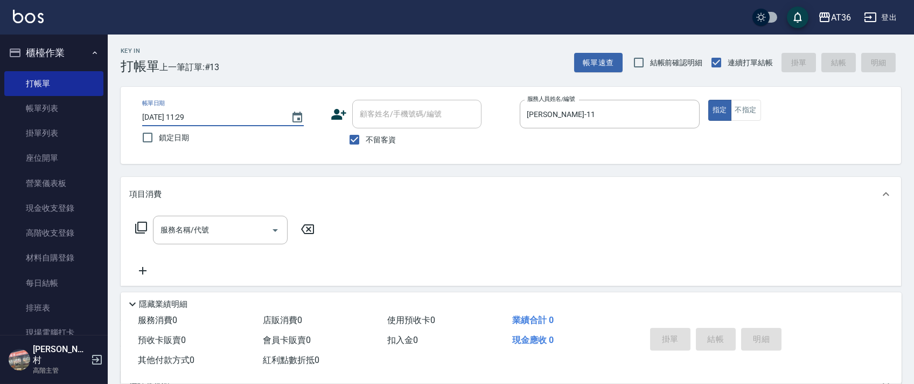
type input "[DATE] 11:29"
click at [142, 224] on icon at bounding box center [141, 227] width 13 height 13
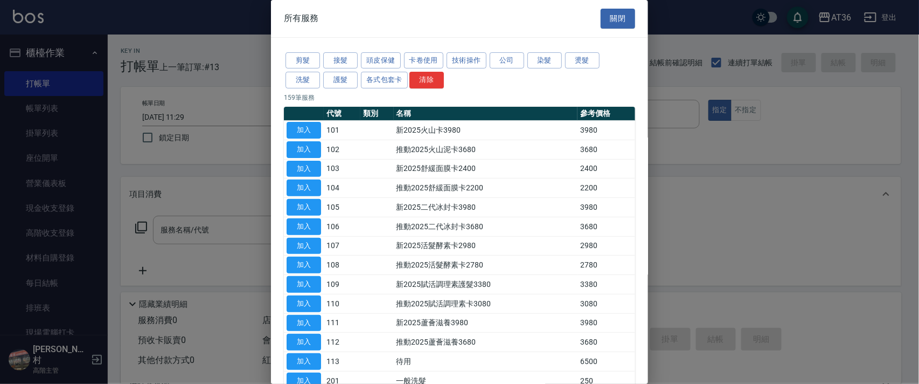
drag, startPoint x: 305, startPoint y: 54, endPoint x: 424, endPoint y: 100, distance: 126.8
click at [305, 54] on button "剪髮" at bounding box center [302, 60] width 34 height 17
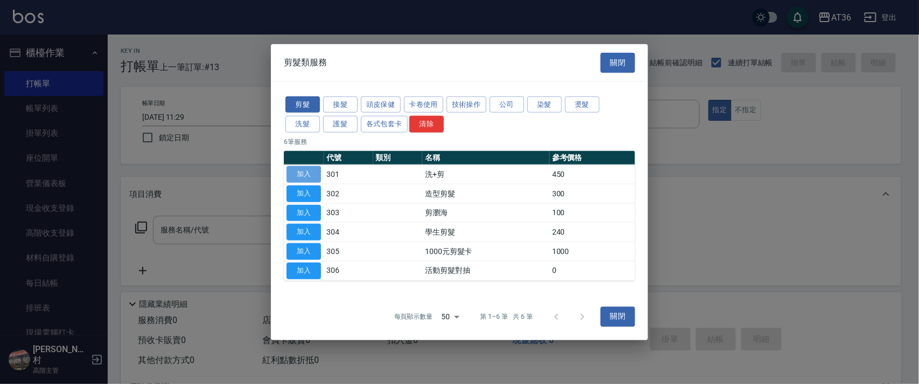
click at [303, 171] on button "加入" at bounding box center [304, 174] width 34 height 17
type input "洗+剪(301)"
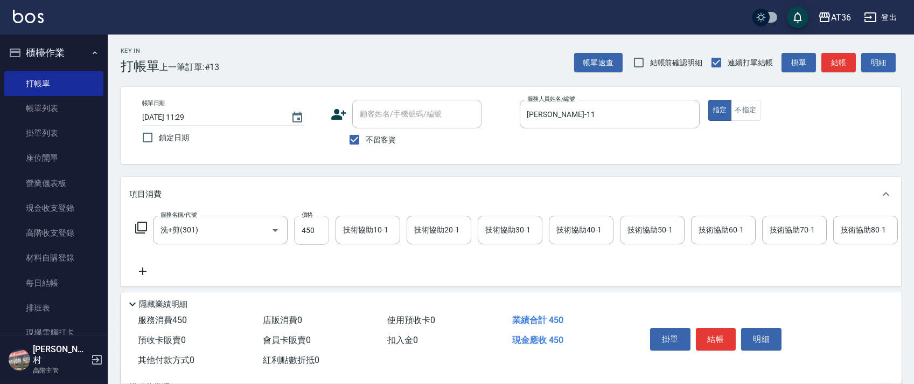
drag, startPoint x: 302, startPoint y: 235, endPoint x: 322, endPoint y: 227, distance: 21.8
click at [302, 235] on input "450" at bounding box center [311, 229] width 35 height 29
type input "468"
click at [739, 109] on button "不指定" at bounding box center [746, 110] width 30 height 21
click at [721, 344] on button "結帳" at bounding box center [716, 339] width 40 height 23
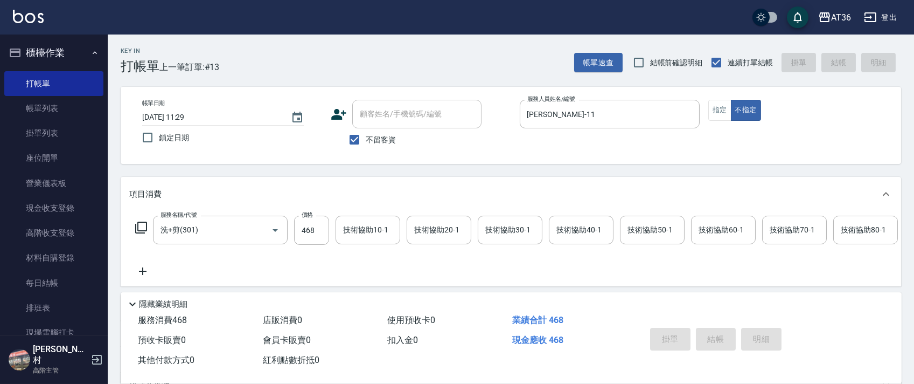
type input "[DATE] 11:30"
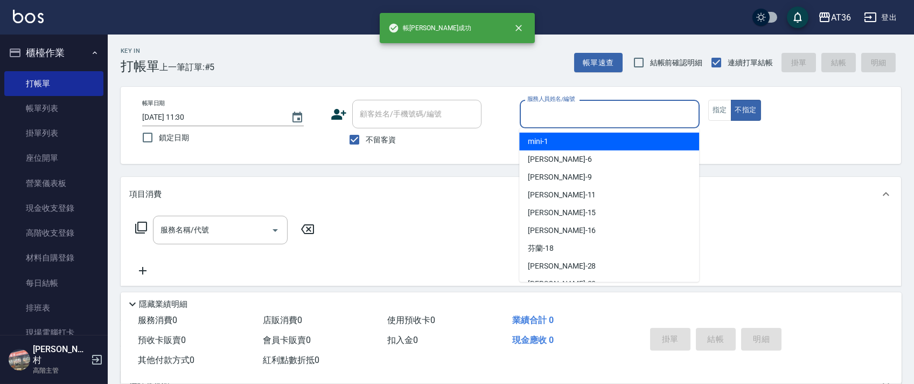
click at [530, 110] on input "服務人員姓名/編號" at bounding box center [610, 113] width 170 height 19
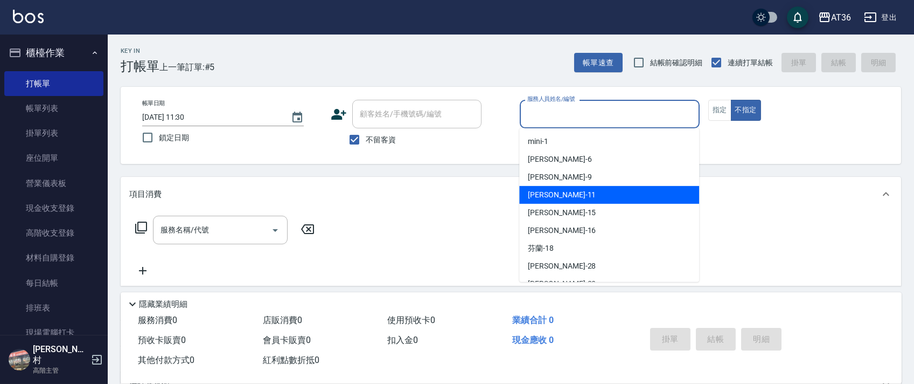
click at [548, 192] on span "[PERSON_NAME] -11" at bounding box center [562, 194] width 68 height 11
type input "[PERSON_NAME]-11"
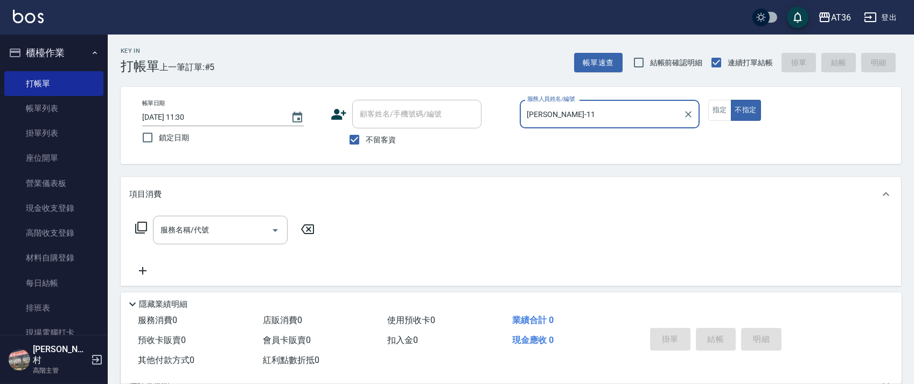
click at [175, 119] on input "[DATE] 11:30" at bounding box center [211, 117] width 138 height 18
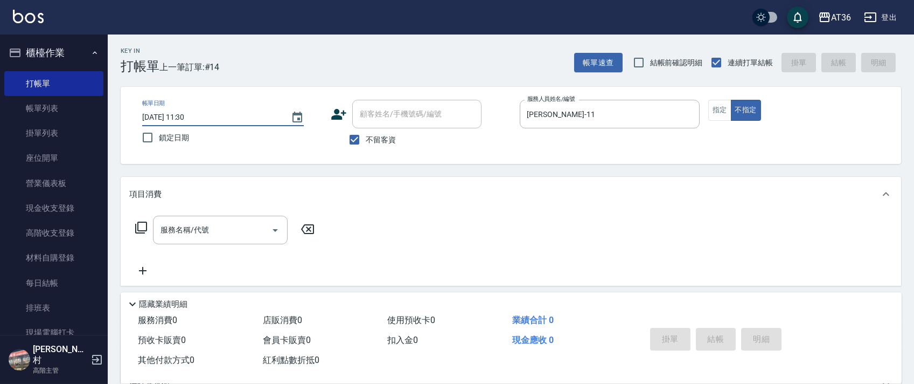
type input "[DATE] 11:30"
click at [142, 225] on icon at bounding box center [141, 227] width 13 height 13
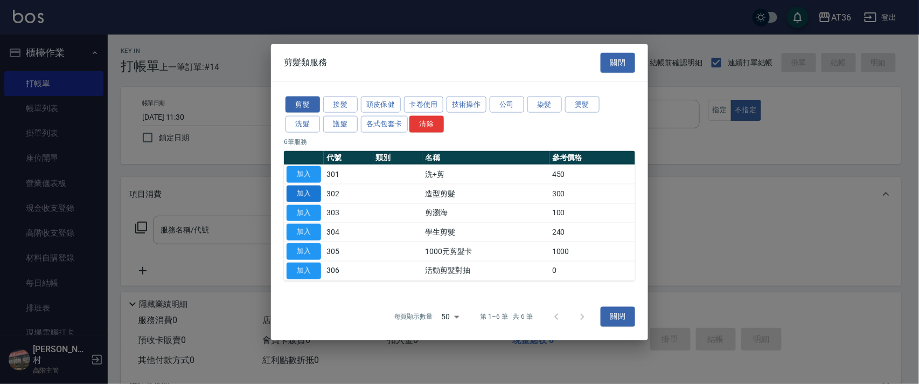
click at [305, 189] on button "加入" at bounding box center [304, 193] width 34 height 17
type input "造型剪髮(302)"
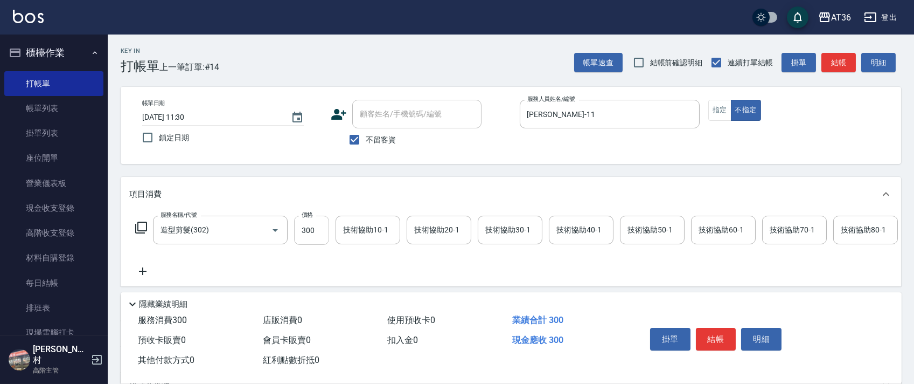
click at [303, 231] on input "300" at bounding box center [311, 229] width 35 height 29
type input "298"
drag, startPoint x: 720, startPoint y: 338, endPoint x: 719, endPoint y: 317, distance: 20.5
click at [721, 338] on button "結帳" at bounding box center [716, 339] width 40 height 23
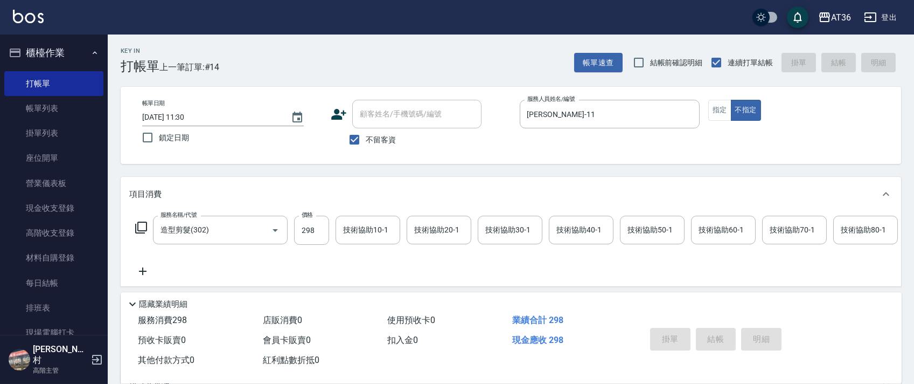
type input "[DATE] 11:30"
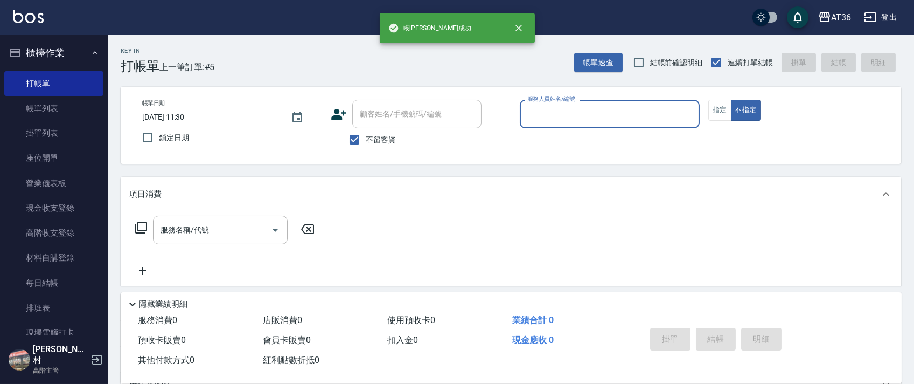
click at [523, 112] on div "服務人員姓名/編號" at bounding box center [610, 114] width 180 height 29
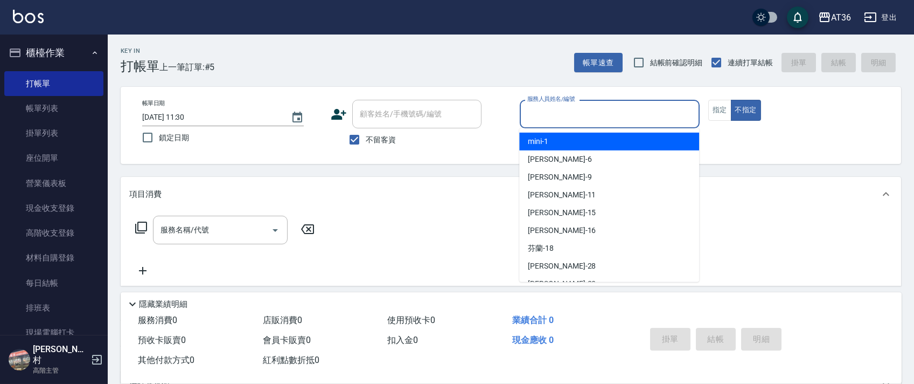
click at [539, 139] on span "mini -1" at bounding box center [538, 141] width 20 height 11
type input "mini-1"
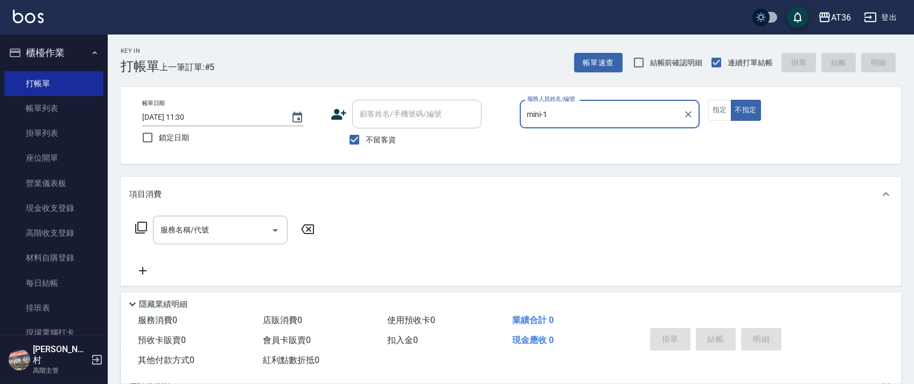
drag, startPoint x: 176, startPoint y: 122, endPoint x: 250, endPoint y: 116, distance: 74.5
click at [176, 122] on input "[DATE] 11:30" at bounding box center [211, 117] width 138 height 18
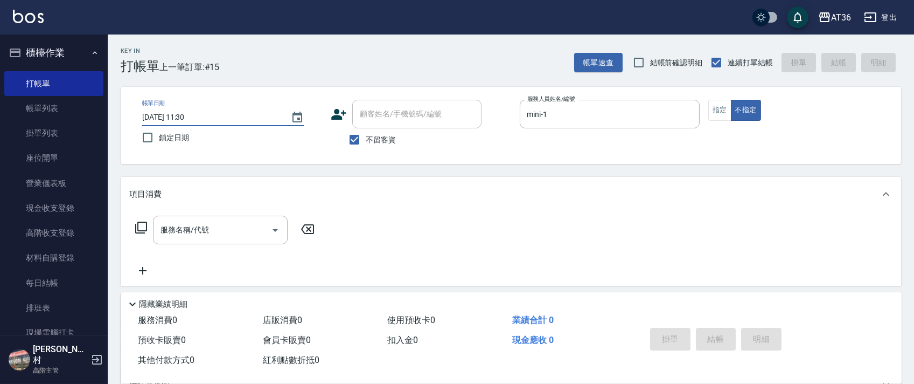
type input "[DATE] 11:30"
click at [143, 227] on icon at bounding box center [141, 227] width 13 height 13
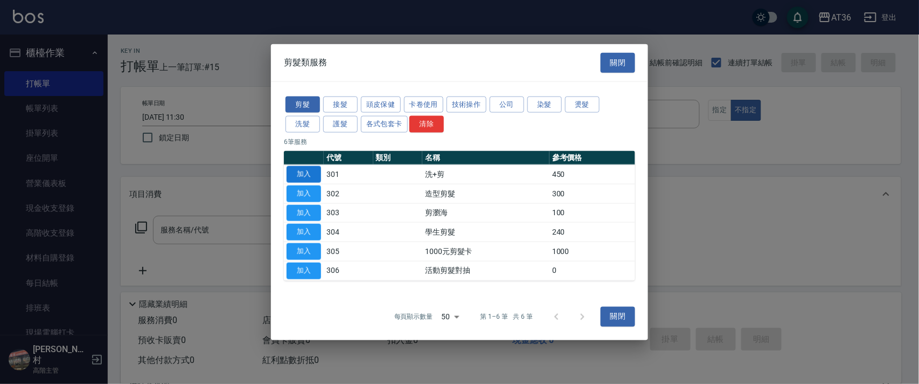
click at [305, 175] on button "加入" at bounding box center [304, 174] width 34 height 17
type input "洗+剪(301)"
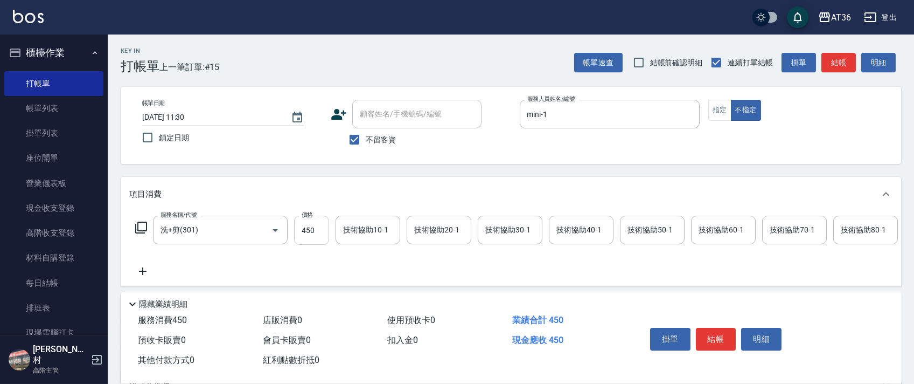
click at [313, 226] on input "450" at bounding box center [311, 229] width 35 height 29
type input "448"
click at [564, 226] on div "技術協助40-1 技術協助40-1" at bounding box center [581, 229] width 65 height 29
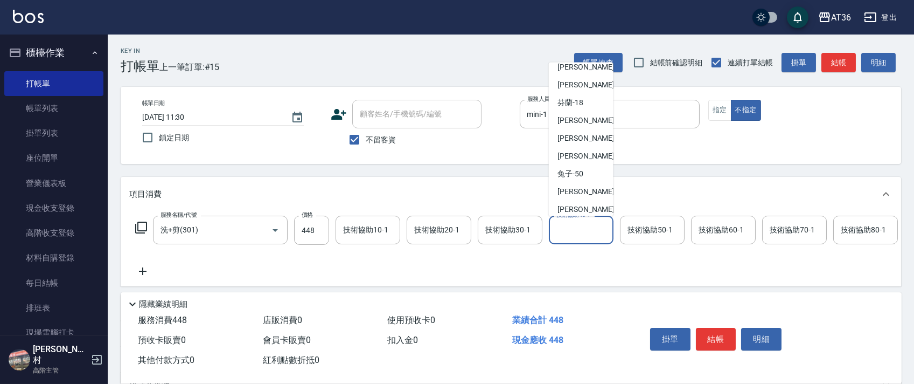
scroll to position [140, 0]
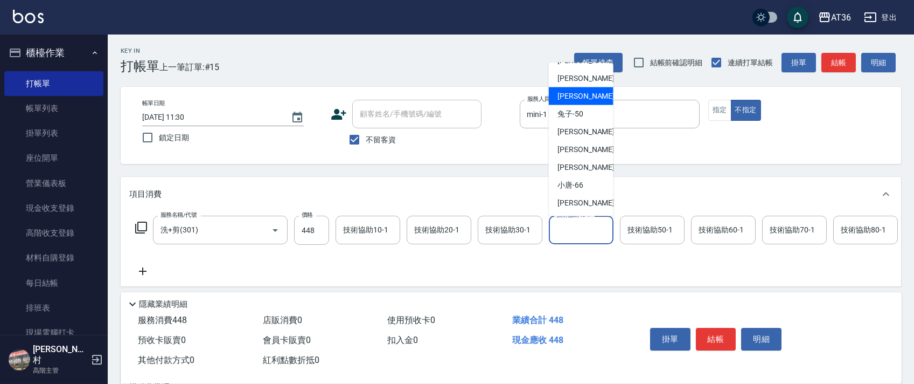
click at [582, 97] on div "佳佳 -36" at bounding box center [581, 96] width 65 height 18
type input "佳佳-36"
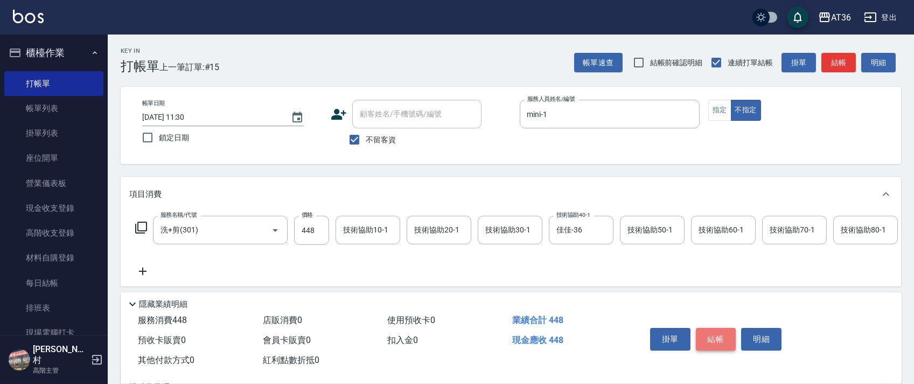
click at [709, 331] on button "結帳" at bounding box center [716, 339] width 40 height 23
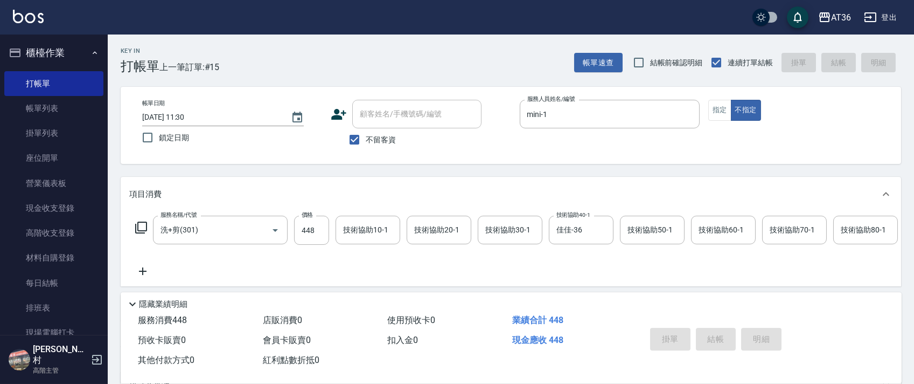
type input "[DATE] 11:31"
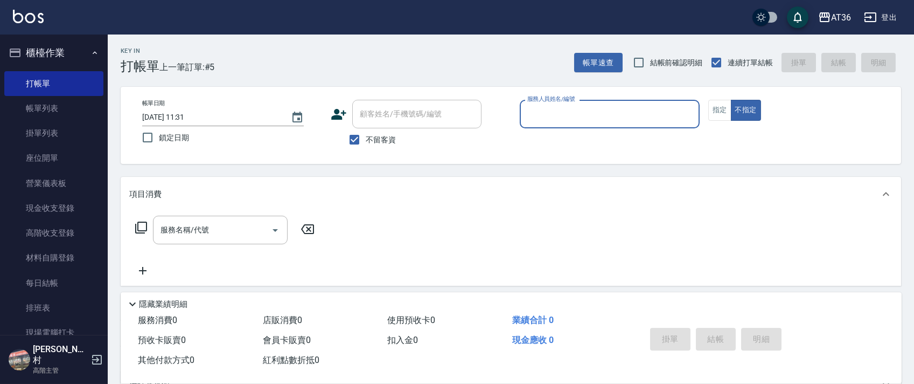
drag, startPoint x: 175, startPoint y: 116, endPoint x: 217, endPoint y: 112, distance: 42.3
click at [175, 117] on input "[DATE] 11:31" at bounding box center [211, 117] width 138 height 18
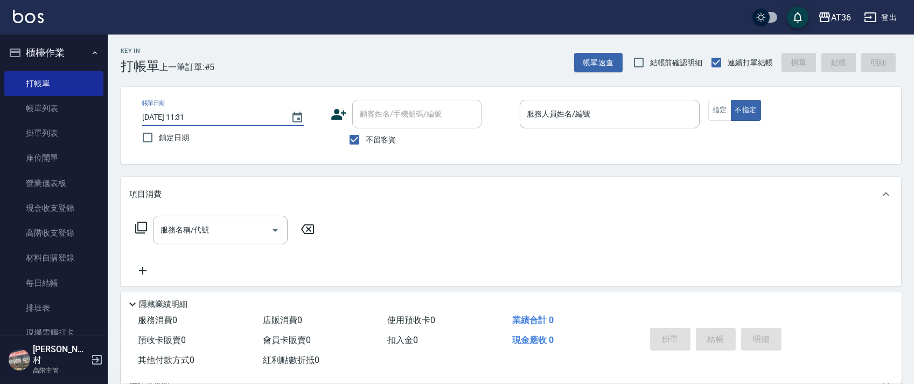
type input "[DATE] 11:31"
type input "4"
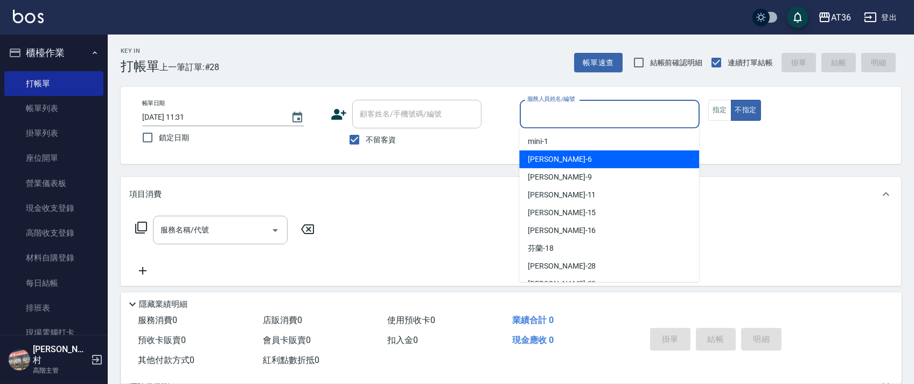
click at [551, 165] on div "[PERSON_NAME] -6" at bounding box center [609, 159] width 180 height 18
type input "[PERSON_NAME]-6"
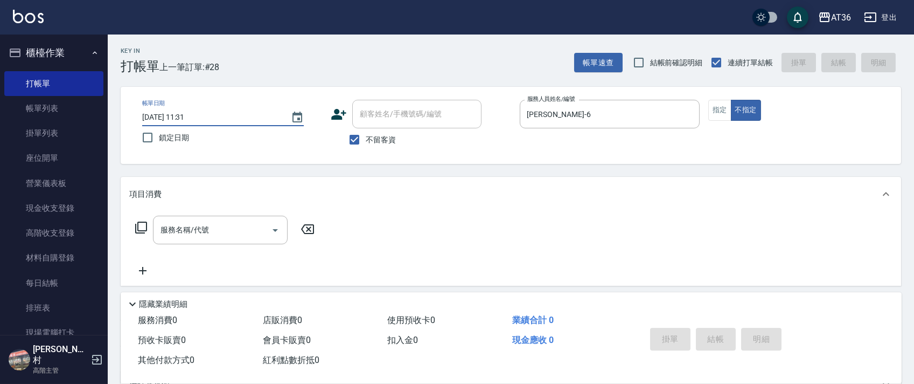
click at [175, 115] on input "[DATE] 11:31" at bounding box center [211, 117] width 138 height 18
type input "[DATE] 11:31"
click at [141, 231] on icon at bounding box center [141, 227] width 12 height 12
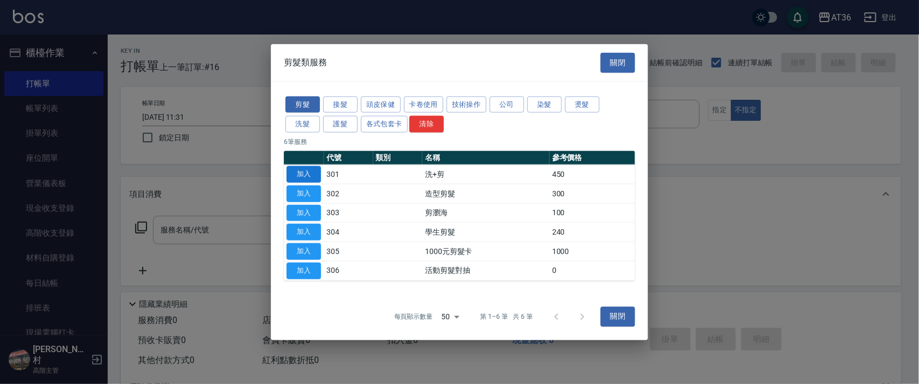
click at [300, 175] on button "加入" at bounding box center [304, 174] width 34 height 17
type input "洗+剪(301)"
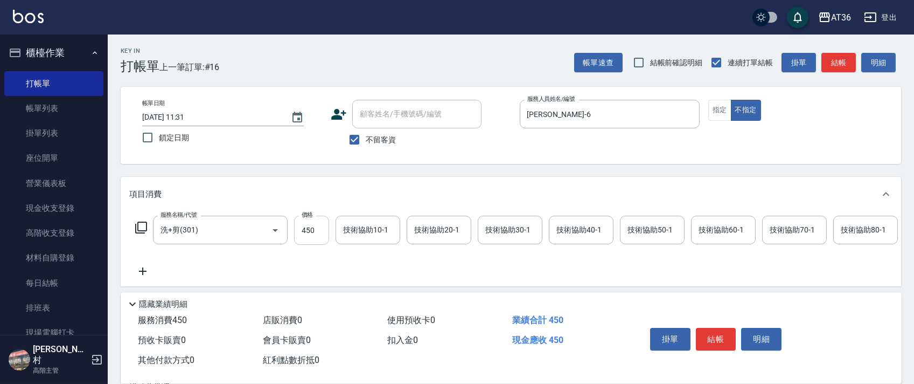
click at [310, 225] on input "450" at bounding box center [311, 229] width 35 height 29
type input "448"
click at [709, 337] on button "結帳" at bounding box center [716, 339] width 40 height 23
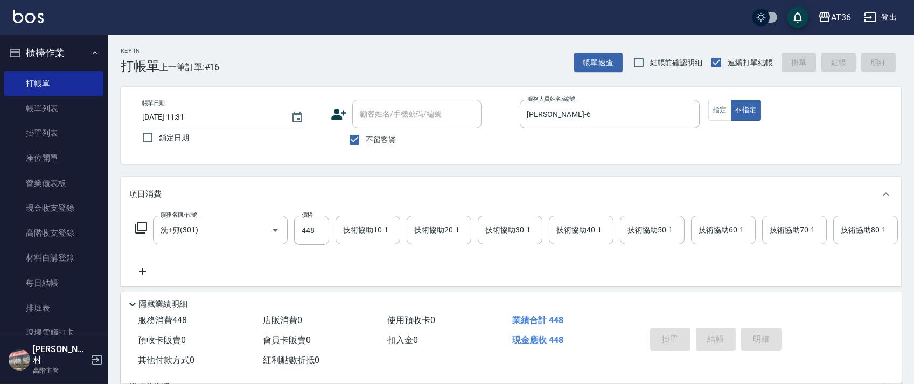
type input "[DATE] 11:31"
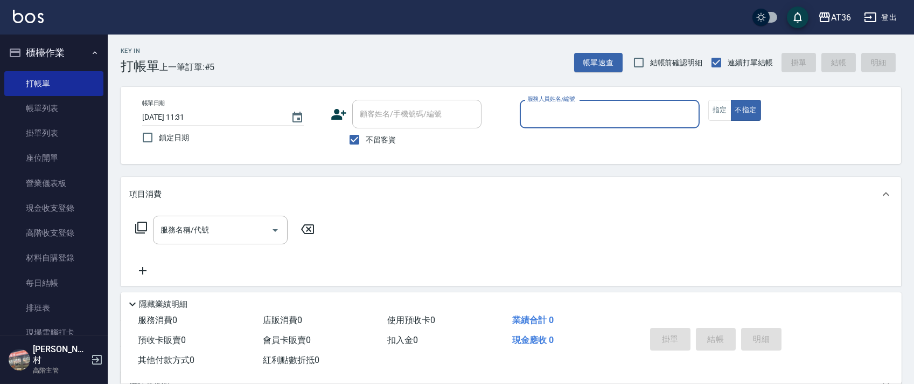
drag, startPoint x: 518, startPoint y: 113, endPoint x: 551, endPoint y: 120, distance: 33.0
click at [519, 114] on div "帳單日期 [DATE] 11:31 鎖定日期 顧客姓名/手機號碼/編號 顧客姓名/手機號碼/編號 不留客資 服務人員姓名/編號 服務人員姓名/編號 指定 不指定" at bounding box center [511, 125] width 755 height 51
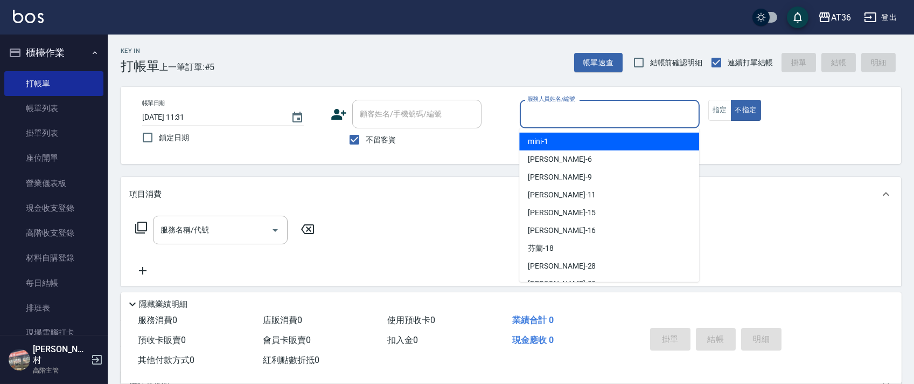
click at [535, 116] on input "服務人員姓名/編號" at bounding box center [610, 113] width 170 height 19
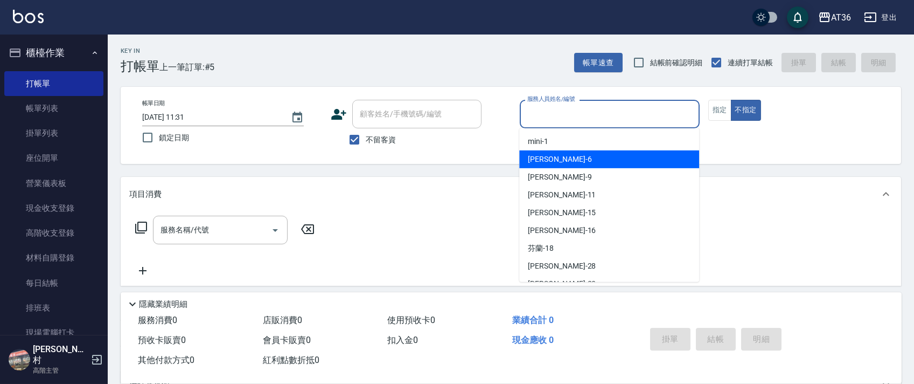
click at [554, 155] on div "[PERSON_NAME] -6" at bounding box center [609, 159] width 180 height 18
type input "[PERSON_NAME]-6"
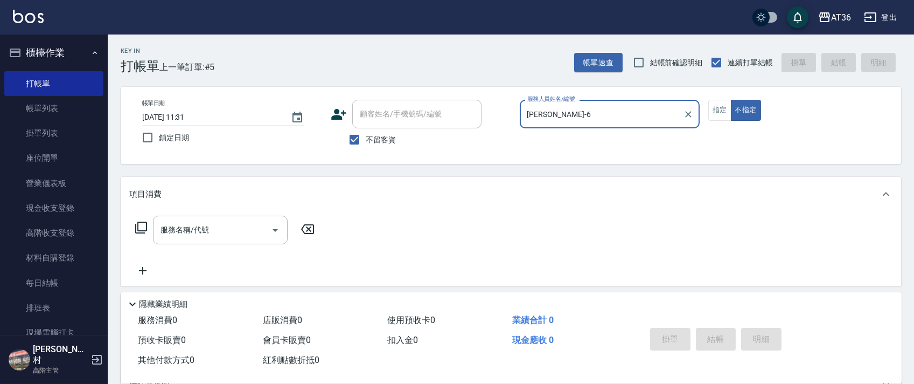
drag, startPoint x: 176, startPoint y: 116, endPoint x: 194, endPoint y: 119, distance: 18.5
click at [176, 116] on input "[DATE] 11:31" at bounding box center [211, 117] width 138 height 18
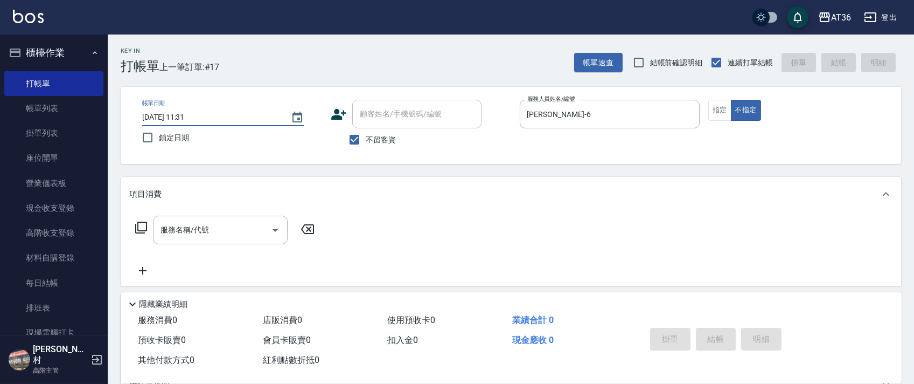
type input "[DATE] 11:31"
click at [144, 231] on icon at bounding box center [141, 227] width 12 height 12
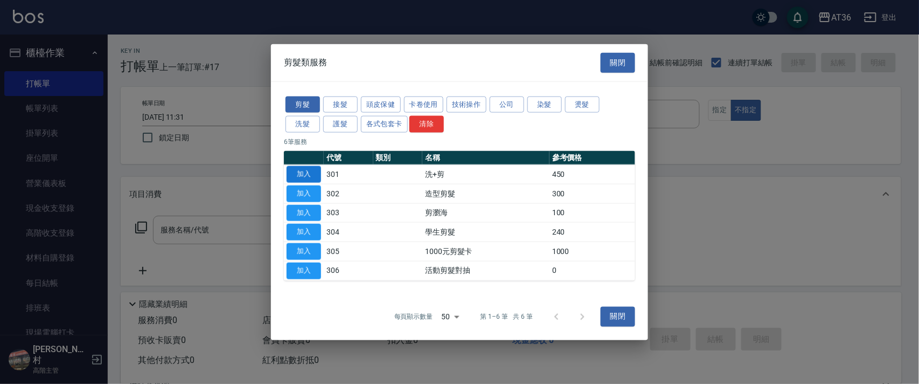
click at [300, 175] on button "加入" at bounding box center [304, 174] width 34 height 17
type input "洗+剪(301)"
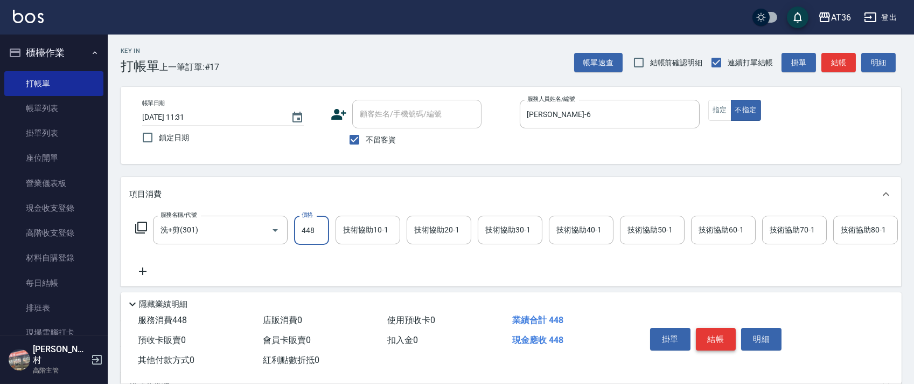
type input "448"
click at [716, 338] on button "結帳" at bounding box center [716, 339] width 40 height 23
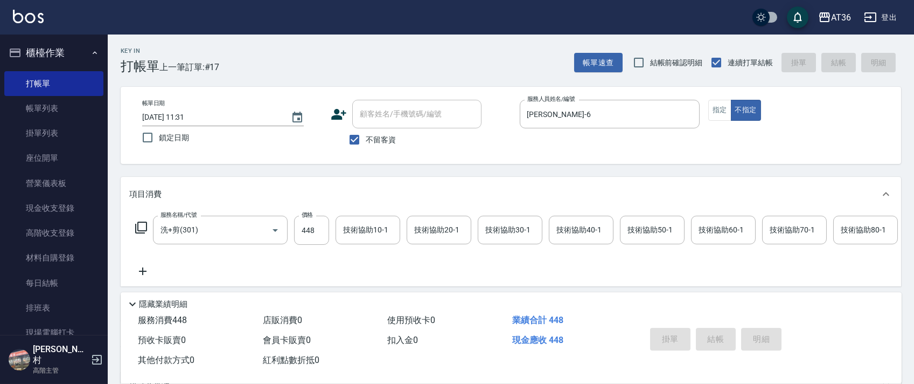
type input "[DATE] 11:31"
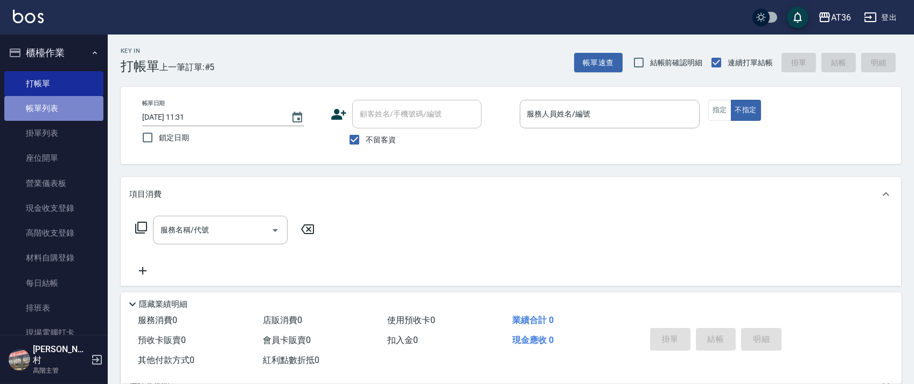
click at [65, 109] on link "帳單列表" at bounding box center [53, 108] width 99 height 25
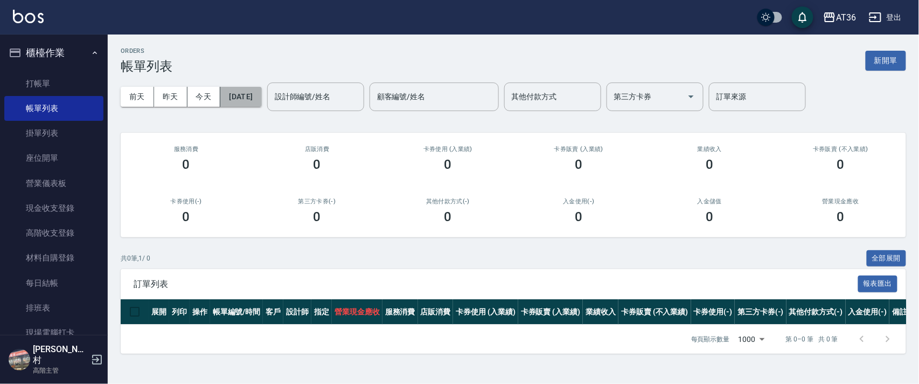
click at [261, 99] on button "[DATE]" at bounding box center [240, 97] width 41 height 20
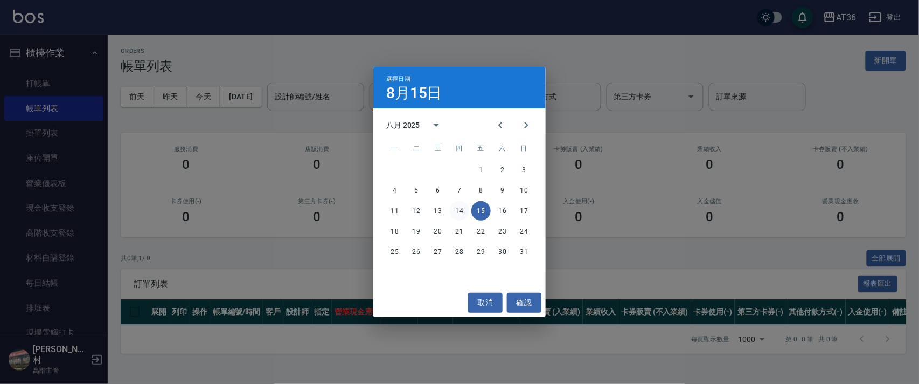
click at [462, 212] on button "14" at bounding box center [459, 210] width 19 height 19
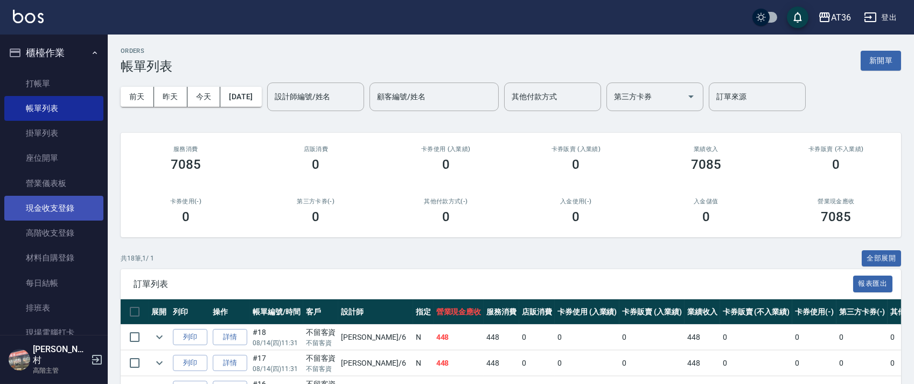
click at [73, 203] on link "現金收支登錄" at bounding box center [53, 208] width 99 height 25
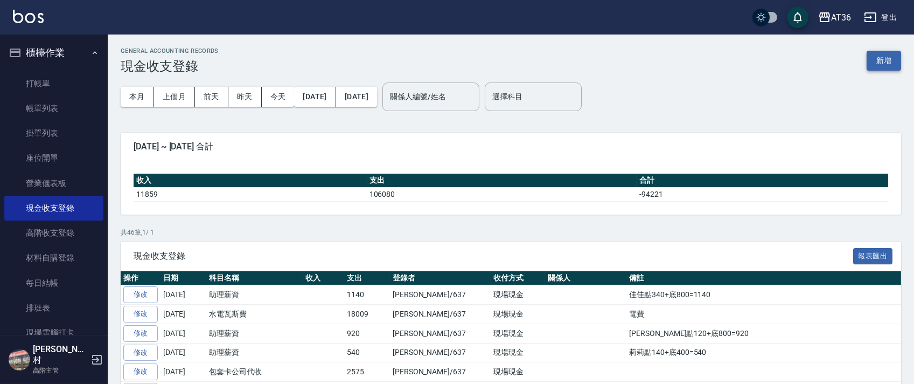
click at [879, 65] on button "新增" at bounding box center [884, 61] width 34 height 20
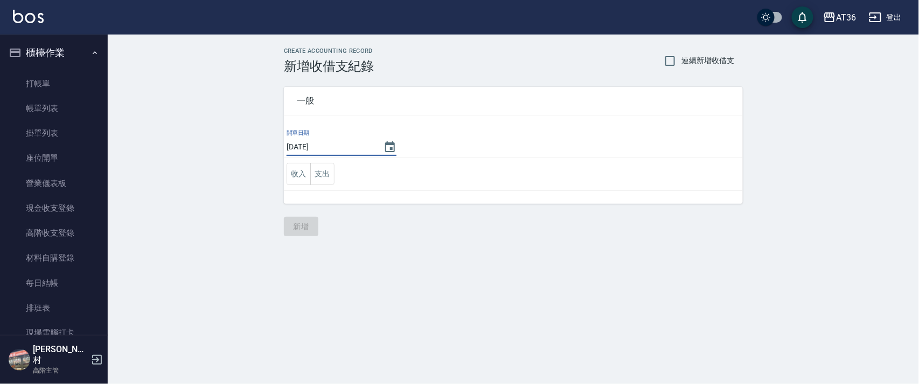
click at [317, 149] on input "[DATE]" at bounding box center [330, 147] width 86 height 18
type input "[DATE]"
click at [319, 178] on button "支出" at bounding box center [322, 174] width 24 height 22
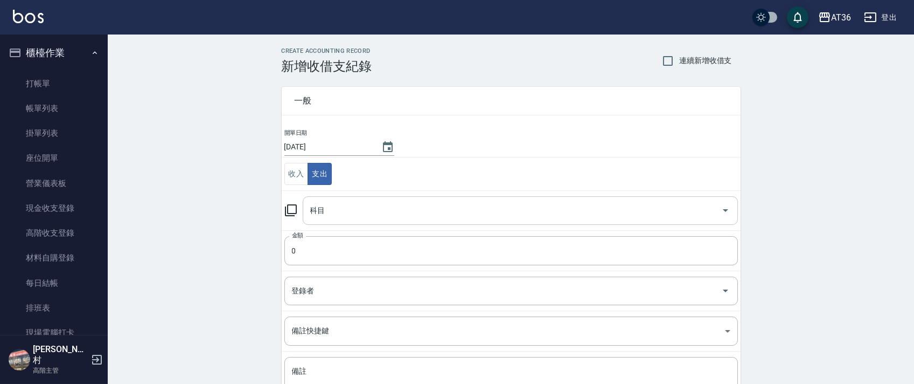
click at [325, 213] on input "科目" at bounding box center [512, 210] width 409 height 19
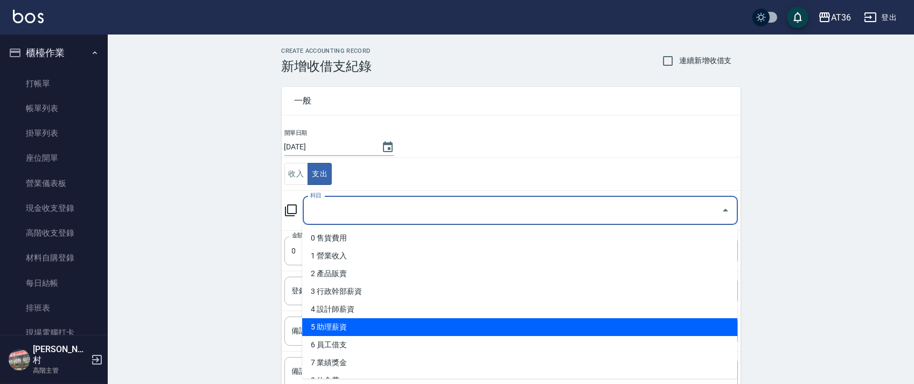
click at [379, 319] on li "5 助理薪資" at bounding box center [519, 327] width 435 height 18
type input "5 助理薪資"
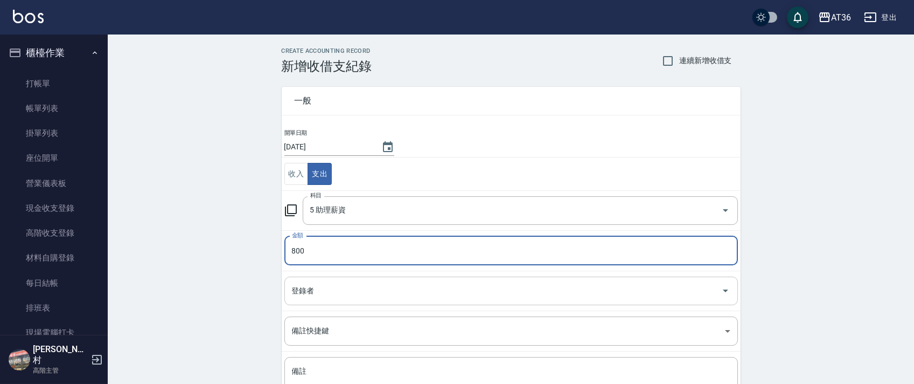
type input "800"
click at [298, 291] on div "登錄者 登錄者" at bounding box center [511, 290] width 454 height 29
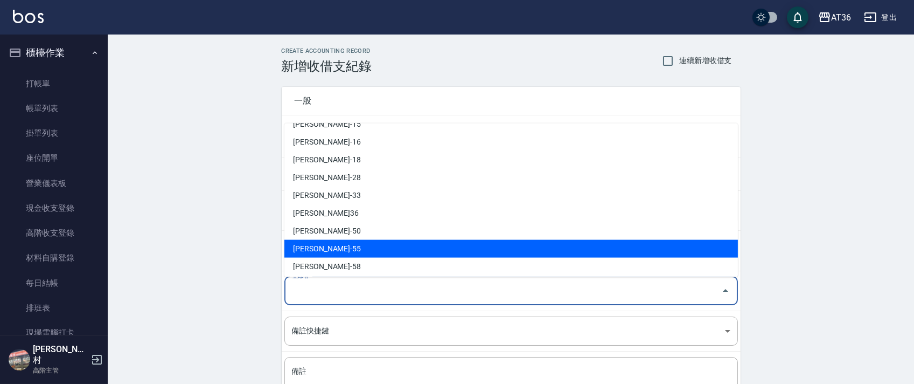
scroll to position [175, 0]
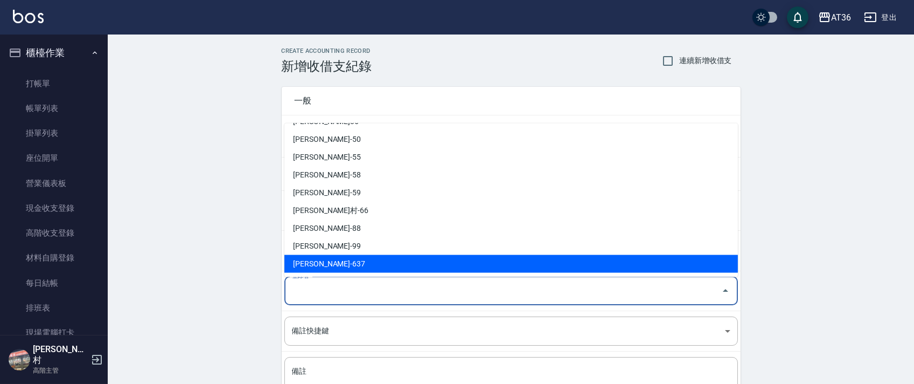
click at [320, 260] on li "[PERSON_NAME]-637" at bounding box center [511, 264] width 454 height 18
type input "[PERSON_NAME]-637"
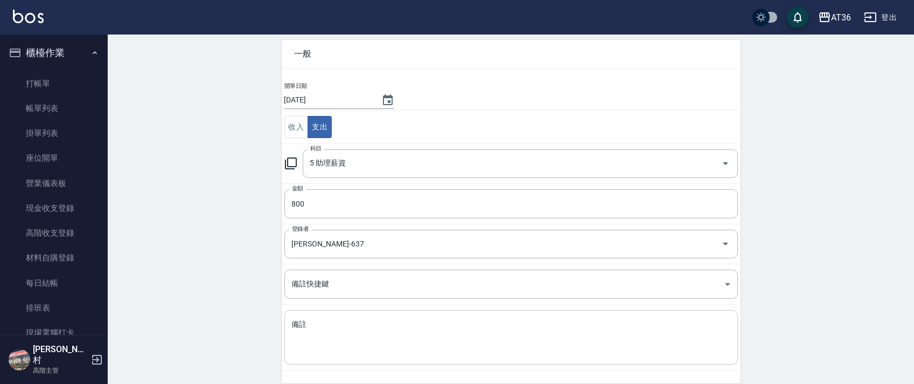
scroll to position [92, 0]
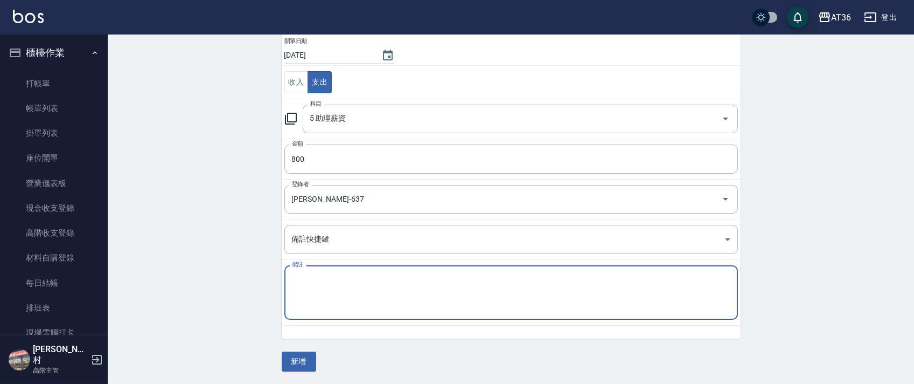
drag, startPoint x: 322, startPoint y: 274, endPoint x: 356, endPoint y: 255, distance: 38.8
click at [322, 272] on div "x 備註" at bounding box center [511, 292] width 454 height 54
type textarea "妤婕底800"
click at [295, 358] on button "新增" at bounding box center [299, 361] width 34 height 20
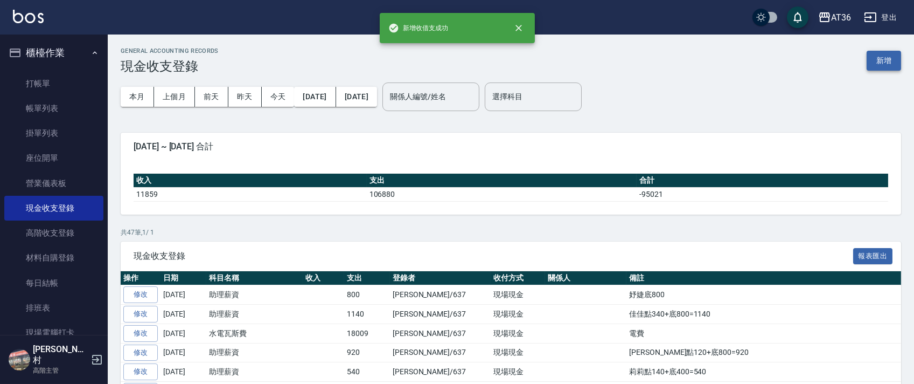
click at [881, 57] on button "新增" at bounding box center [884, 61] width 34 height 20
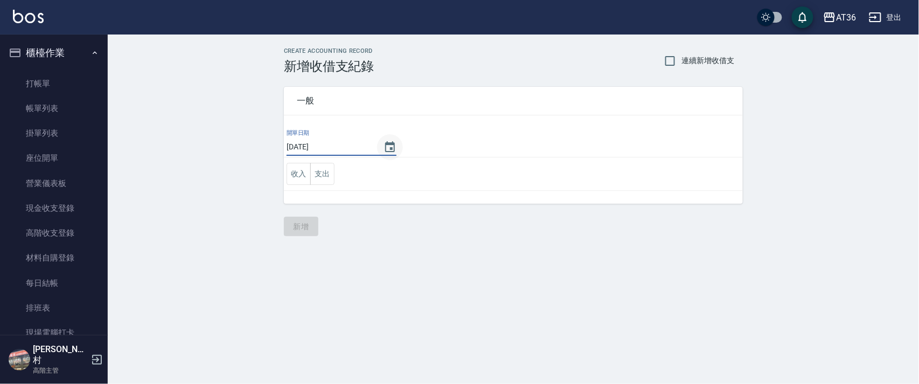
drag, startPoint x: 322, startPoint y: 144, endPoint x: 386, endPoint y: 145, distance: 64.1
click at [322, 145] on input "[DATE]" at bounding box center [330, 147] width 86 height 18
type input "[DATE]"
click at [324, 179] on button "支出" at bounding box center [322, 174] width 24 height 22
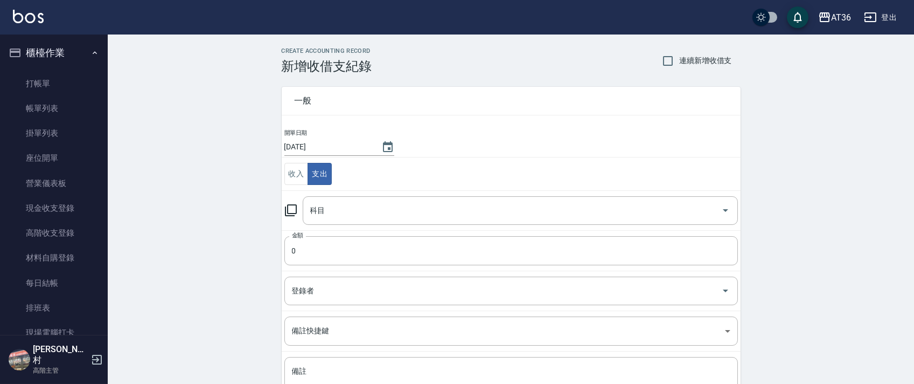
click at [314, 210] on div "科目 科目" at bounding box center [520, 210] width 435 height 29
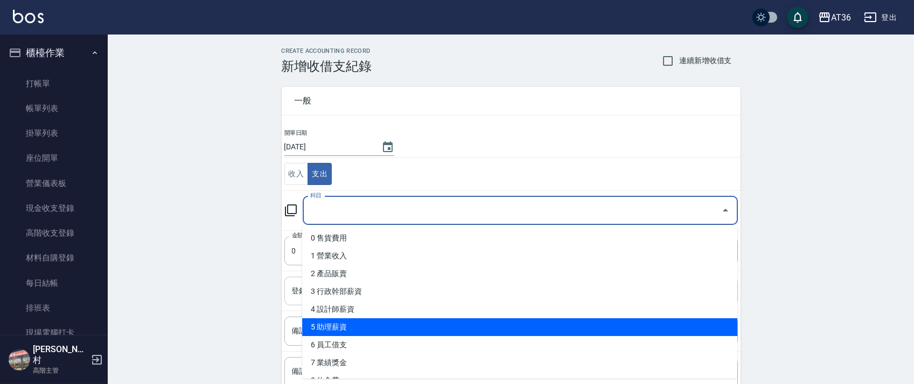
drag, startPoint x: 345, startPoint y: 329, endPoint x: 389, endPoint y: 278, distance: 66.8
click at [346, 327] on li "5 助理薪資" at bounding box center [519, 327] width 435 height 18
type input "5 助理薪資"
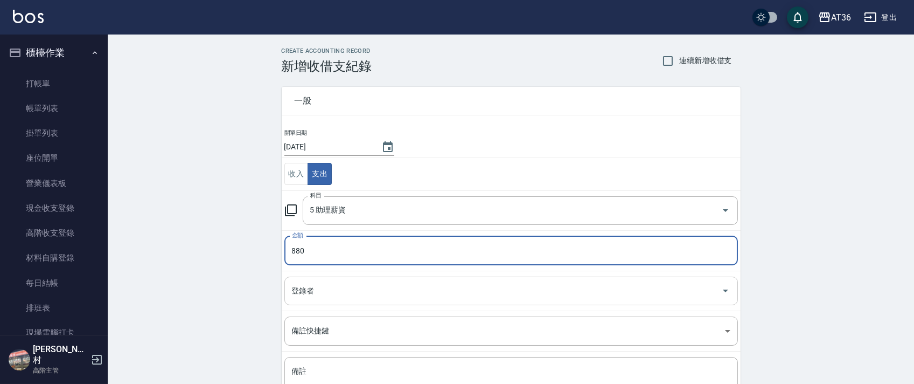
type input "880"
click at [304, 292] on div "登錄者 登錄者" at bounding box center [511, 290] width 454 height 29
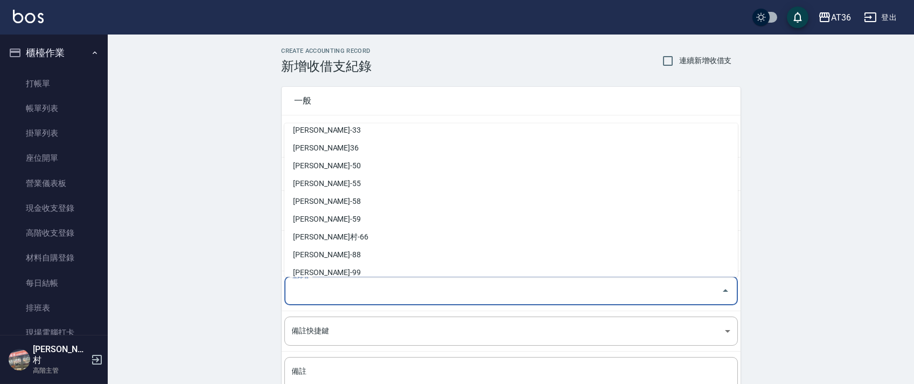
scroll to position [175, 0]
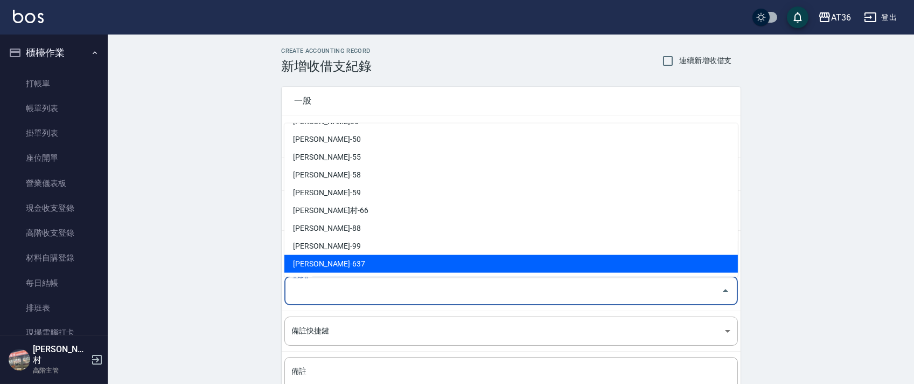
click at [318, 263] on li "[PERSON_NAME]-637" at bounding box center [511, 264] width 454 height 18
type input "[PERSON_NAME]-637"
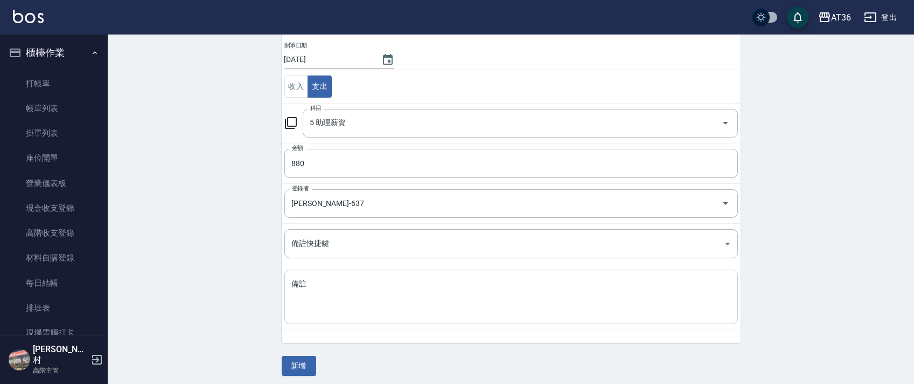
scroll to position [92, 0]
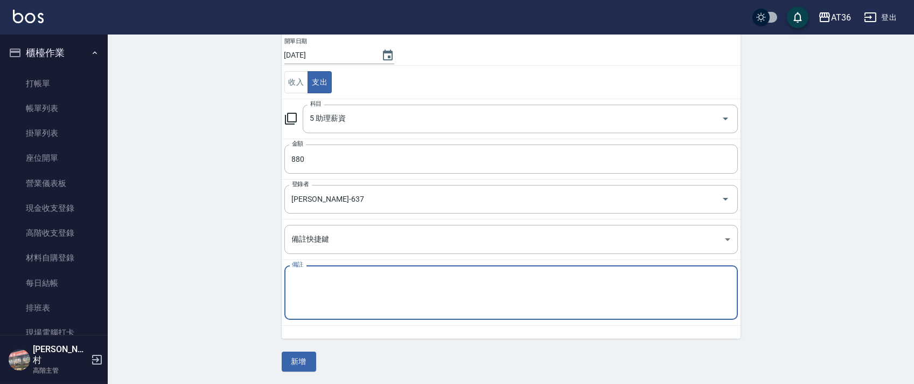
drag, startPoint x: 315, startPoint y: 289, endPoint x: 350, endPoint y: 260, distance: 45.9
click at [320, 284] on textarea "備註" at bounding box center [511, 292] width 438 height 37
type textarea "r佳佳點80+底800=880"
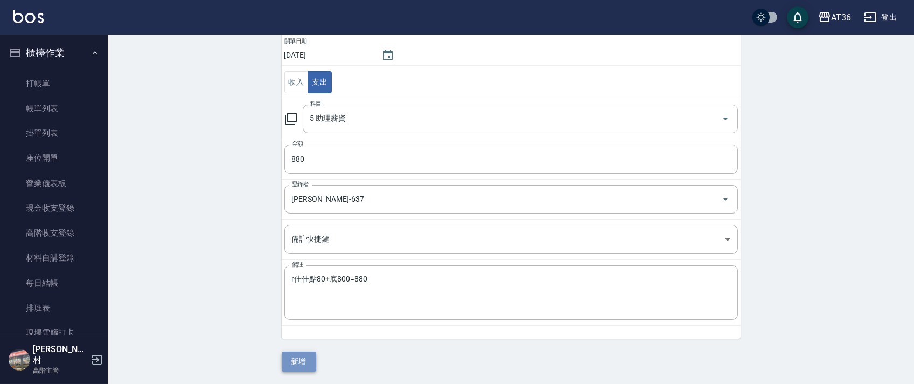
click at [293, 356] on button "新增" at bounding box center [299, 361] width 34 height 20
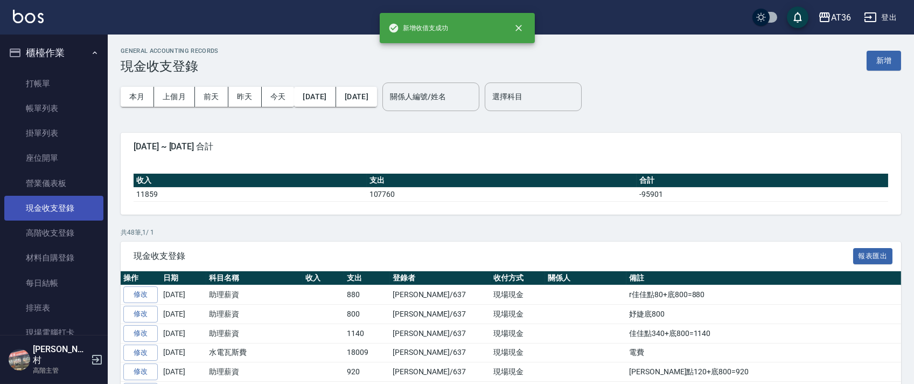
scroll to position [287, 0]
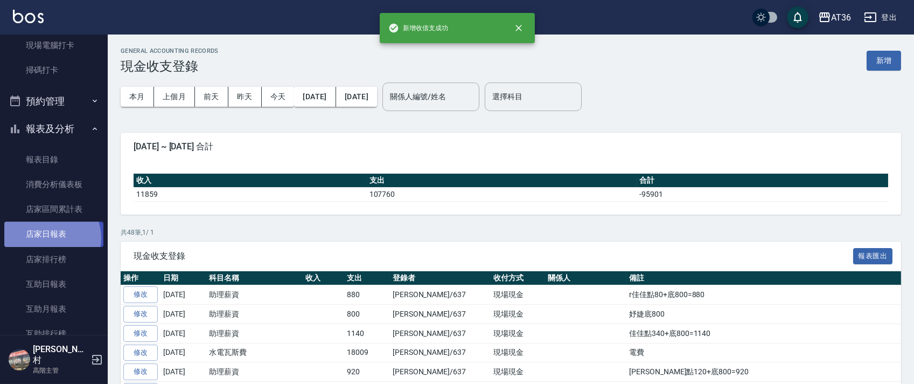
click at [50, 238] on link "店家日報表" at bounding box center [53, 233] width 99 height 25
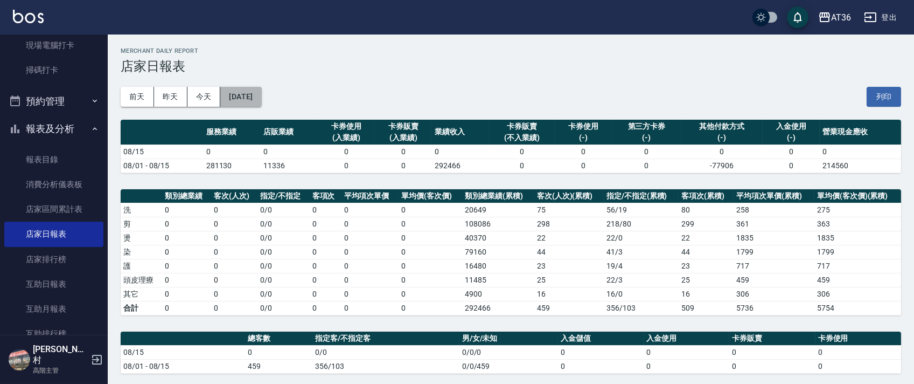
click at [261, 97] on button "[DATE]" at bounding box center [240, 97] width 41 height 20
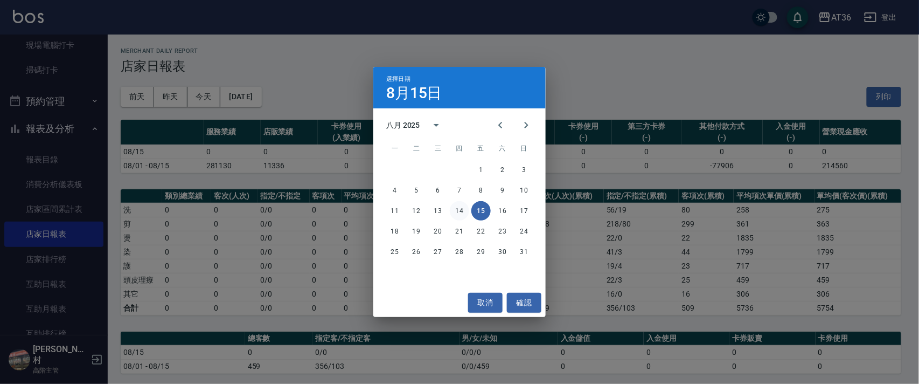
click at [457, 211] on button "14" at bounding box center [459, 210] width 19 height 19
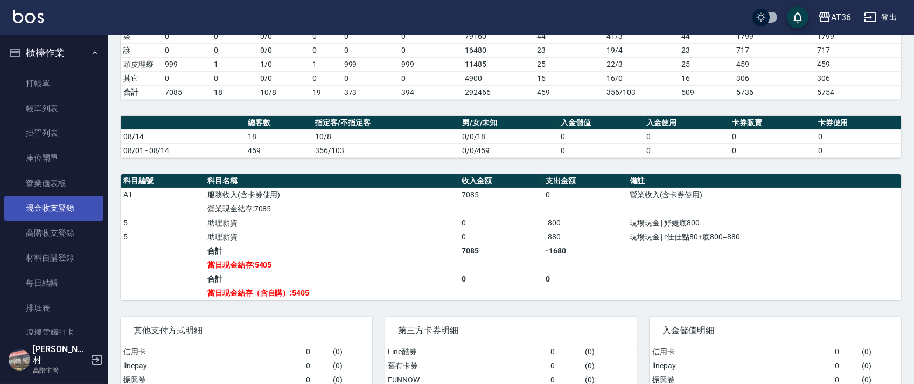
click at [61, 203] on link "現金收支登錄" at bounding box center [53, 208] width 99 height 25
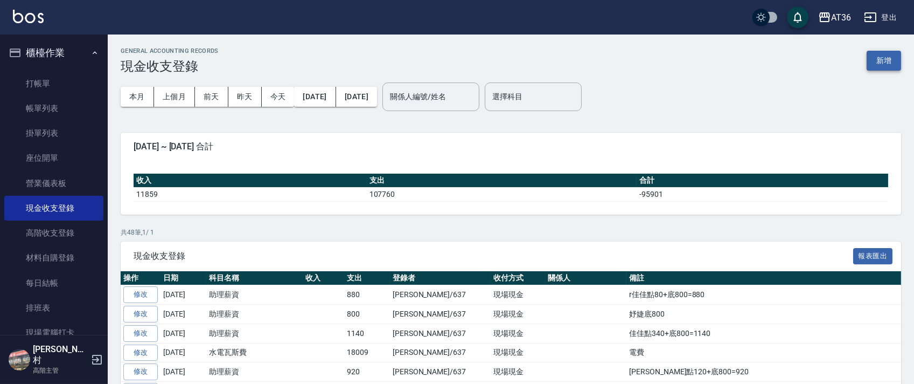
click at [876, 61] on button "新增" at bounding box center [884, 61] width 34 height 20
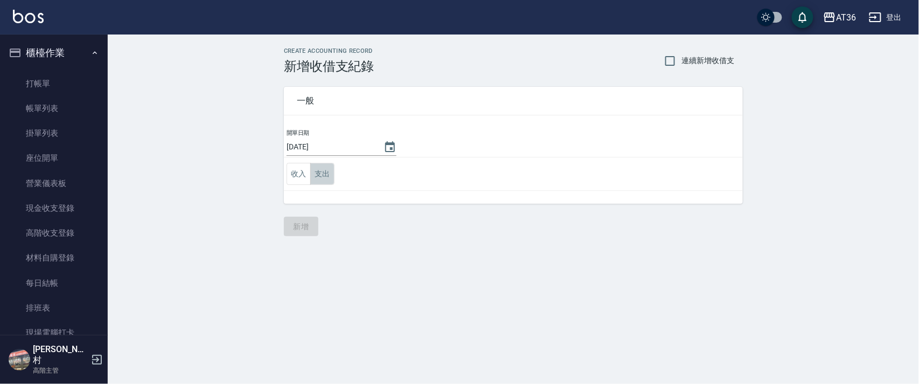
drag, startPoint x: 318, startPoint y: 176, endPoint x: 381, endPoint y: 189, distance: 64.4
click at [319, 176] on button "支出" at bounding box center [322, 174] width 24 height 22
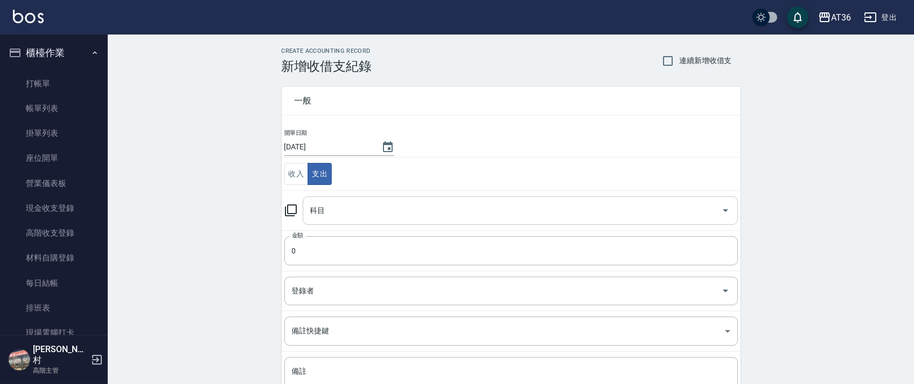
drag, startPoint x: 331, startPoint y: 210, endPoint x: 364, endPoint y: 222, distance: 34.9
click at [331, 211] on input "科目" at bounding box center [512, 210] width 409 height 19
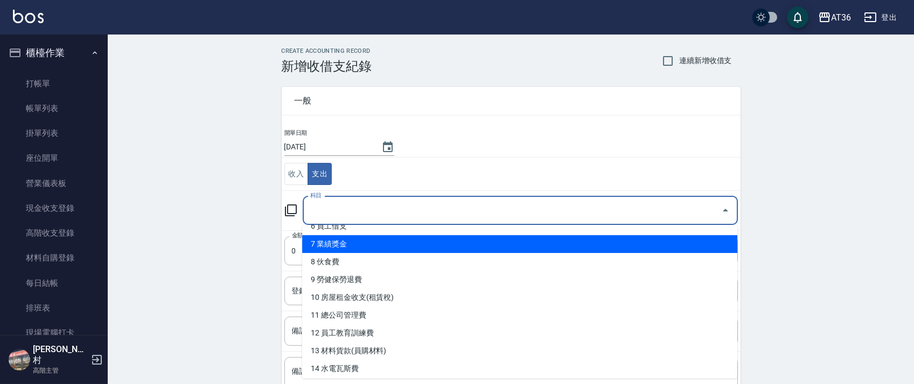
scroll to position [143, 0]
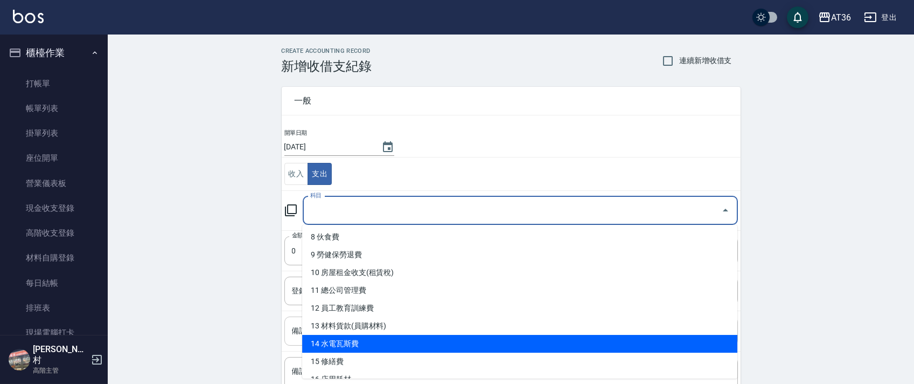
drag, startPoint x: 367, startPoint y: 344, endPoint x: 380, endPoint y: 326, distance: 22.0
click at [368, 342] on li "14 水電瓦斯費" at bounding box center [519, 344] width 435 height 18
type input "14 水電瓦斯費"
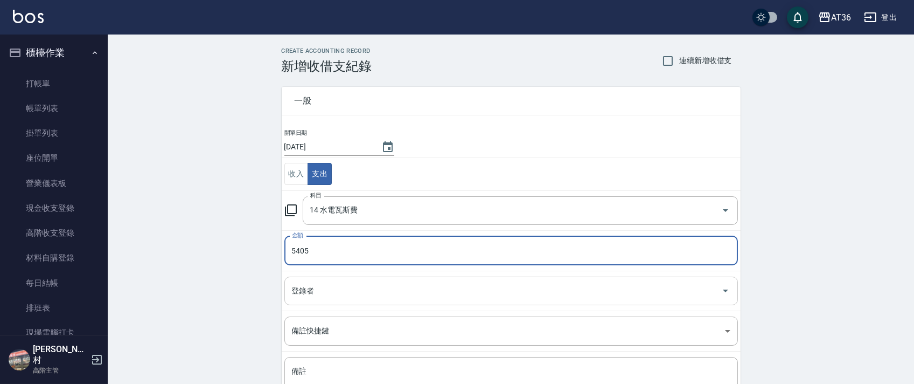
type input "5405"
click at [302, 284] on div "登錄者 登錄者" at bounding box center [511, 290] width 454 height 29
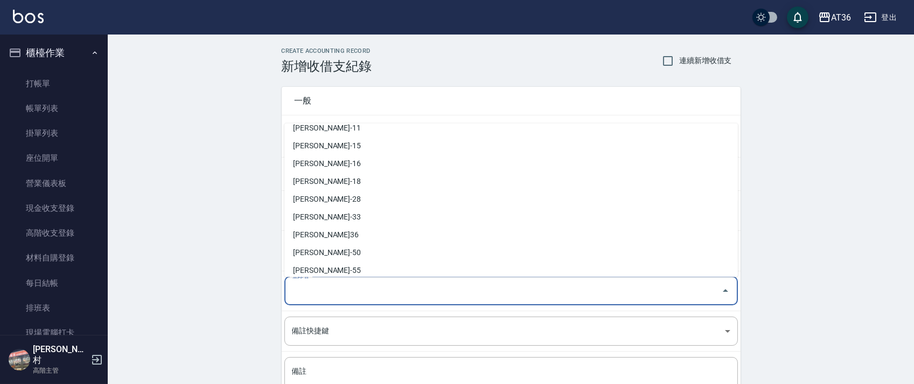
scroll to position [175, 0]
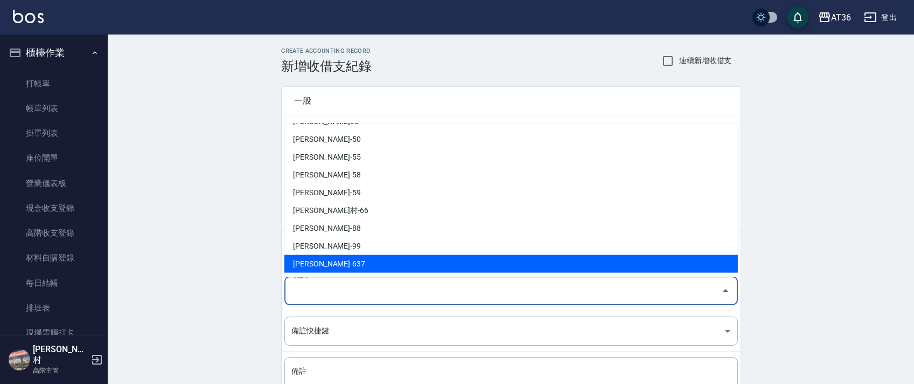
click at [316, 267] on li "[PERSON_NAME]-637" at bounding box center [511, 264] width 454 height 18
type input "[PERSON_NAME]-637"
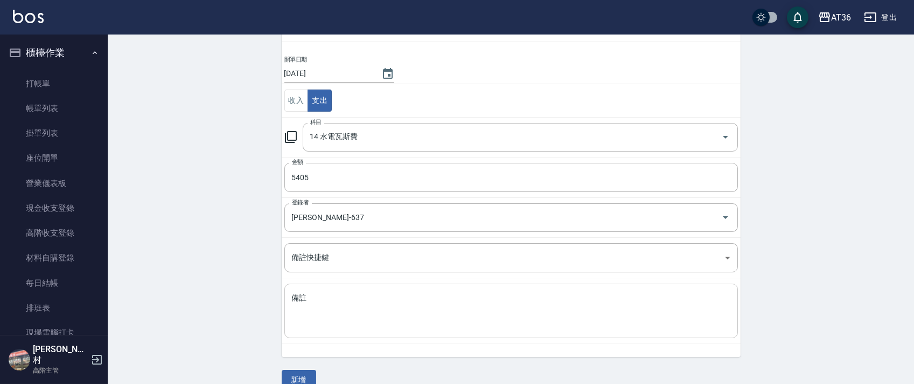
scroll to position [92, 0]
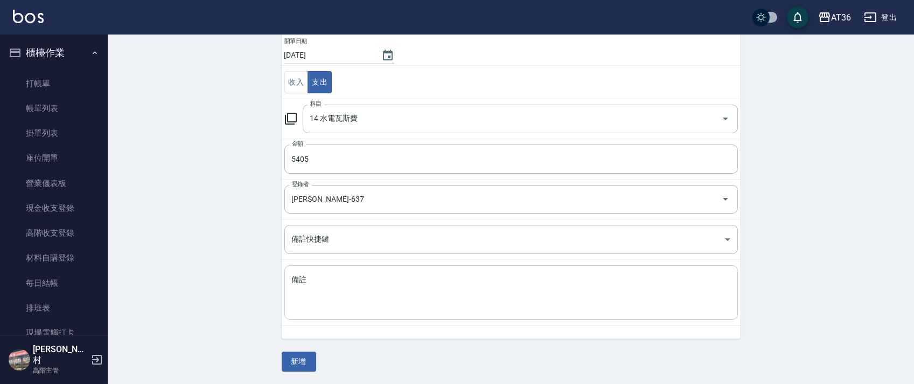
click at [303, 292] on textarea "備註" at bounding box center [511, 292] width 438 height 37
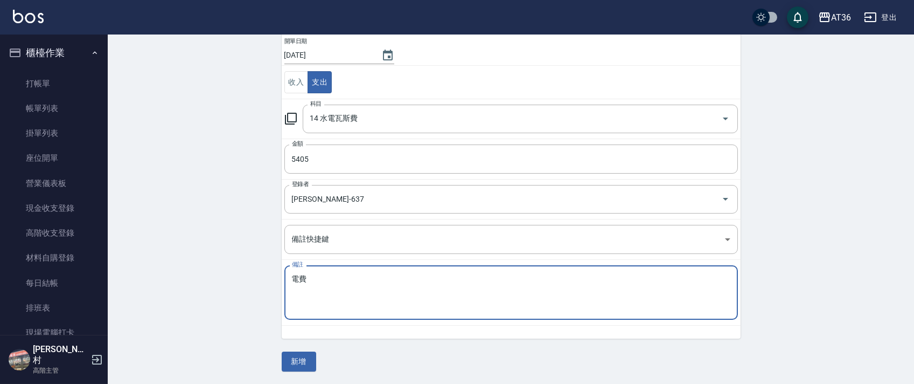
type textarea "電費"
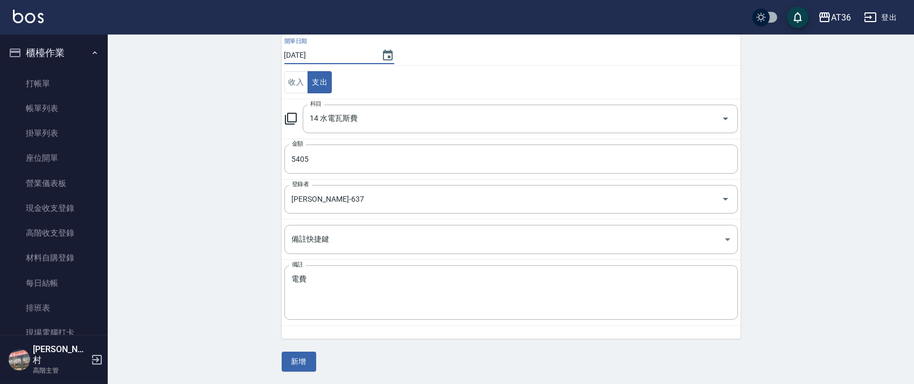
drag, startPoint x: 319, startPoint y: 52, endPoint x: 341, endPoint y: 51, distance: 21.6
click at [319, 52] on input "[DATE]" at bounding box center [327, 55] width 86 height 18
type input "[DATE]"
drag, startPoint x: 304, startPoint y: 361, endPoint x: 304, endPoint y: 352, distance: 9.2
click at [304, 361] on button "新增" at bounding box center [299, 361] width 34 height 20
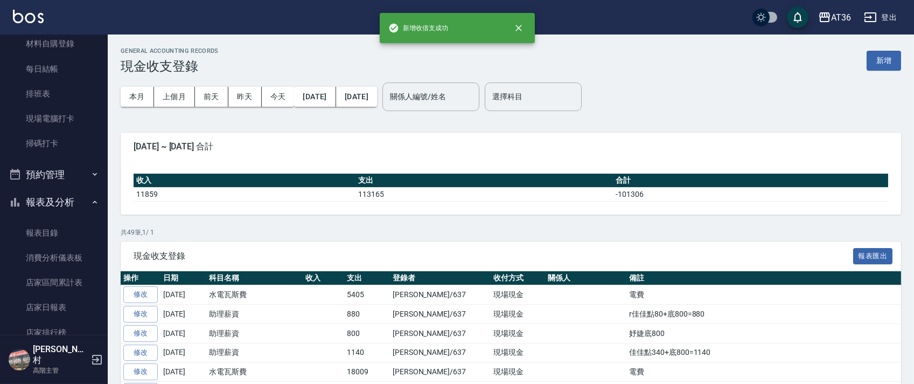
scroll to position [215, 0]
click at [48, 302] on link "店家日報表" at bounding box center [53, 305] width 99 height 25
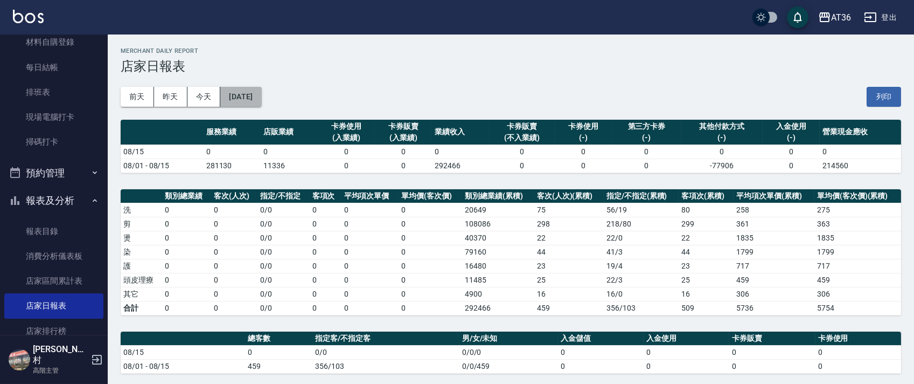
click at [261, 98] on button "[DATE]" at bounding box center [240, 97] width 41 height 20
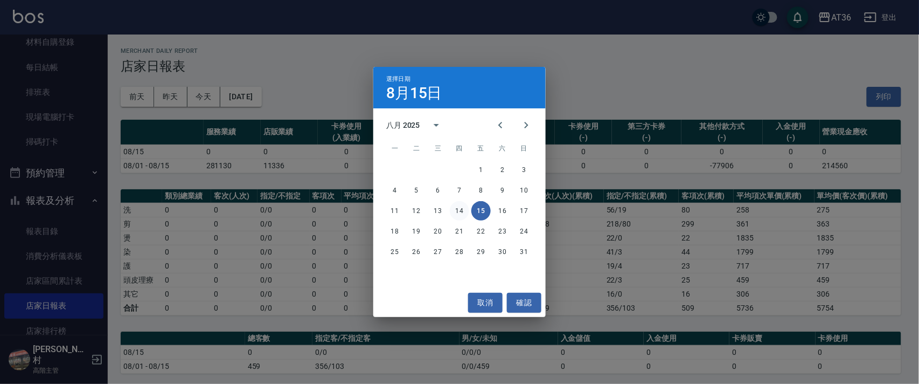
click at [459, 213] on button "14" at bounding box center [459, 210] width 19 height 19
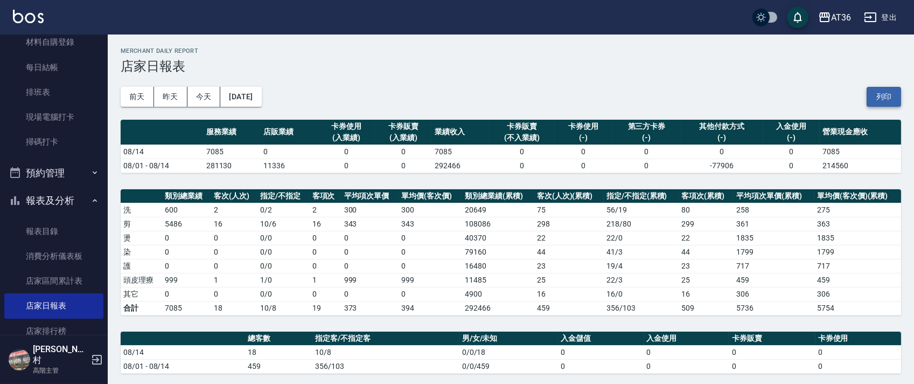
click at [884, 102] on button "列印" at bounding box center [884, 97] width 34 height 20
click at [47, 95] on link "排班表" at bounding box center [53, 92] width 99 height 25
